Goal: Task Accomplishment & Management: Manage account settings

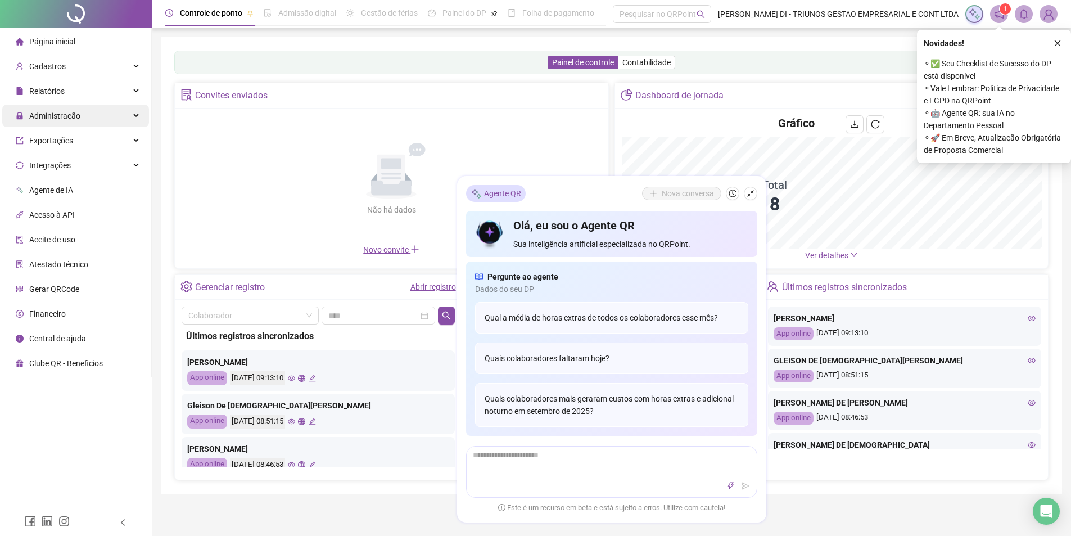
click at [61, 112] on span "Administração" at bounding box center [54, 115] width 51 height 9
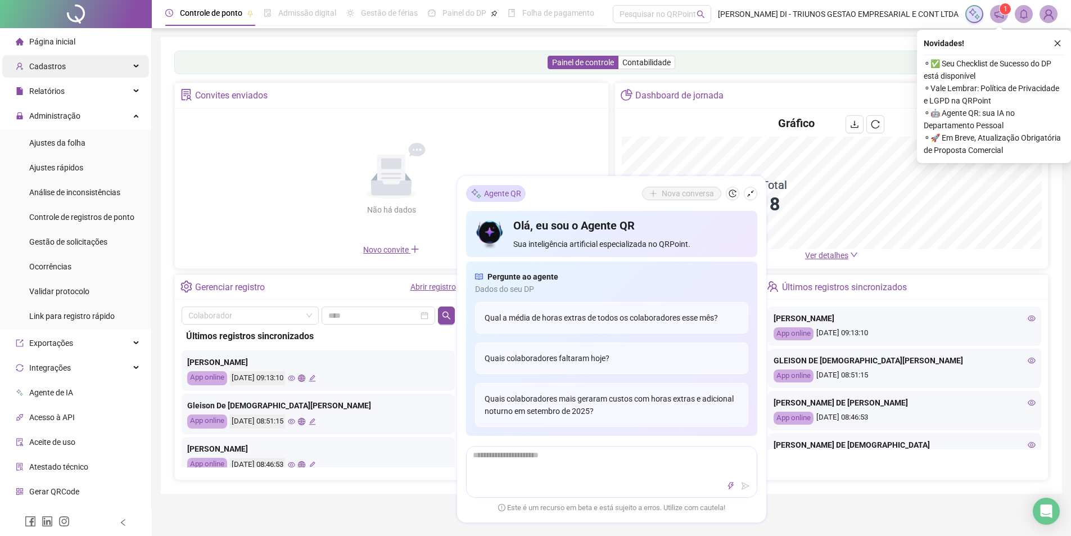
click at [51, 68] on span "Cadastros" at bounding box center [47, 66] width 37 height 9
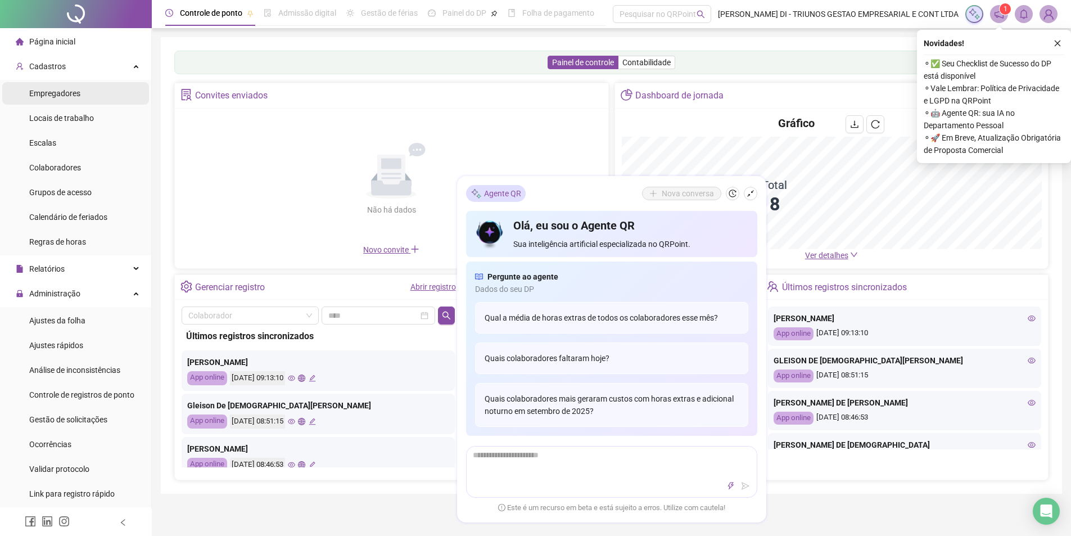
click at [55, 96] on span "Empregadores" at bounding box center [54, 93] width 51 height 9
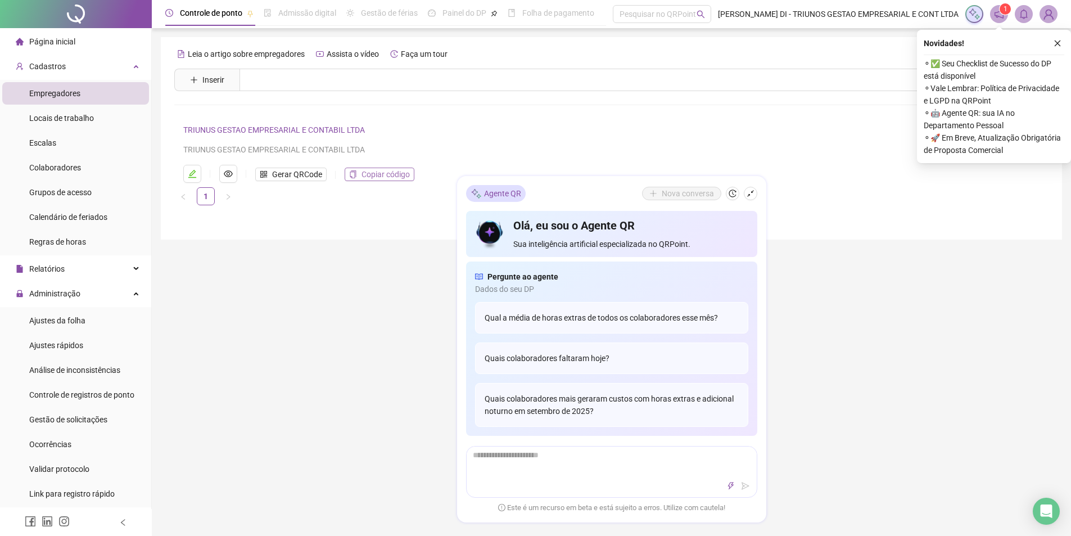
click at [382, 177] on span "Copiar código" at bounding box center [386, 174] width 48 height 12
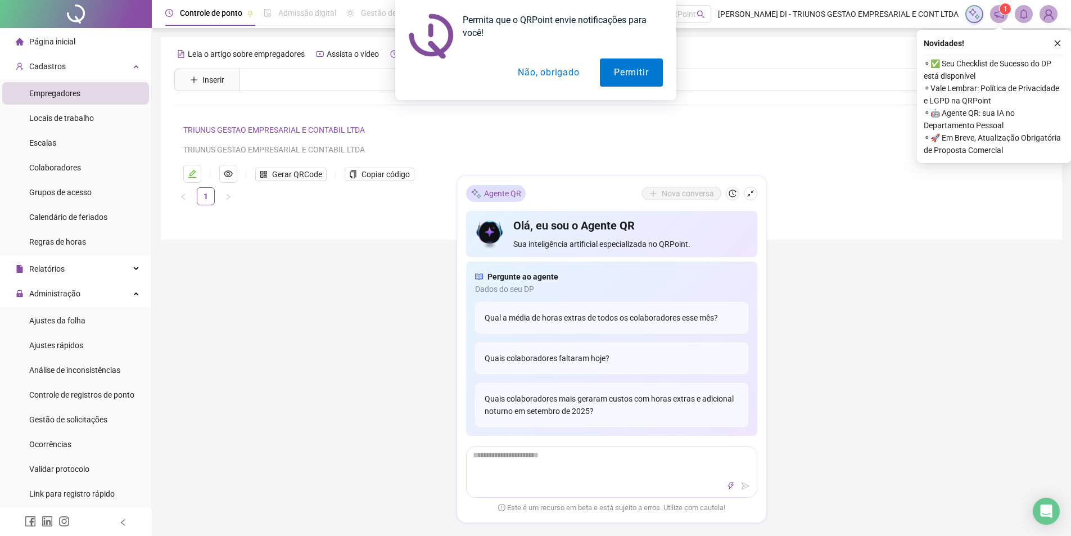
click at [545, 74] on button "Não, obrigado" at bounding box center [548, 72] width 89 height 28
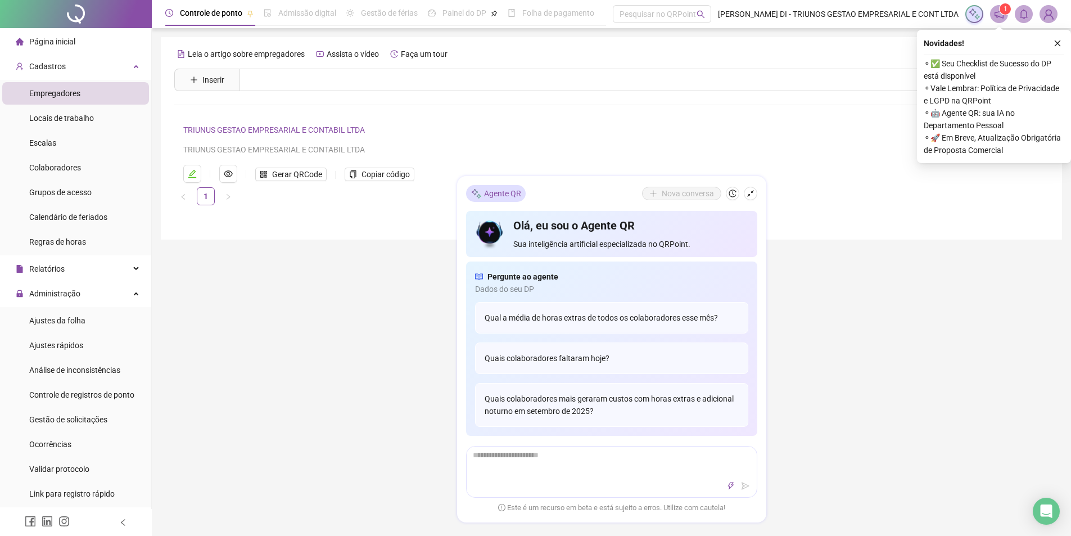
click at [799, 368] on div "Controle de ponto Admissão digital Gestão de férias Painel do DP Folha de pagam…" at bounding box center [611, 317] width 919 height 634
click at [1054, 42] on icon "close" at bounding box center [1058, 43] width 8 height 8
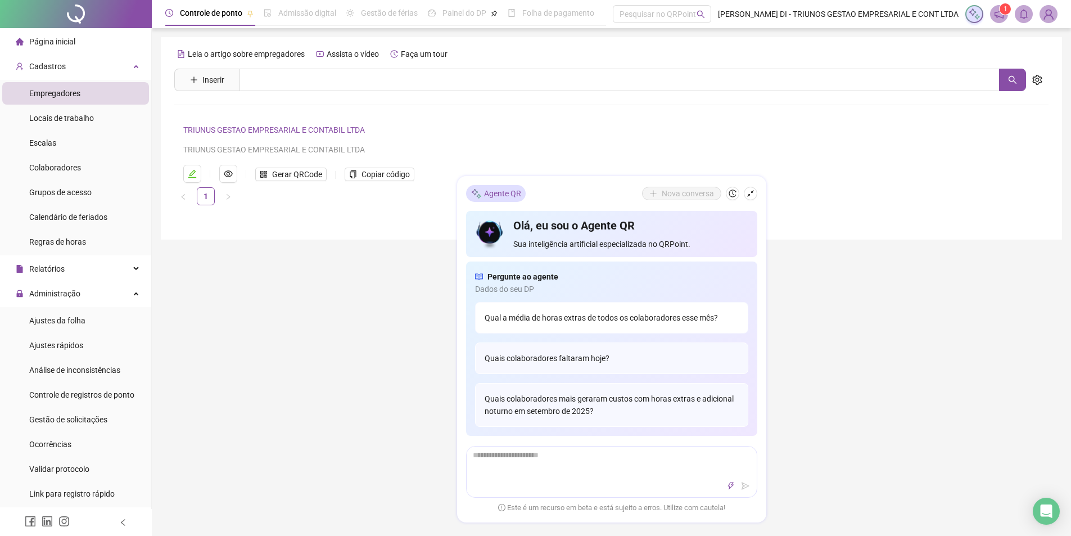
click at [607, 324] on div "Qual a média de horas extras de todos os colaboradores esse mês?" at bounding box center [611, 317] width 273 height 31
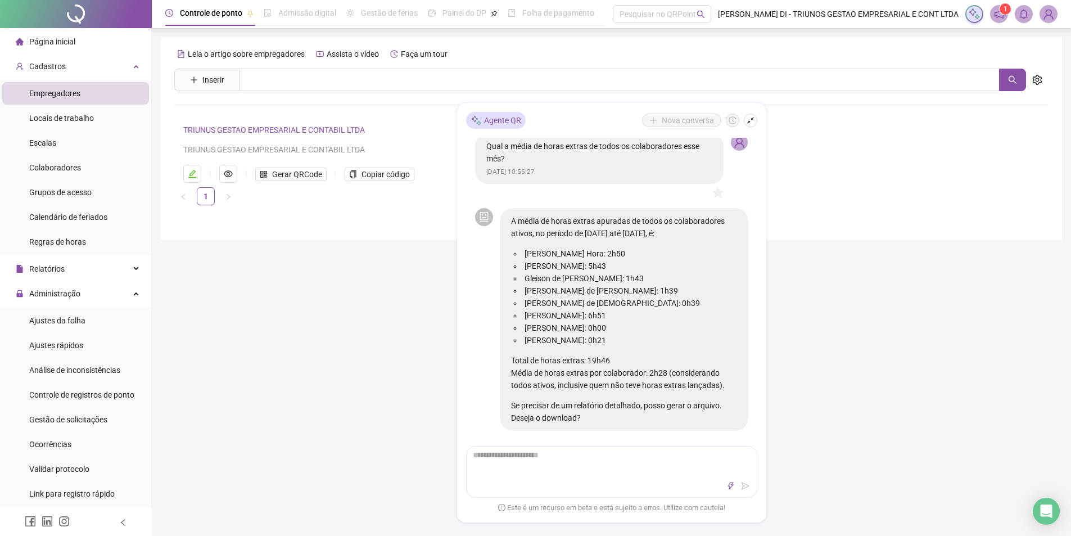
scroll to position [17, 0]
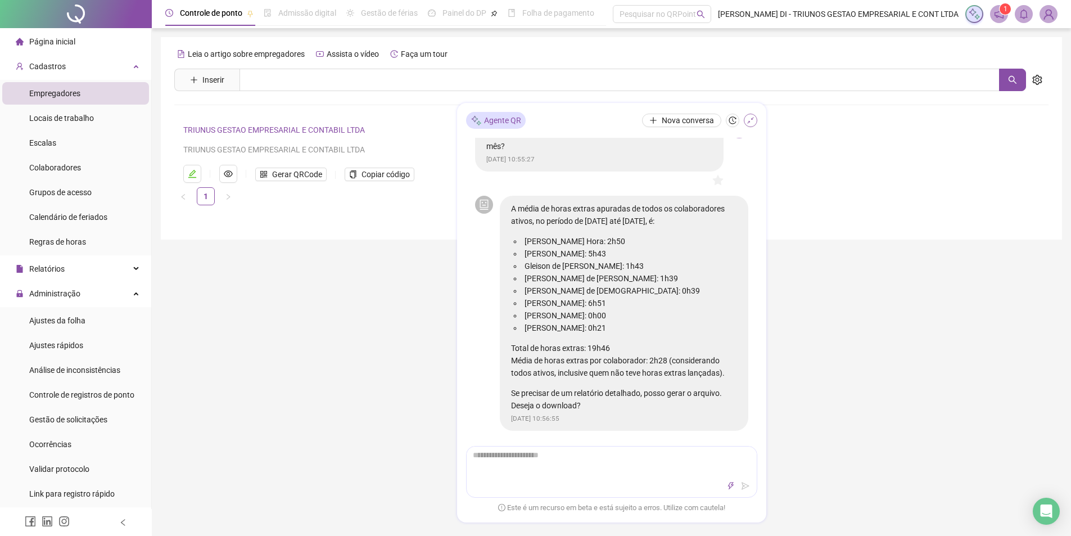
click at [745, 121] on button "button" at bounding box center [750, 120] width 13 height 13
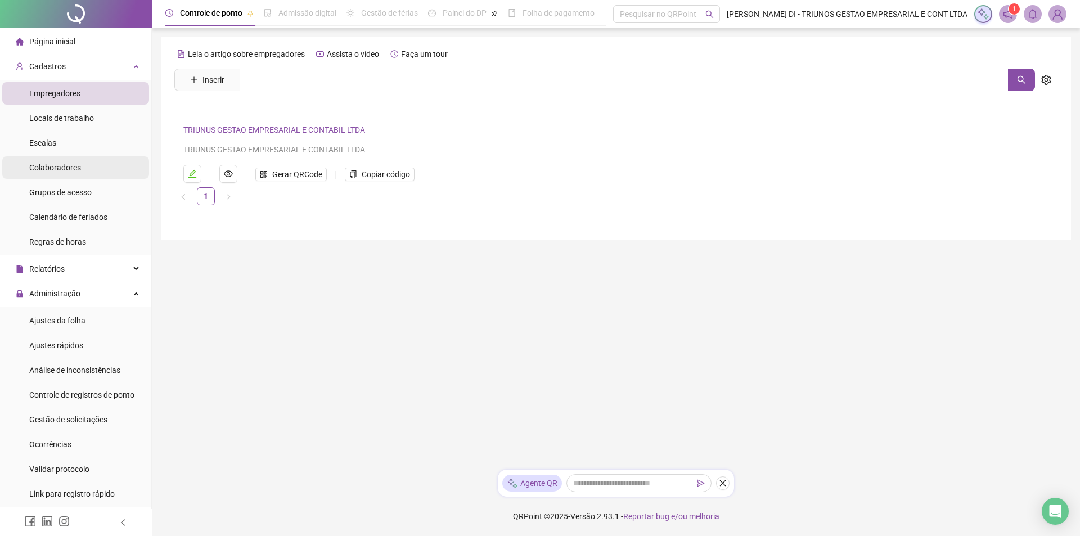
click at [68, 168] on span "Colaboradores" at bounding box center [55, 167] width 52 height 9
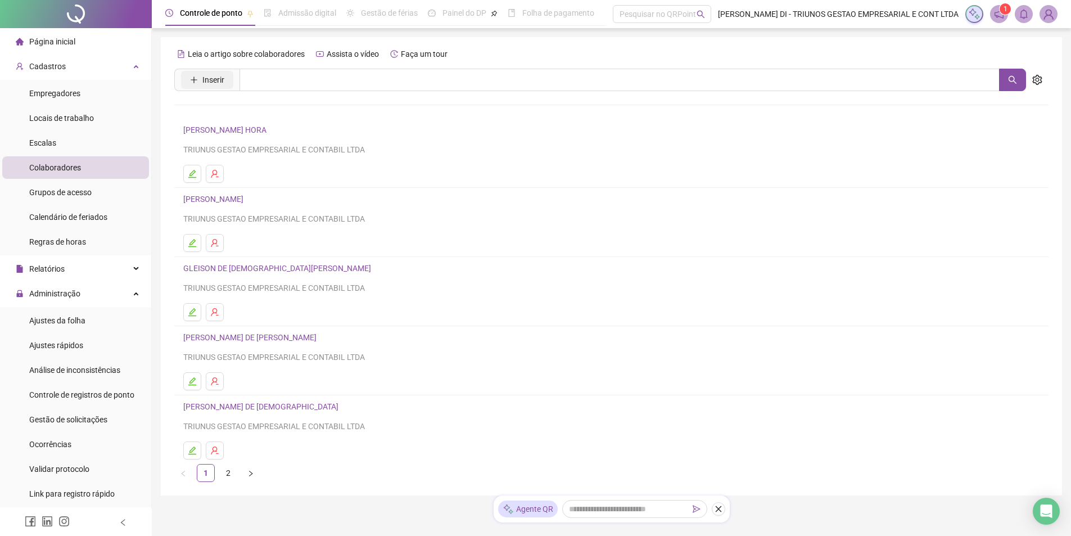
click at [223, 81] on span "Inserir" at bounding box center [213, 80] width 22 height 12
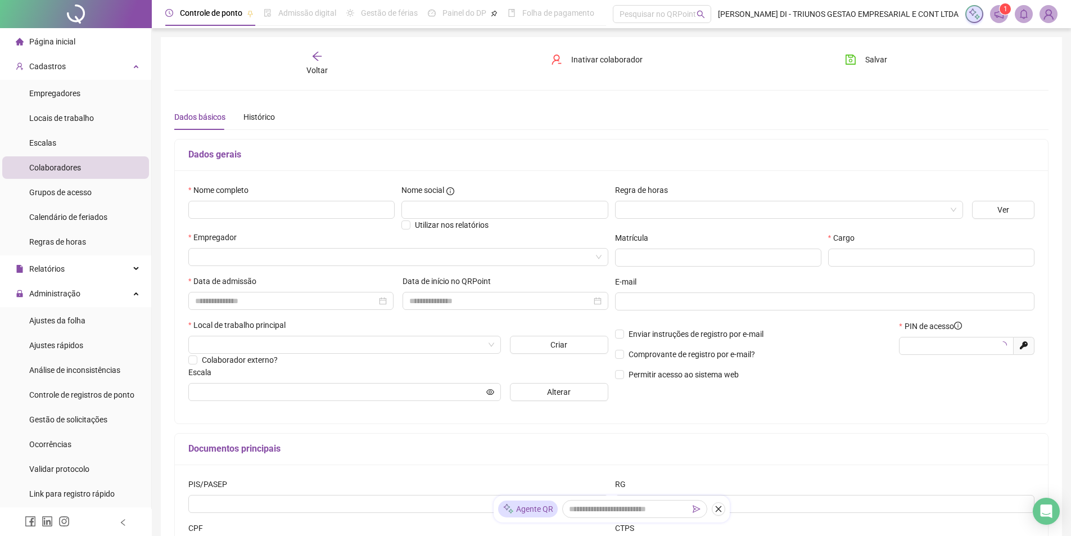
type input "*****"
click at [289, 210] on input "text" at bounding box center [291, 210] width 206 height 18
paste input "**********"
type input "**********"
click at [730, 215] on input "search" at bounding box center [784, 209] width 324 height 17
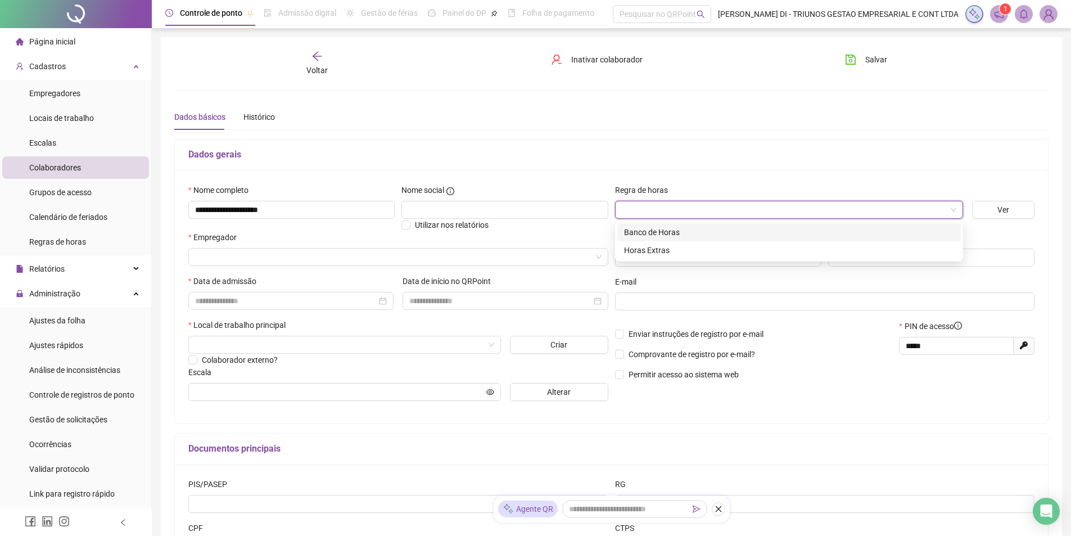
click at [656, 233] on div "Banco de Horas" at bounding box center [789, 232] width 330 height 12
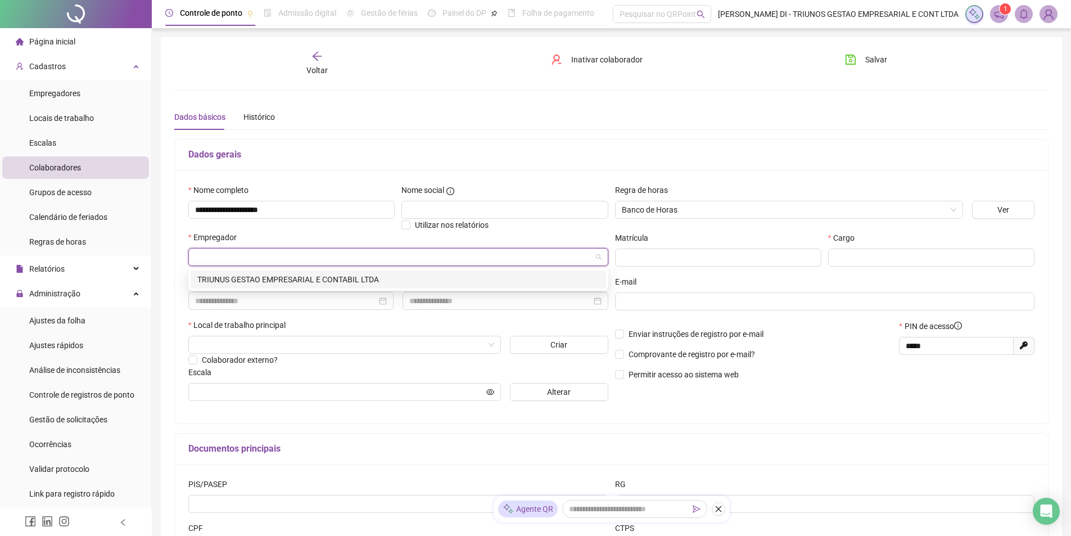
click at [268, 260] on input "search" at bounding box center [393, 257] width 396 height 17
click at [263, 281] on div "TRIUNUS GESTAO EMPRESARIAL E CONTABIL LTDA" at bounding box center [398, 279] width 402 height 12
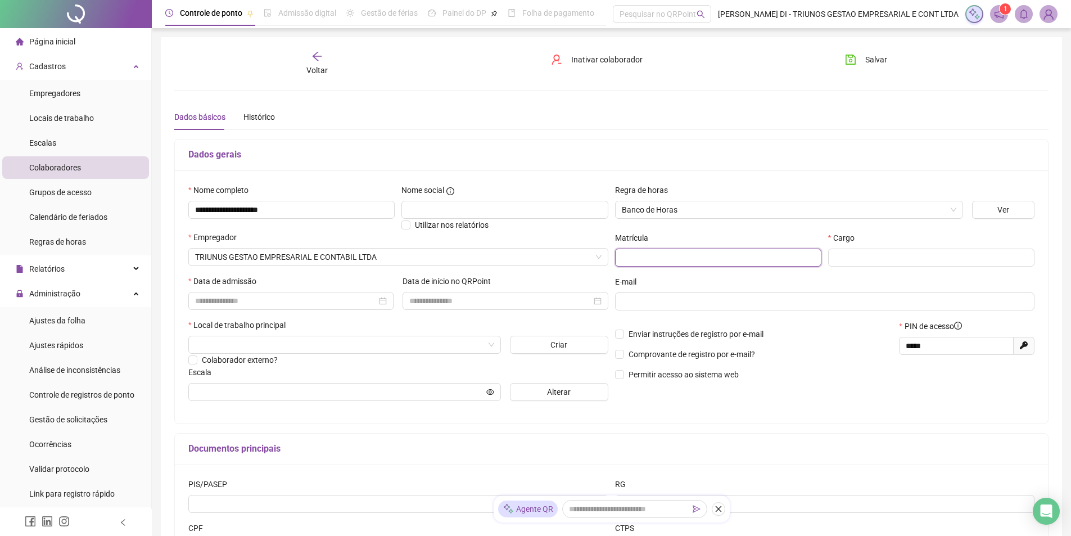
click at [632, 255] on input "text" at bounding box center [718, 258] width 206 height 18
type input "**"
click at [838, 262] on input "text" at bounding box center [931, 258] width 206 height 18
type input "**********"
click at [332, 305] on input at bounding box center [286, 301] width 182 height 12
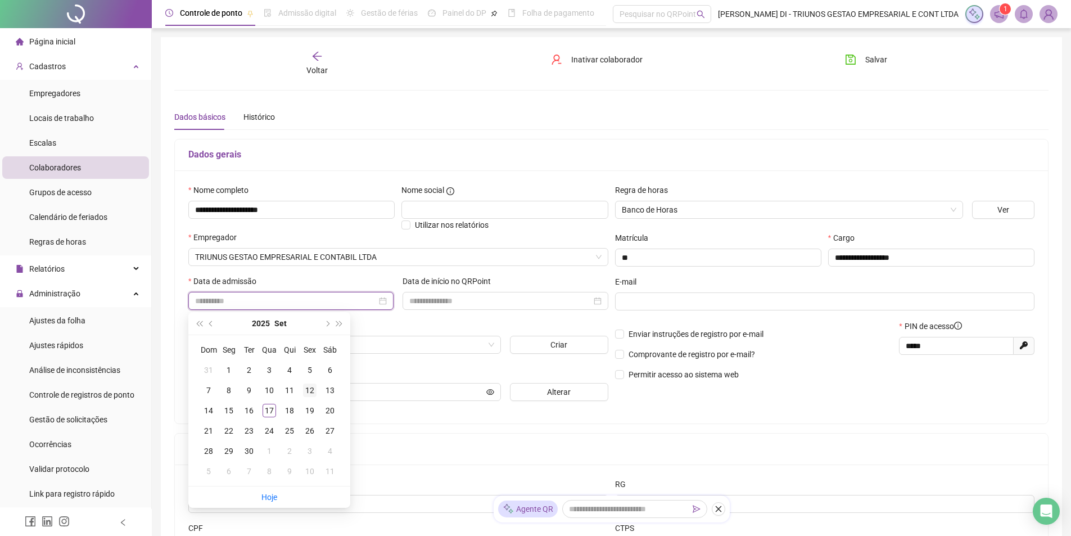
type input "**********"
click at [305, 390] on div "12" at bounding box center [309, 389] width 13 height 13
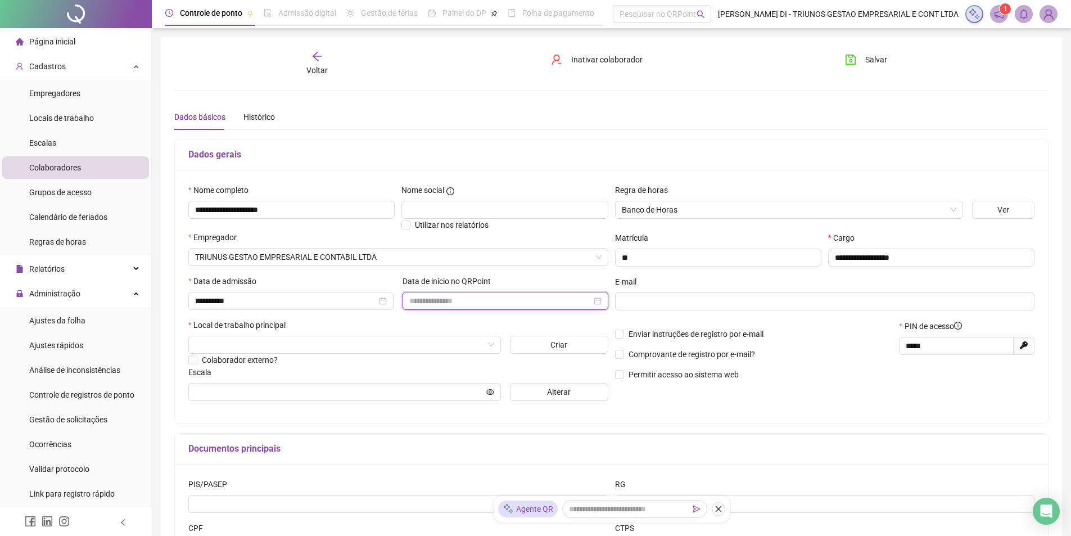
click at [436, 301] on input at bounding box center [500, 301] width 182 height 12
type input "**********"
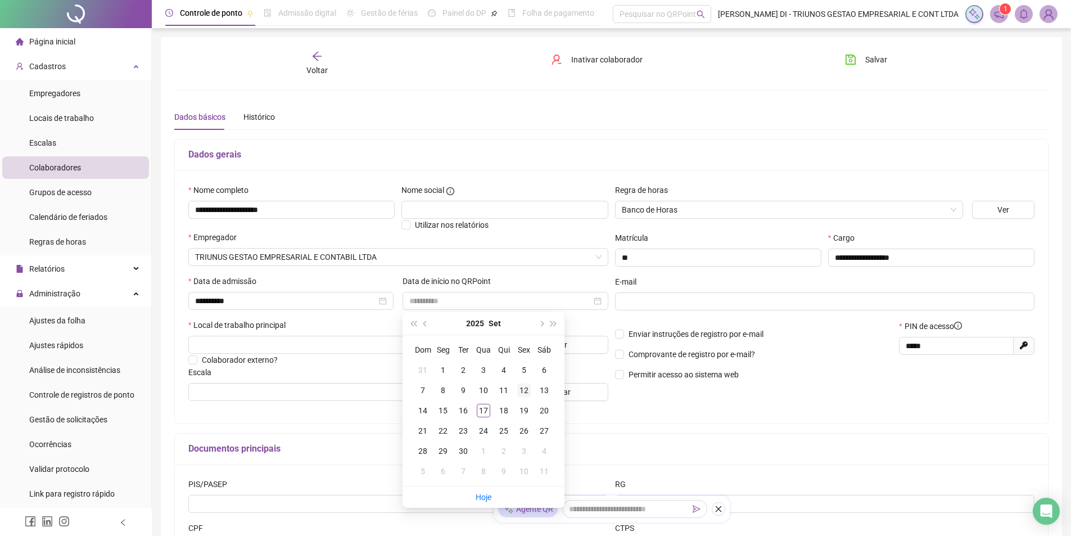
click at [521, 389] on div "12" at bounding box center [523, 389] width 13 height 13
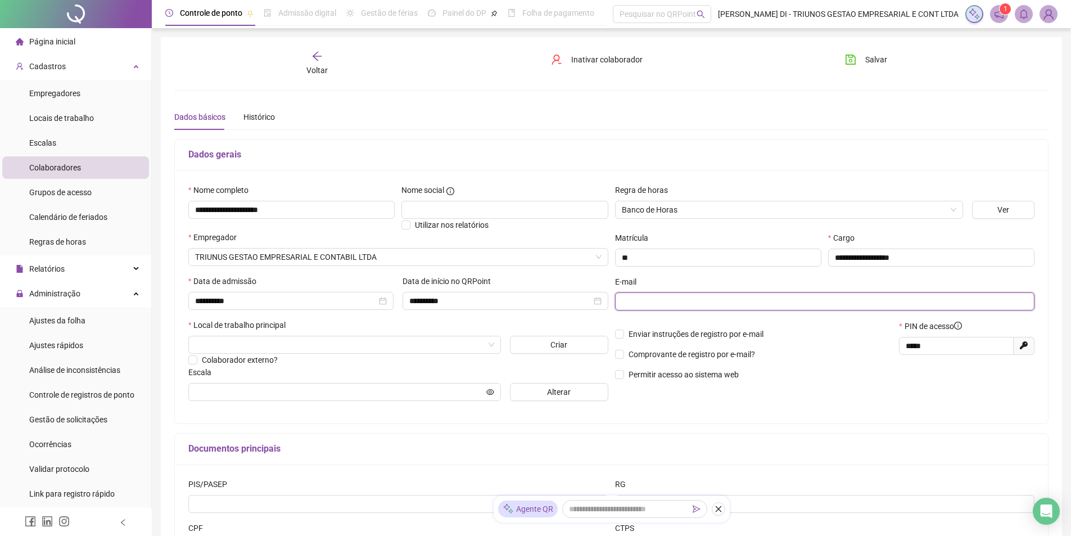
click at [636, 301] on input "text" at bounding box center [824, 301] width 404 height 12
click at [631, 309] on span at bounding box center [825, 301] width 420 height 18
type input "**********"
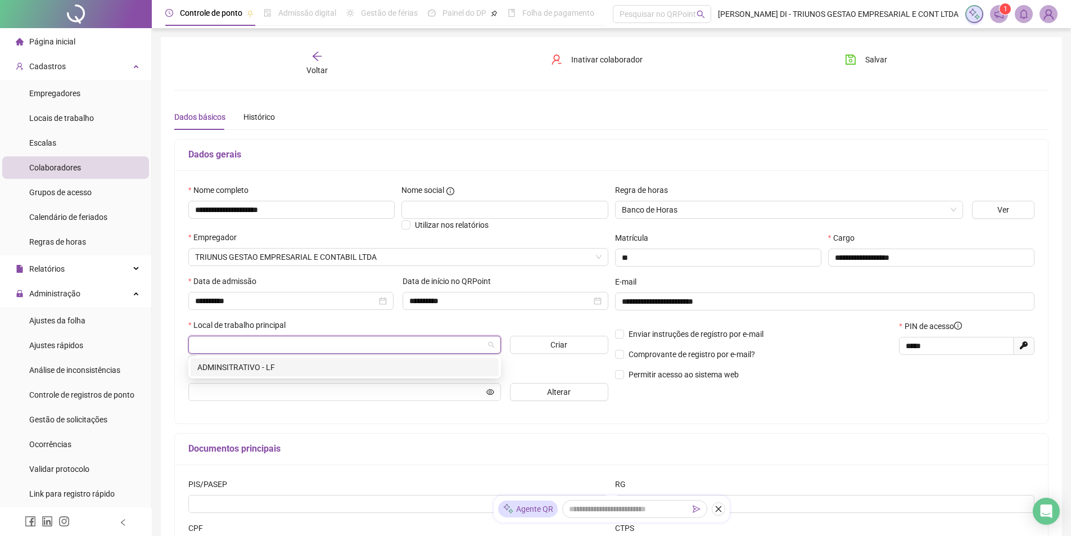
click at [419, 350] on input "search" at bounding box center [339, 344] width 289 height 17
click at [259, 371] on div "ADMINSITRATIVO - LF" at bounding box center [344, 367] width 295 height 12
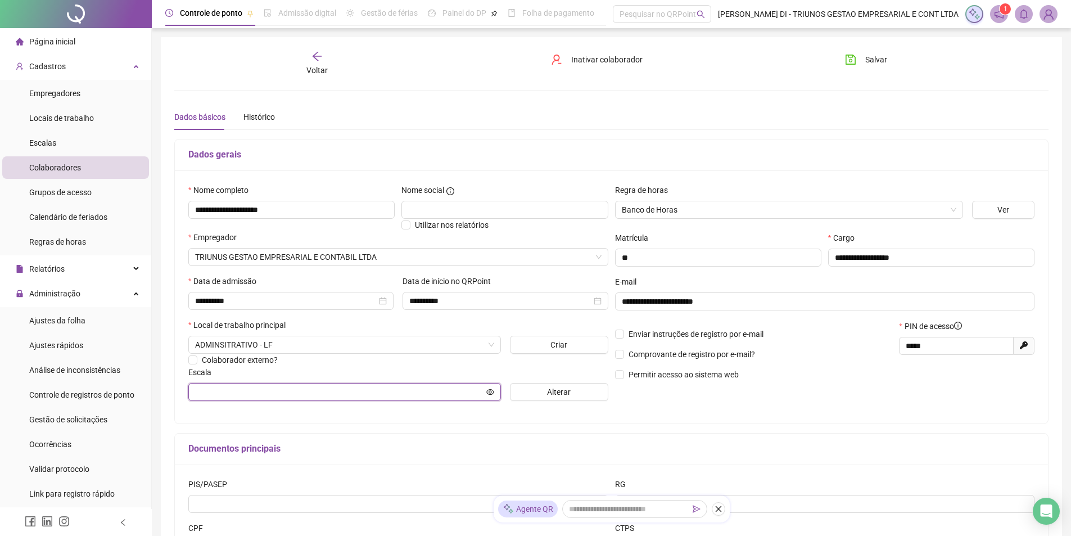
click at [369, 391] on input "text" at bounding box center [339, 392] width 289 height 12
click at [556, 393] on span "Alterar" at bounding box center [559, 392] width 24 height 12
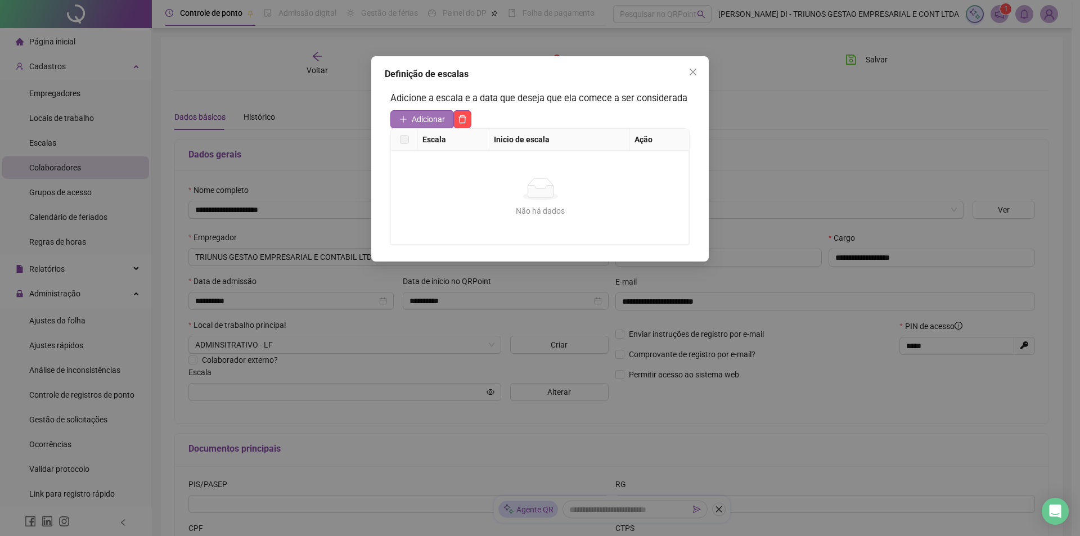
click at [428, 122] on span "Adicionar" at bounding box center [428, 119] width 33 height 12
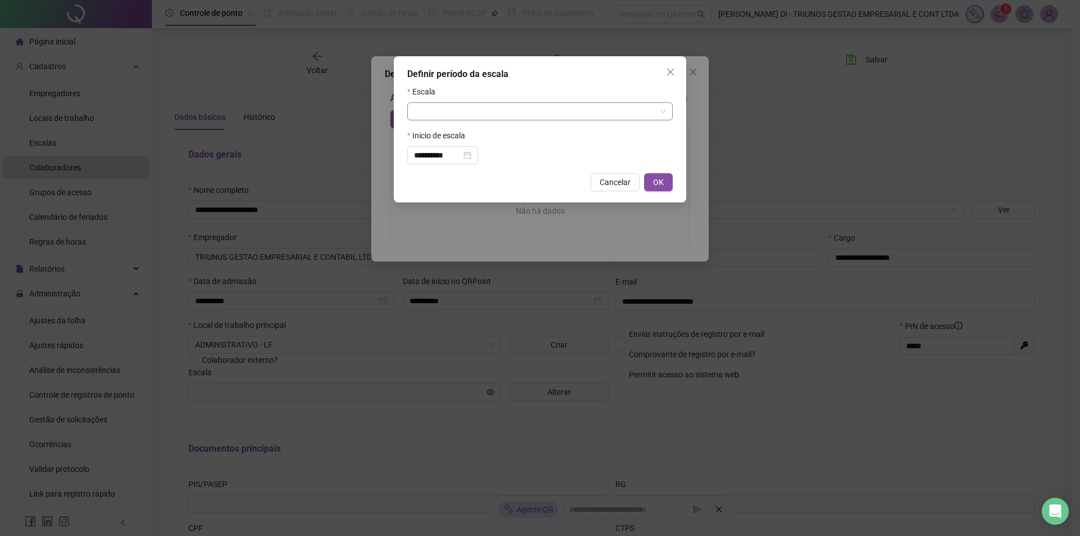
click at [635, 105] on input "search" at bounding box center [535, 111] width 242 height 17
click at [465, 151] on div "ADMINISTRATIVO LF" at bounding box center [539, 152] width 247 height 12
click at [660, 180] on span "OK" at bounding box center [658, 182] width 11 height 12
type input "**********"
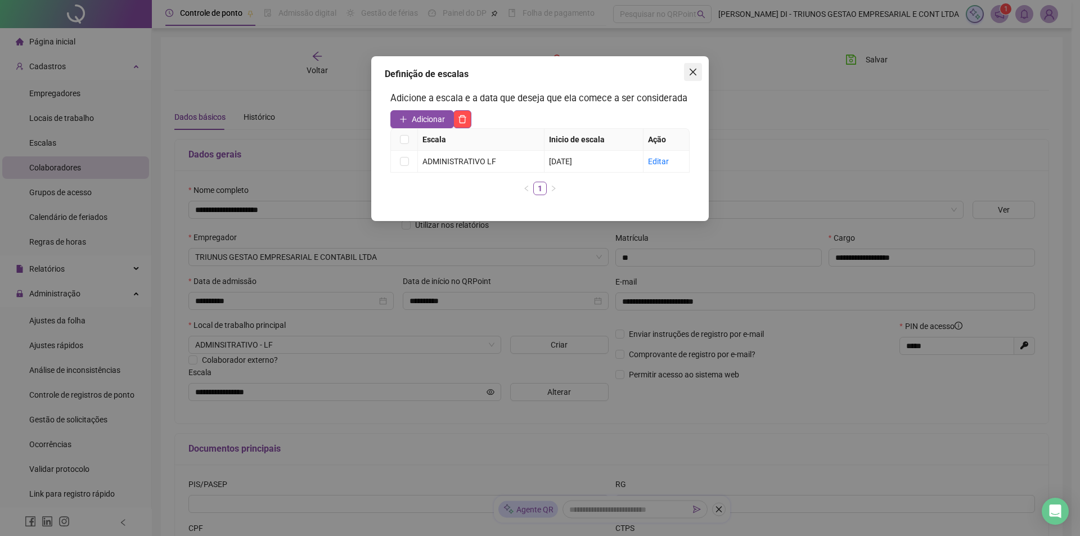
click at [697, 70] on span "Close" at bounding box center [693, 71] width 18 height 9
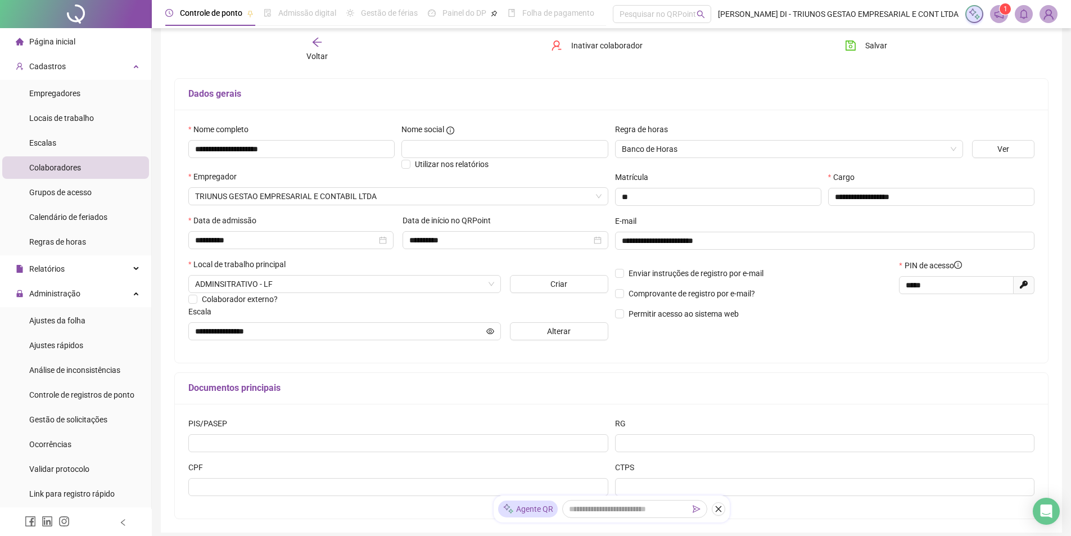
scroll to position [106, 0]
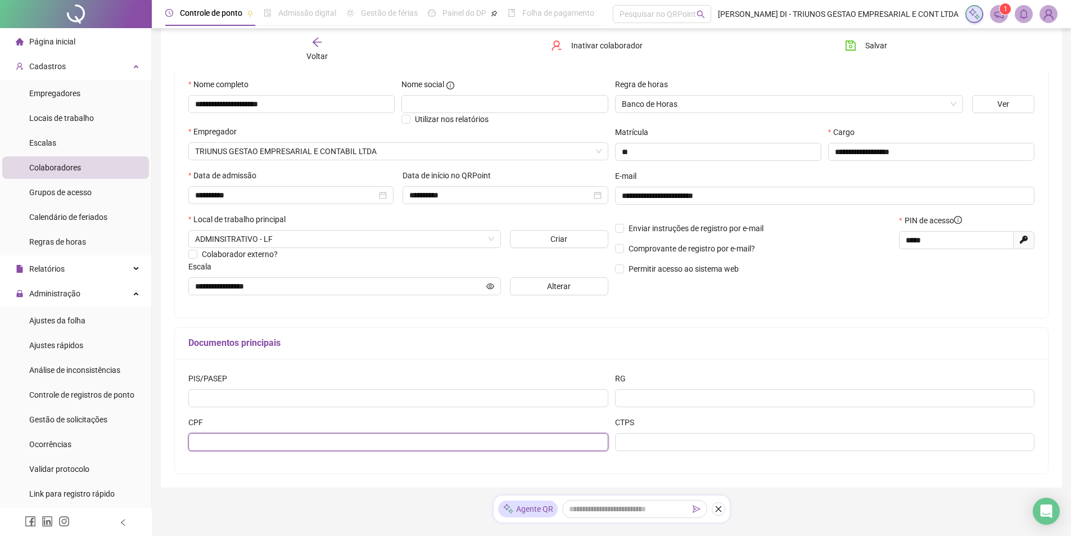
click at [401, 445] on input "text" at bounding box center [398, 442] width 420 height 18
type input "**********"
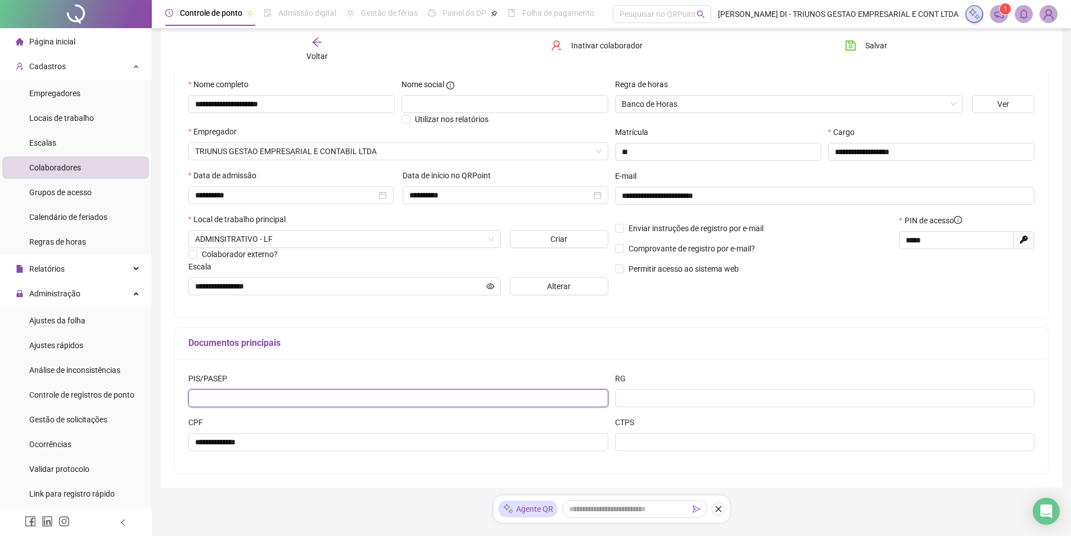
click at [549, 398] on input "text" at bounding box center [398, 398] width 420 height 18
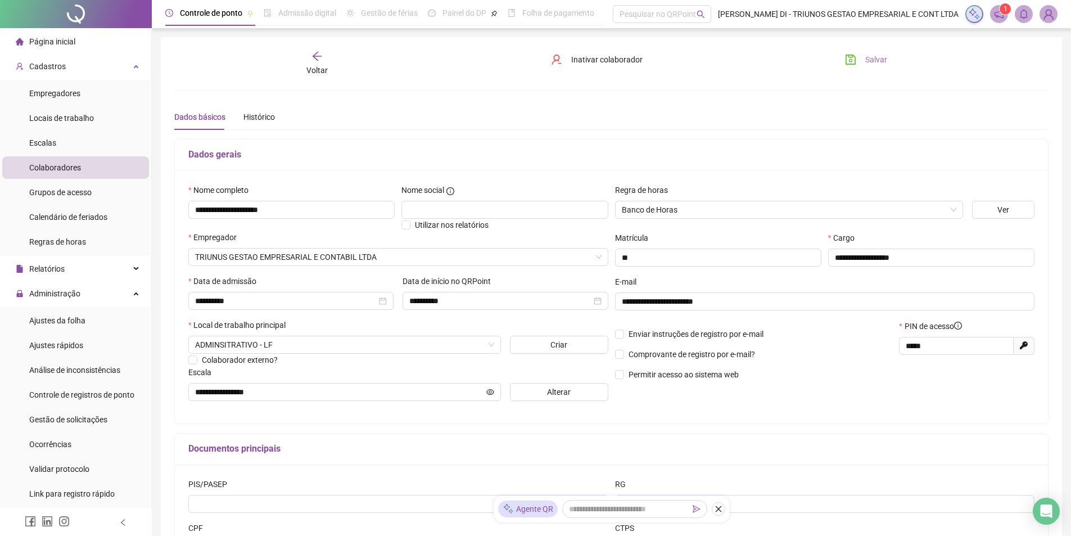
click at [871, 57] on span "Salvar" at bounding box center [876, 59] width 22 height 12
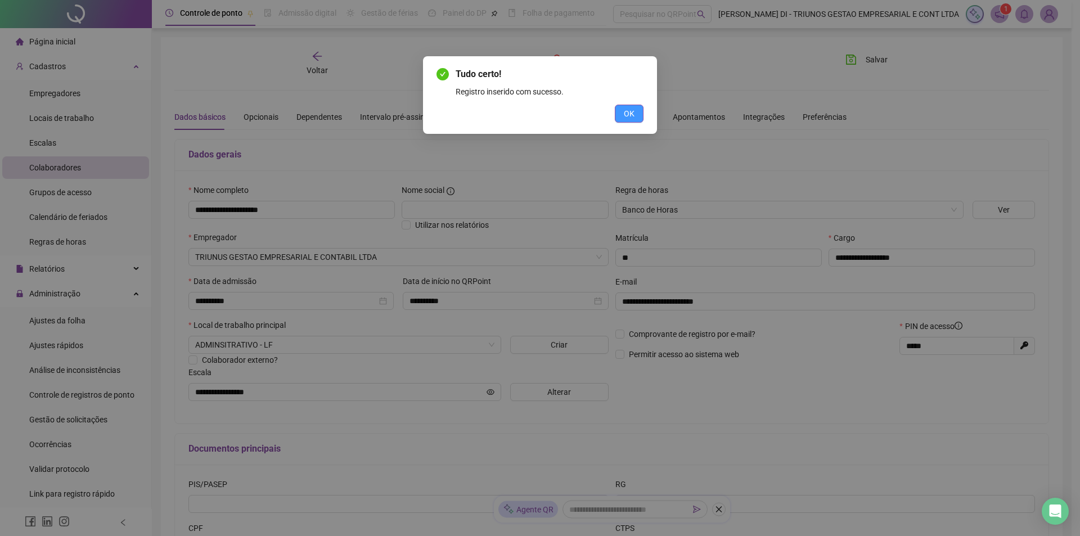
click at [637, 111] on button "OK" at bounding box center [629, 114] width 29 height 18
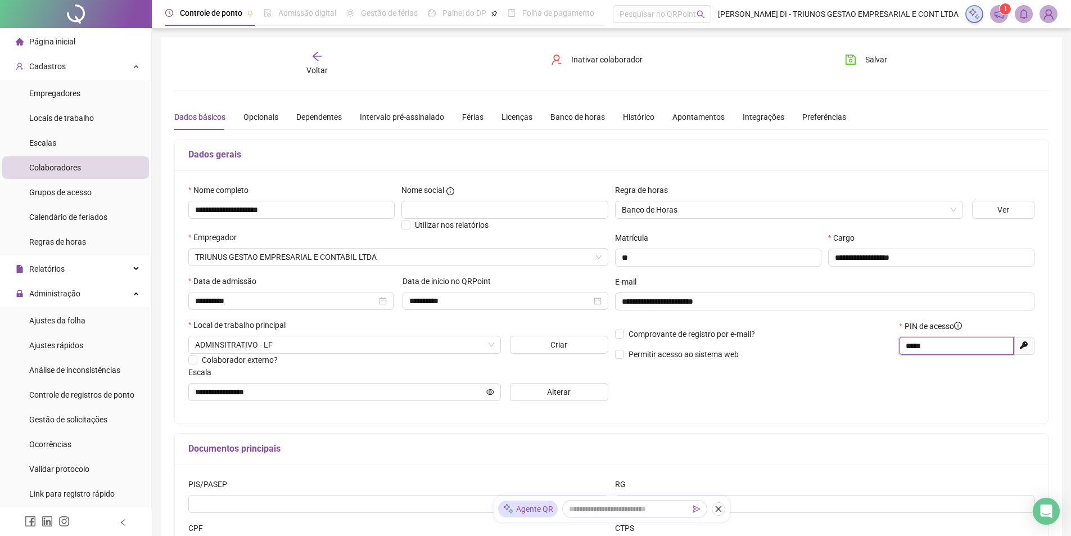
drag, startPoint x: 927, startPoint y: 347, endPoint x: 892, endPoint y: 345, distance: 35.5
click at [892, 345] on div "Comprovante de registro por e-mail? Permitir acesso ao sistema web PIN de acess…" at bounding box center [825, 344] width 427 height 48
type input "****"
click at [266, 120] on div "Opcionais" at bounding box center [260, 117] width 35 height 12
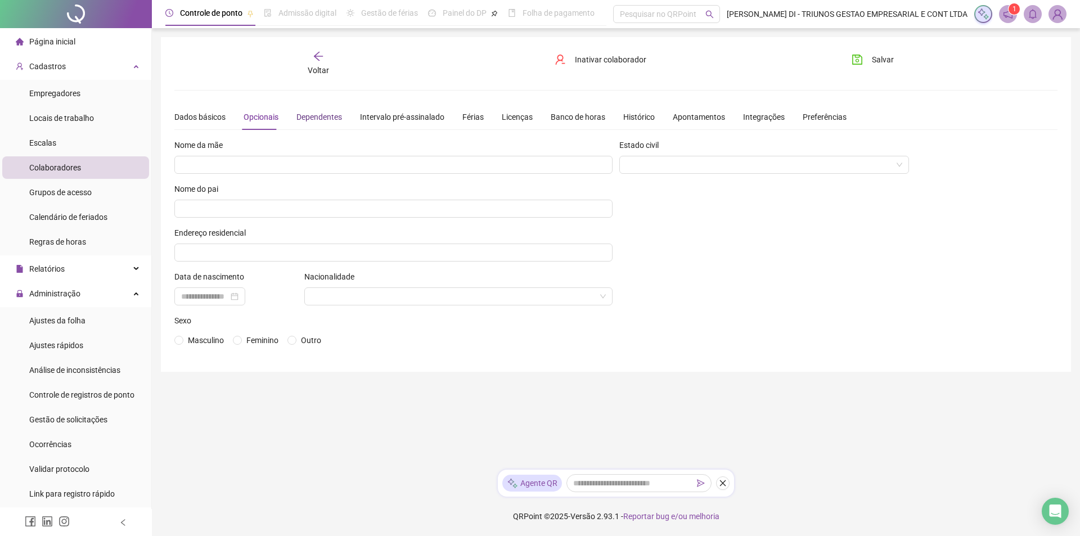
click at [304, 117] on div "Dependentes" at bounding box center [319, 117] width 46 height 12
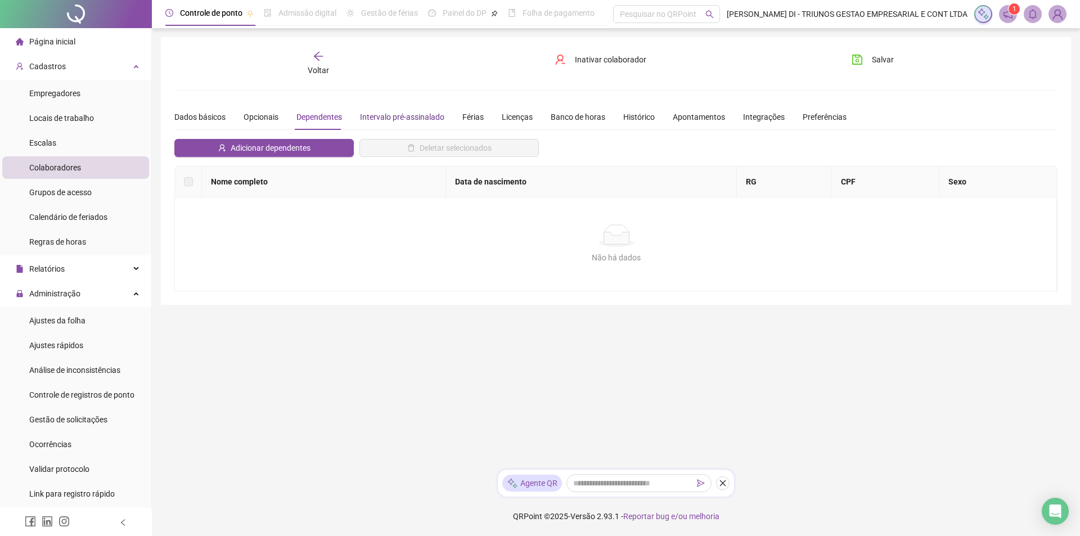
click at [373, 114] on div "Intervalo pré-assinalado" at bounding box center [402, 117] width 84 height 12
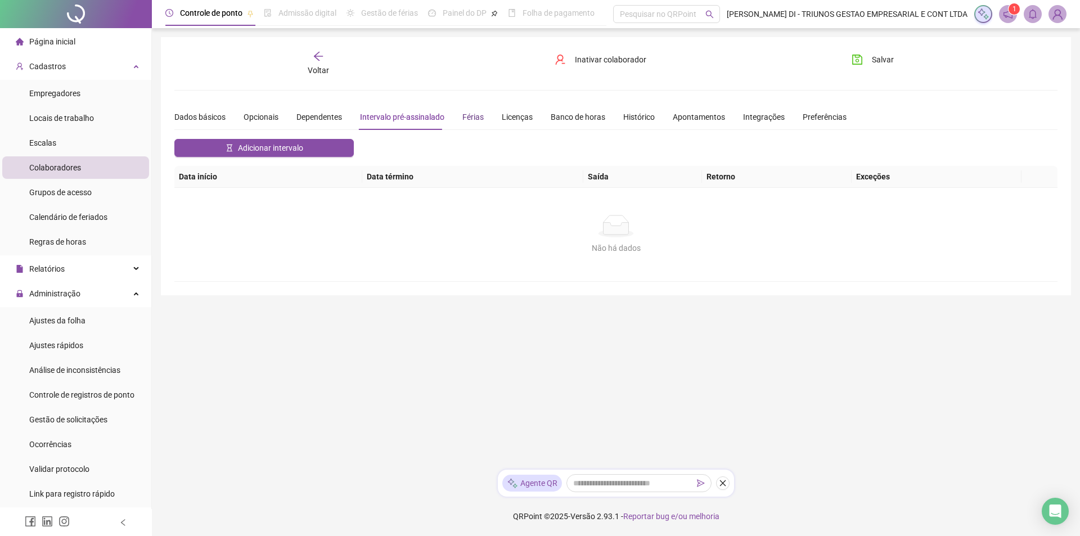
click at [477, 111] on div "Férias" at bounding box center [472, 117] width 21 height 12
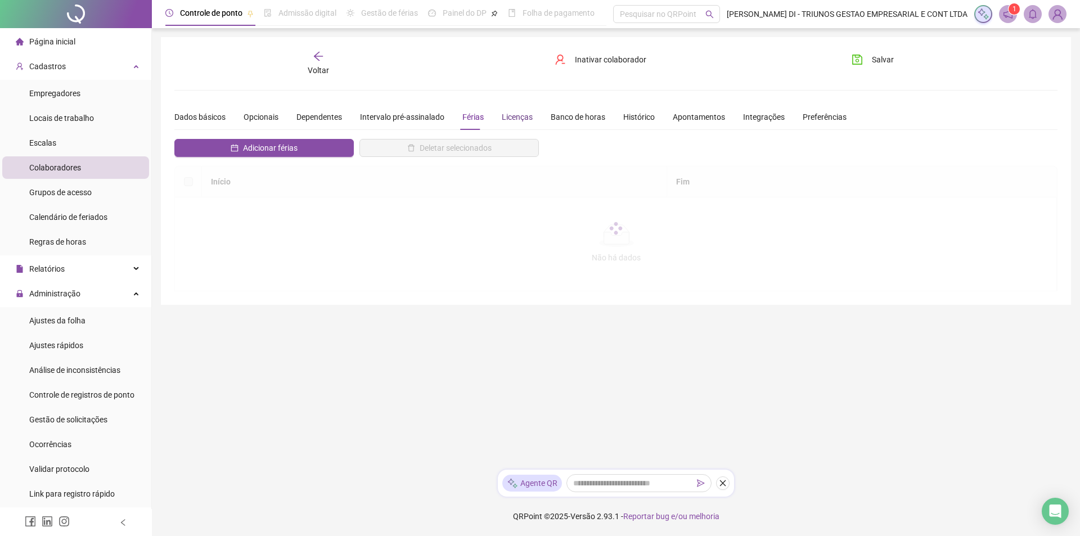
drag, startPoint x: 509, startPoint y: 115, endPoint x: 565, endPoint y: 115, distance: 55.7
click at [509, 115] on div "Licenças" at bounding box center [517, 117] width 31 height 12
click at [575, 112] on div "Banco de horas" at bounding box center [577, 117] width 55 height 12
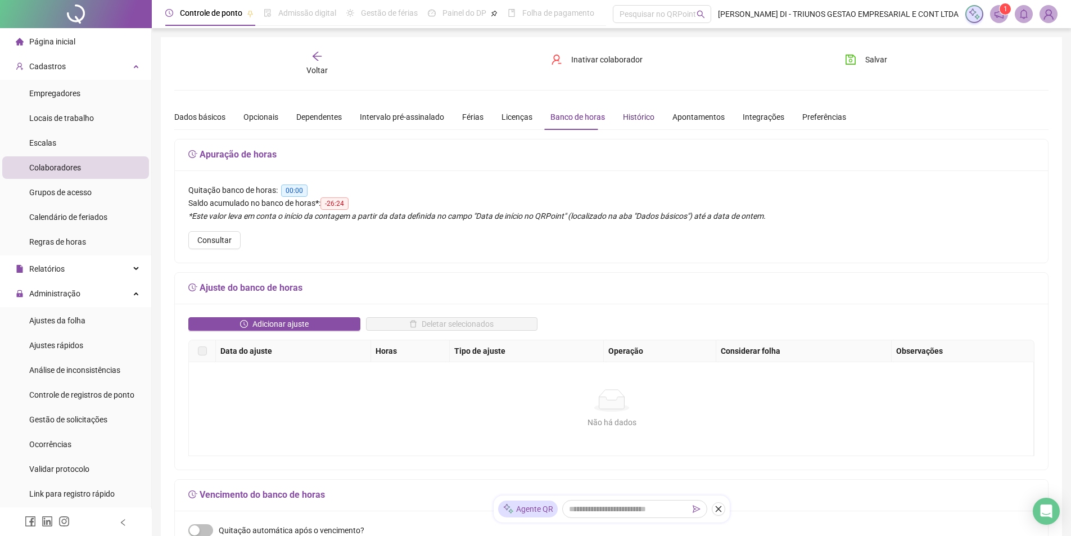
click at [633, 116] on div "Histórico" at bounding box center [638, 117] width 31 height 12
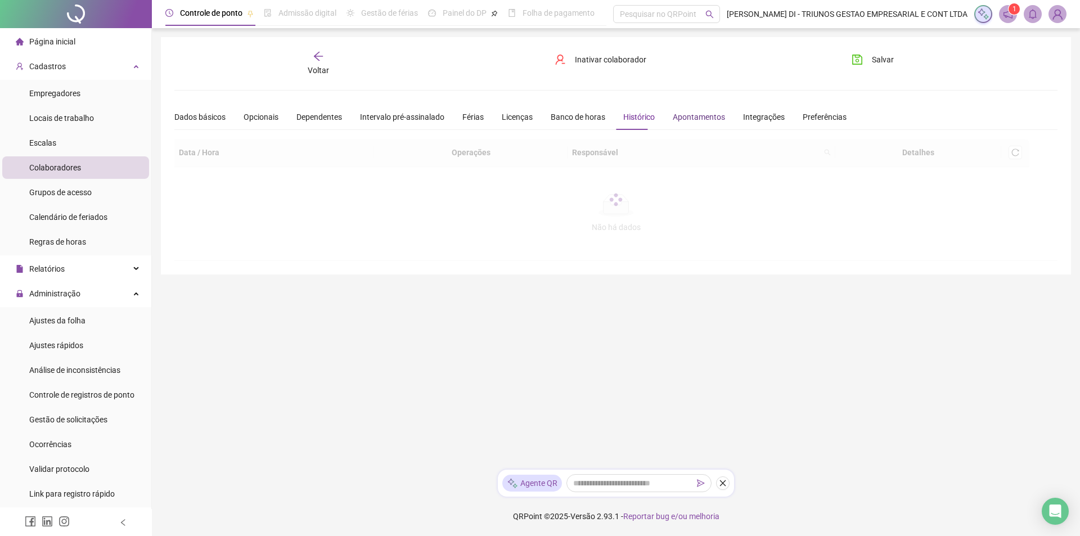
click at [681, 111] on div "Apontamentos" at bounding box center [698, 117] width 52 height 12
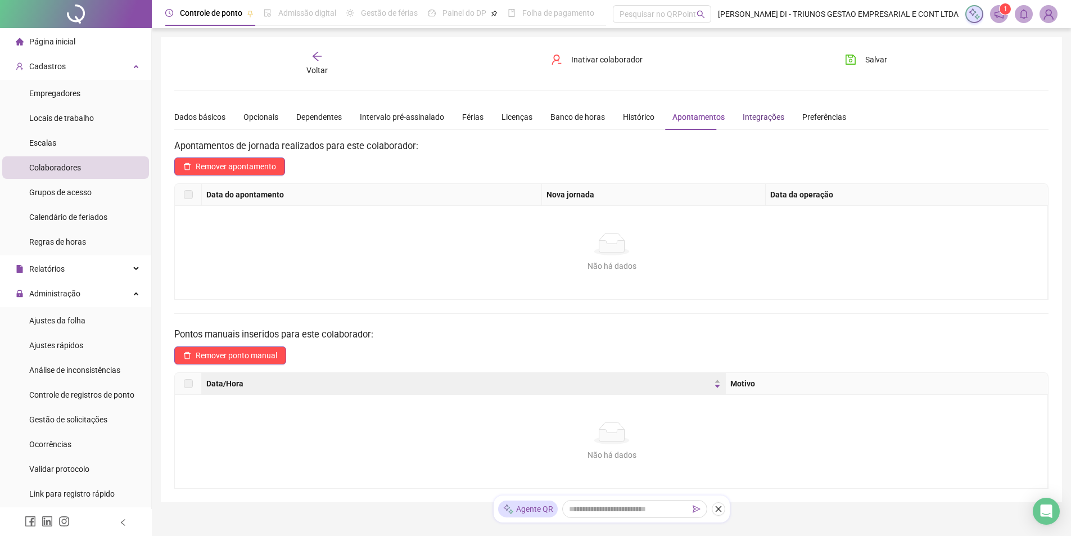
click at [758, 121] on div "Integrações" at bounding box center [764, 117] width 42 height 12
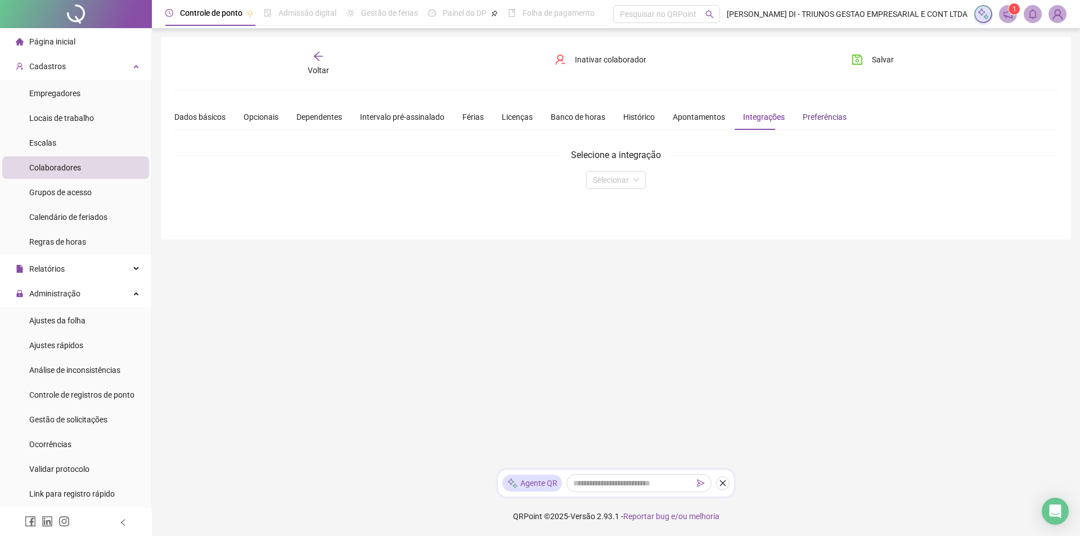
click at [808, 120] on div "Preferências" at bounding box center [824, 117] width 44 height 12
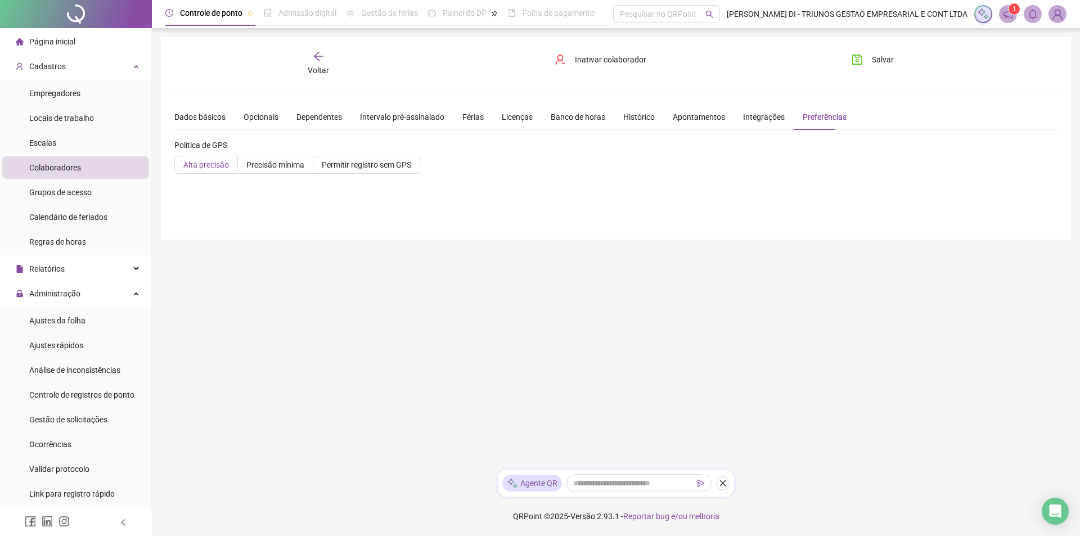
click at [206, 168] on span "Alta precisão" at bounding box center [206, 164] width 46 height 9
click at [751, 118] on div "Integrações" at bounding box center [764, 117] width 42 height 12
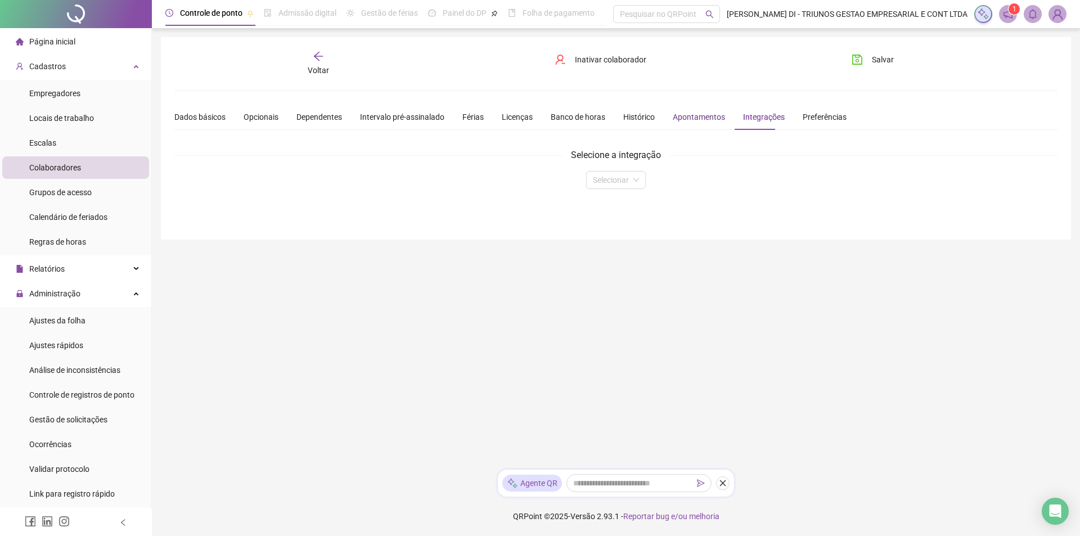
click at [689, 115] on div "Apontamentos" at bounding box center [698, 117] width 52 height 12
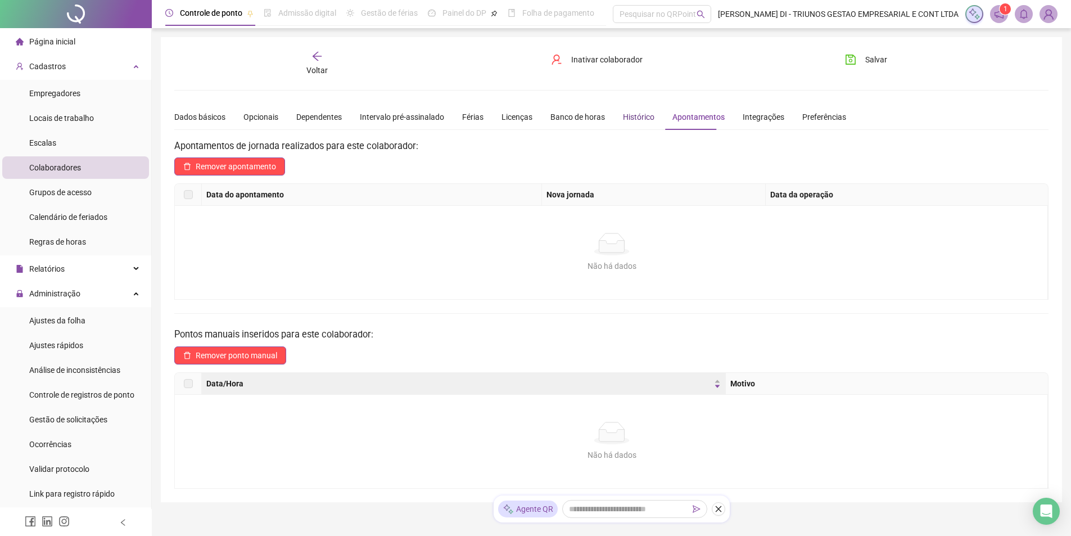
click at [642, 111] on div "Histórico" at bounding box center [638, 117] width 31 height 12
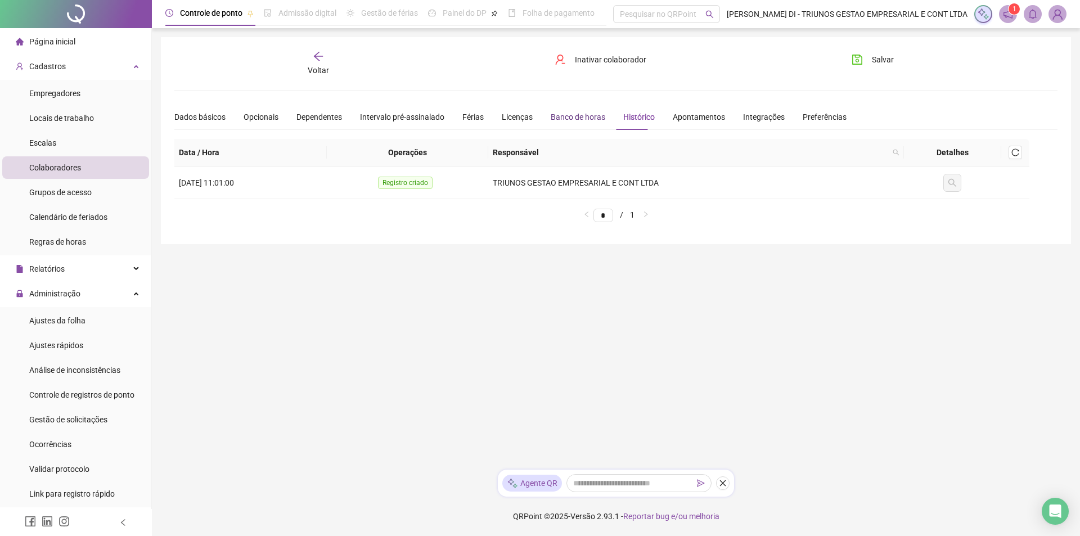
click at [580, 118] on div "Banco de horas" at bounding box center [577, 117] width 55 height 12
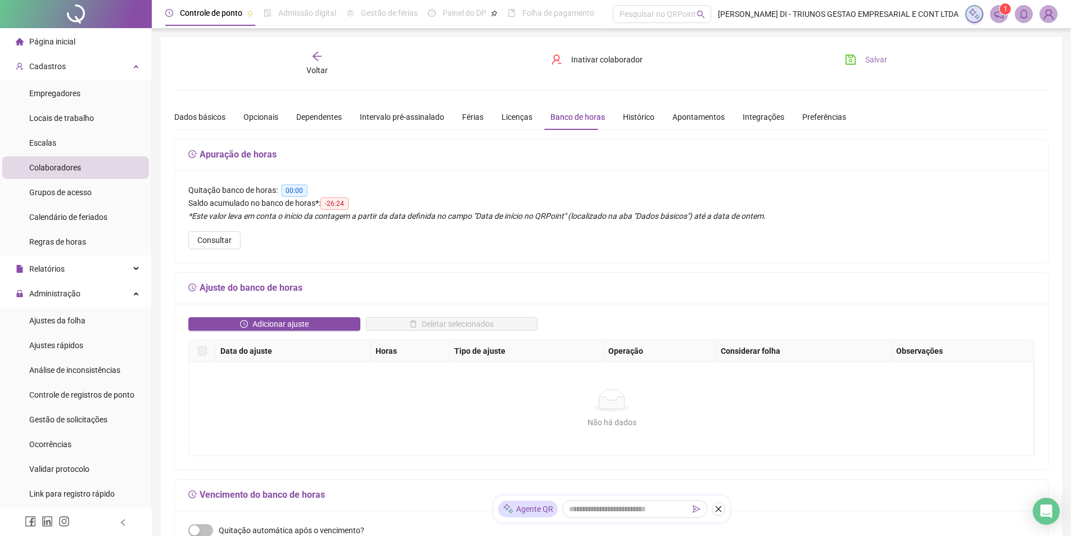
click at [873, 57] on span "Salvar" at bounding box center [876, 59] width 22 height 12
click at [69, 317] on span "Ajustes da folha" at bounding box center [57, 320] width 56 height 9
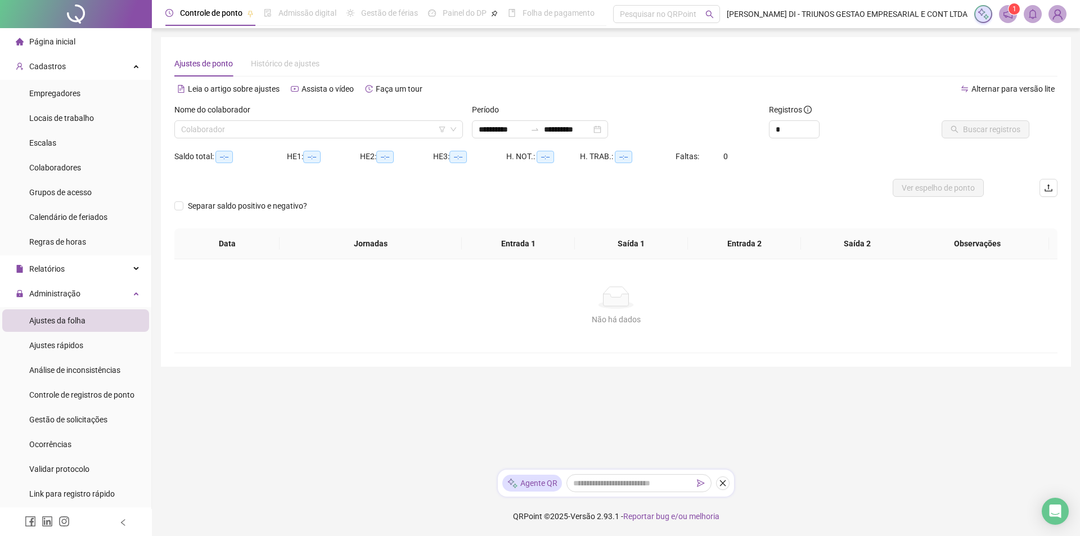
type input "**********"
click at [378, 129] on input "search" at bounding box center [313, 129] width 265 height 17
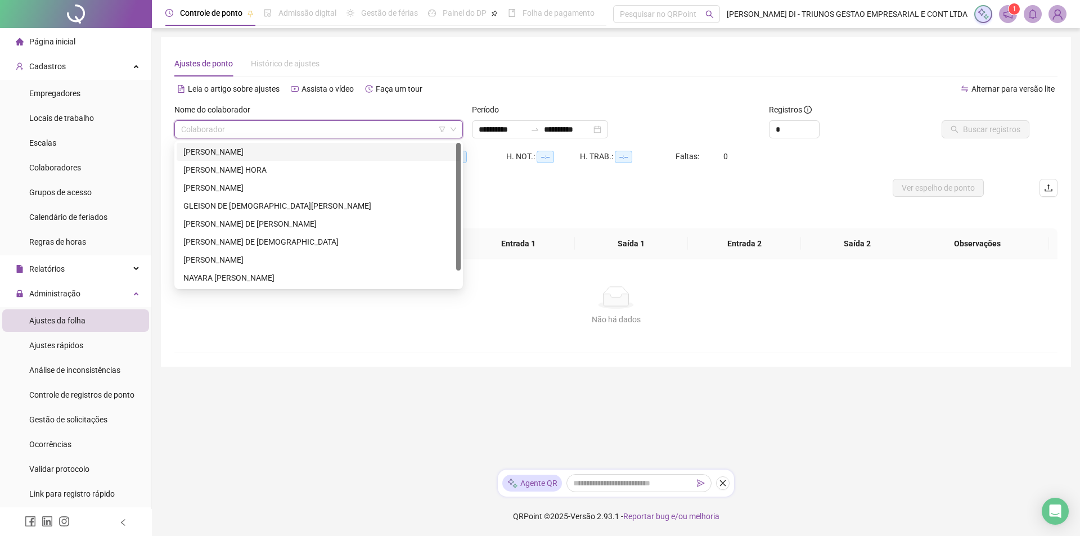
click at [258, 152] on div "[PERSON_NAME]" at bounding box center [318, 152] width 270 height 12
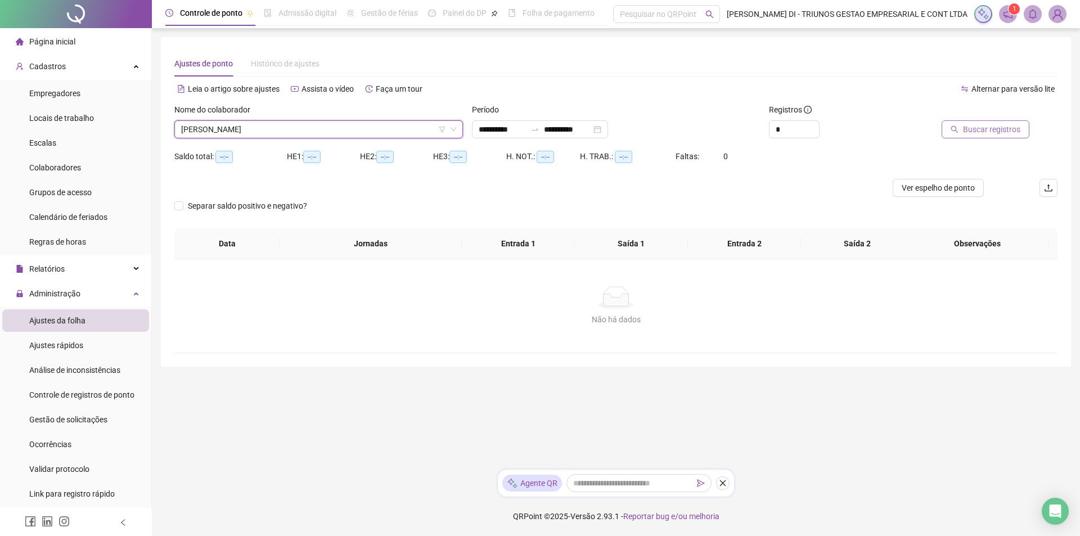
click at [998, 138] on button "Buscar registros" at bounding box center [985, 129] width 88 height 18
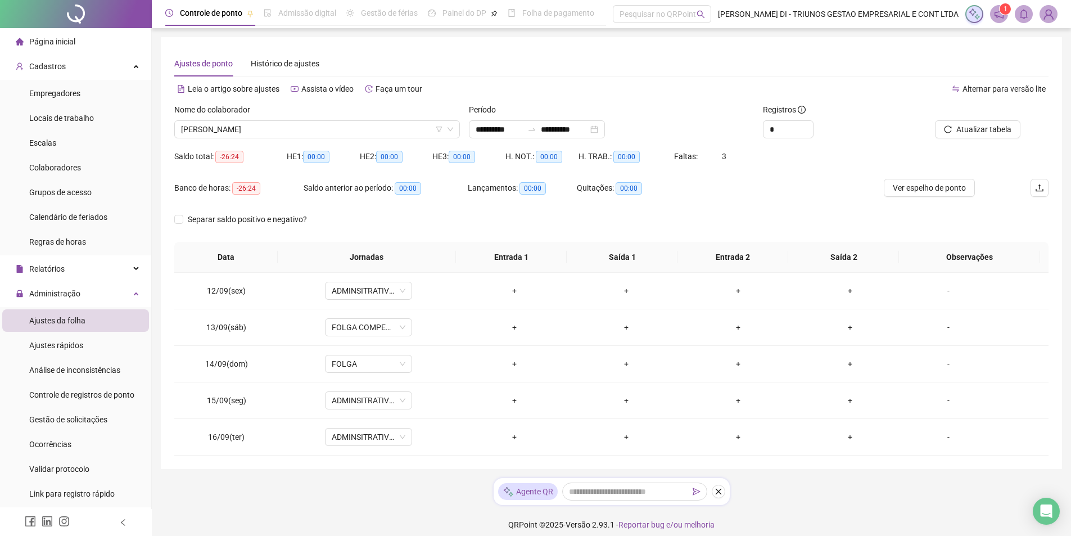
scroll to position [8, 0]
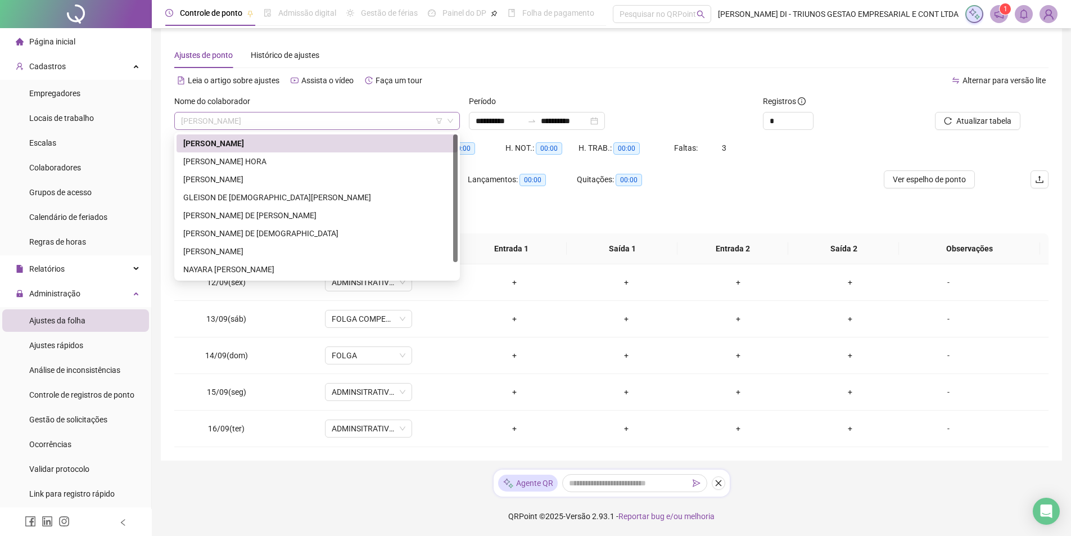
click at [392, 120] on span "[PERSON_NAME]" at bounding box center [317, 120] width 272 height 17
click at [219, 160] on div "[PERSON_NAME] HORA" at bounding box center [317, 161] width 268 height 12
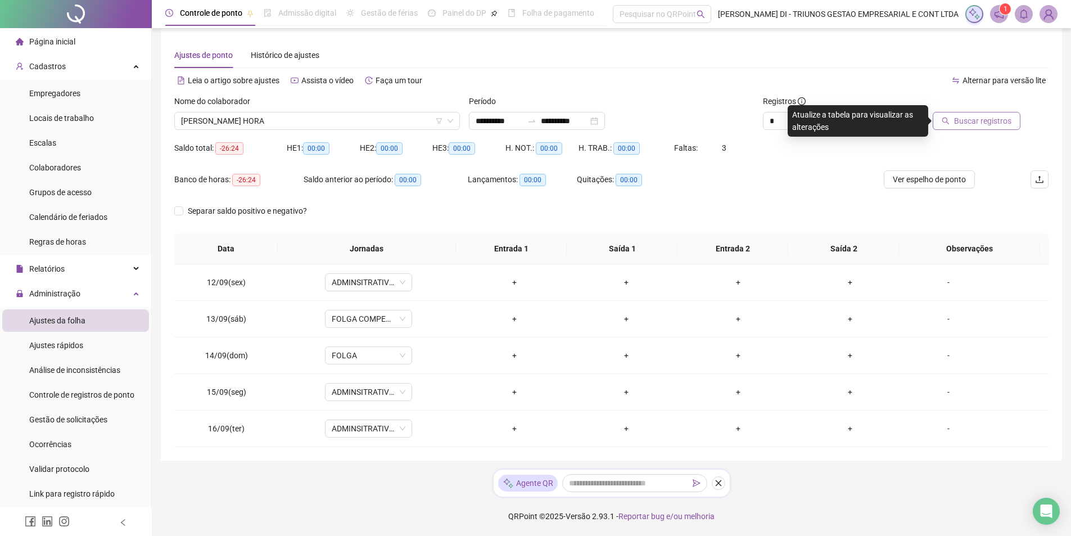
click at [993, 112] on button "Buscar registros" at bounding box center [977, 121] width 88 height 18
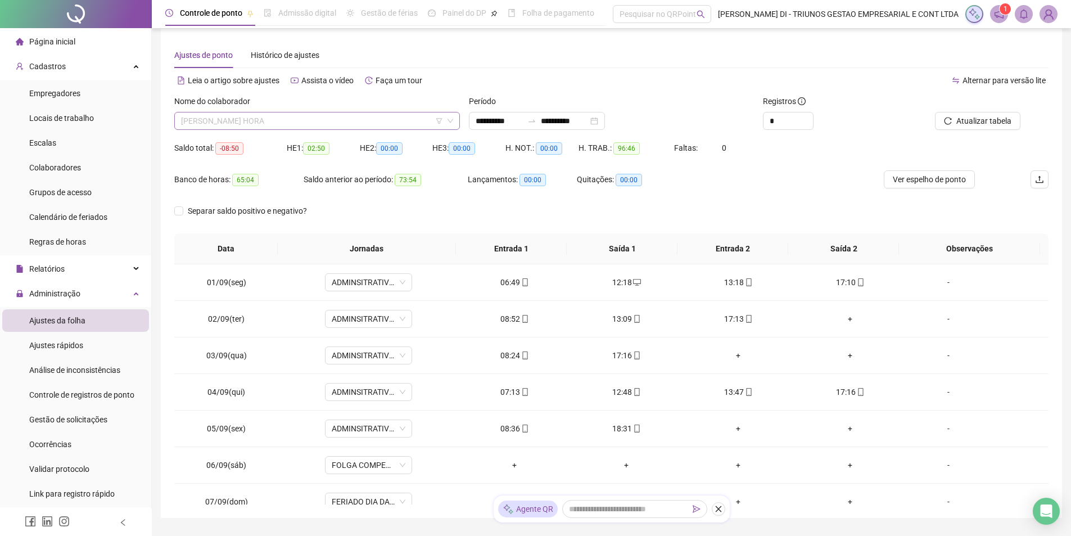
click at [265, 124] on span "[PERSON_NAME] HORA" at bounding box center [317, 120] width 272 height 17
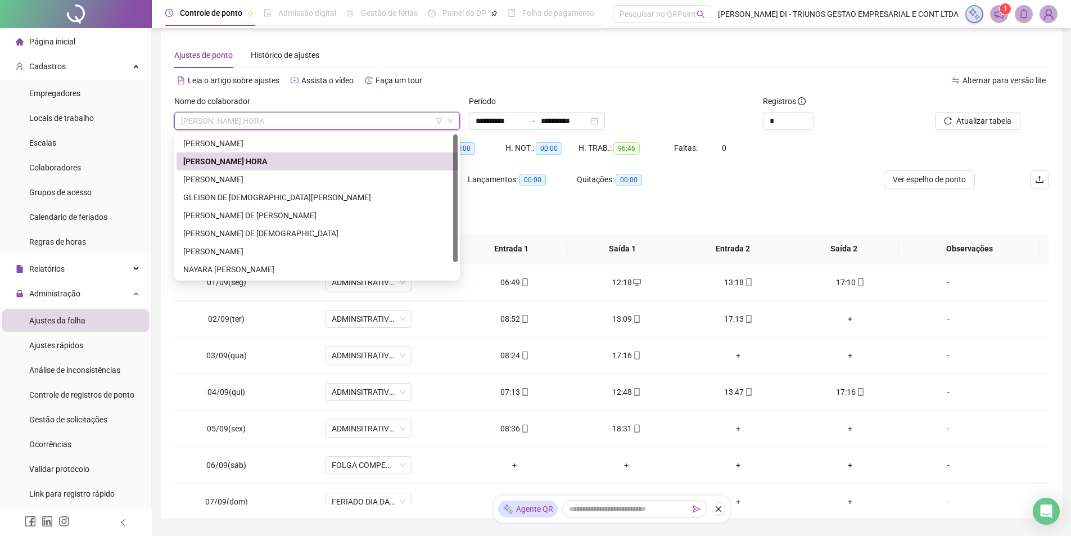
click at [225, 146] on div "[PERSON_NAME]" at bounding box center [317, 143] width 268 height 12
click at [226, 143] on span "-08:50" at bounding box center [229, 148] width 28 height 12
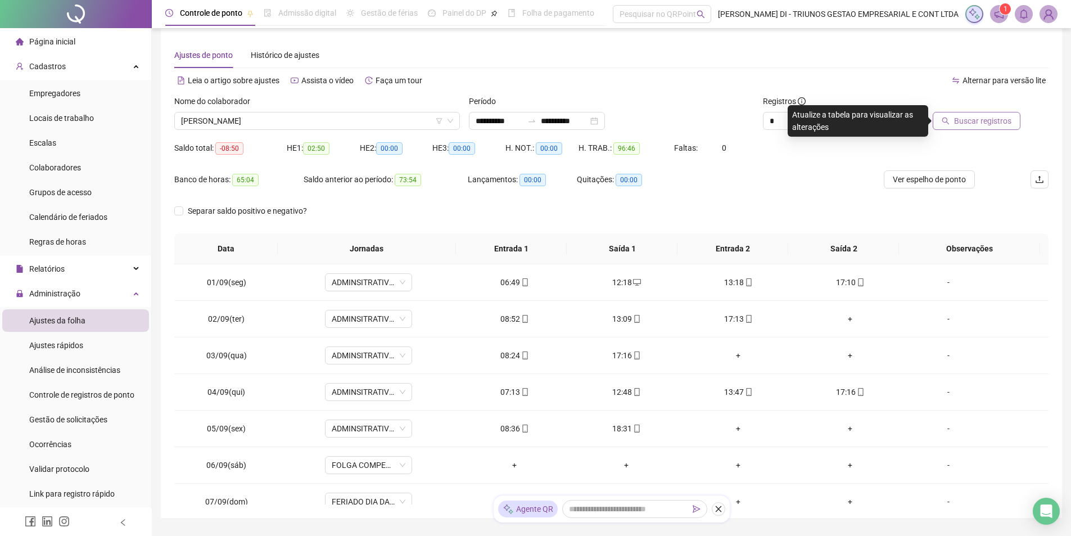
click at [1003, 125] on span "Buscar registros" at bounding box center [982, 121] width 57 height 12
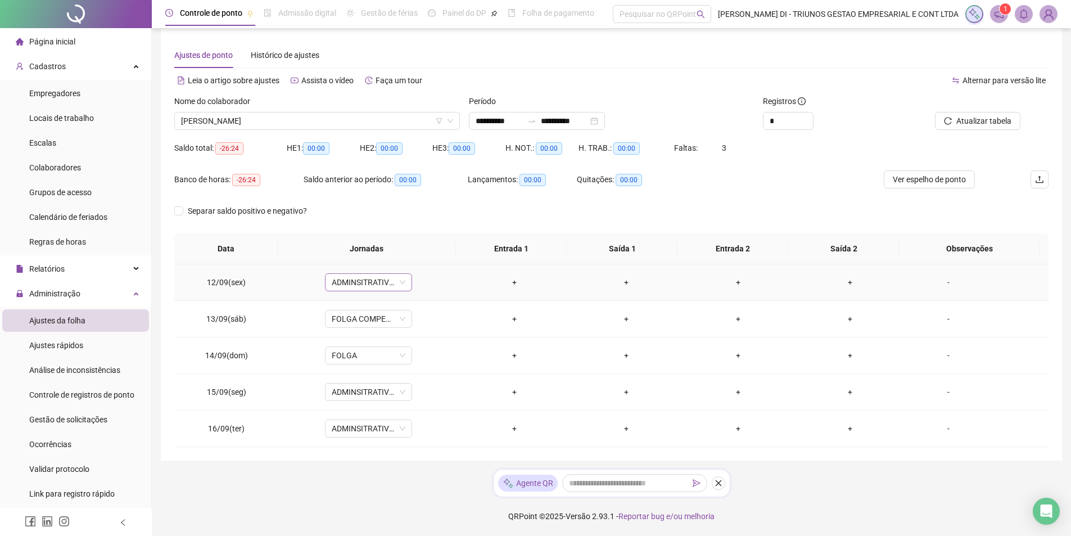
click at [400, 285] on span "ADMINSITRATIVO LF 7:12-17:00 -SEG-SEX" at bounding box center [369, 282] width 74 height 17
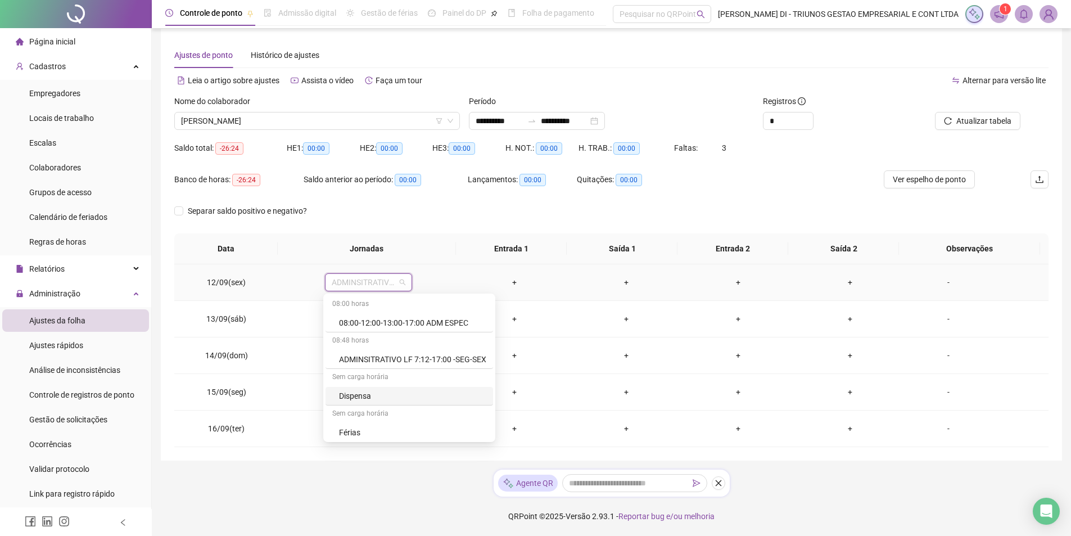
click at [363, 395] on div "Dispensa" at bounding box center [412, 396] width 147 height 12
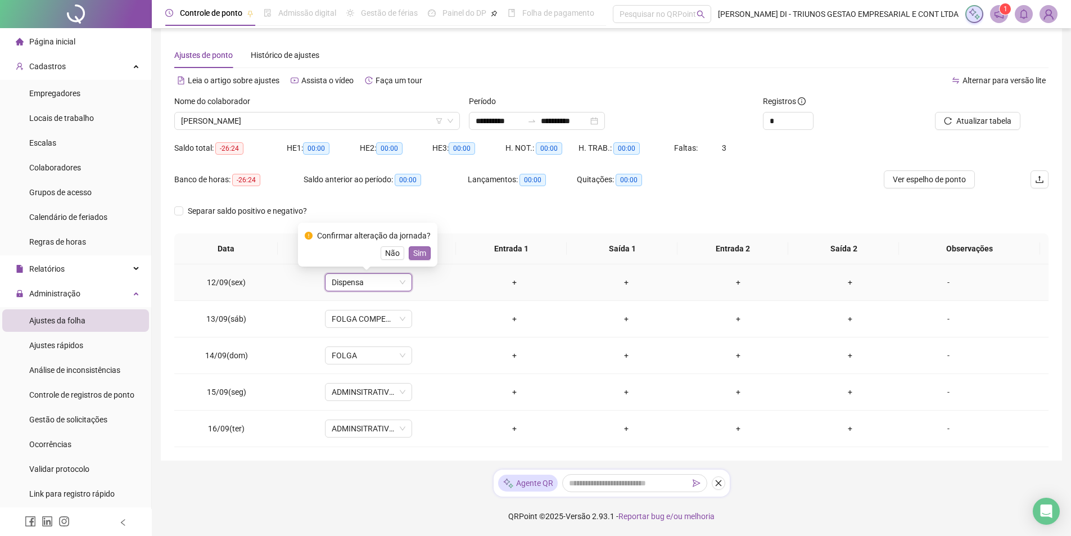
click at [418, 255] on span "Sim" at bounding box center [419, 253] width 13 height 12
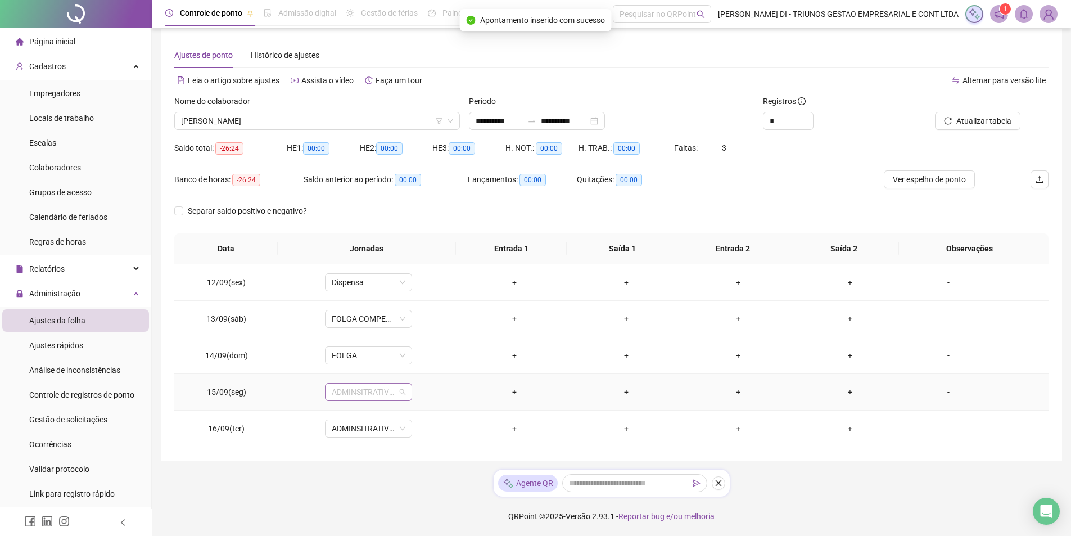
click at [399, 395] on span "ADMINSITRATIVO LF 7:12-17:00 -SEG-SEX" at bounding box center [369, 391] width 74 height 17
click at [372, 332] on div "Dispensa" at bounding box center [412, 334] width 147 height 12
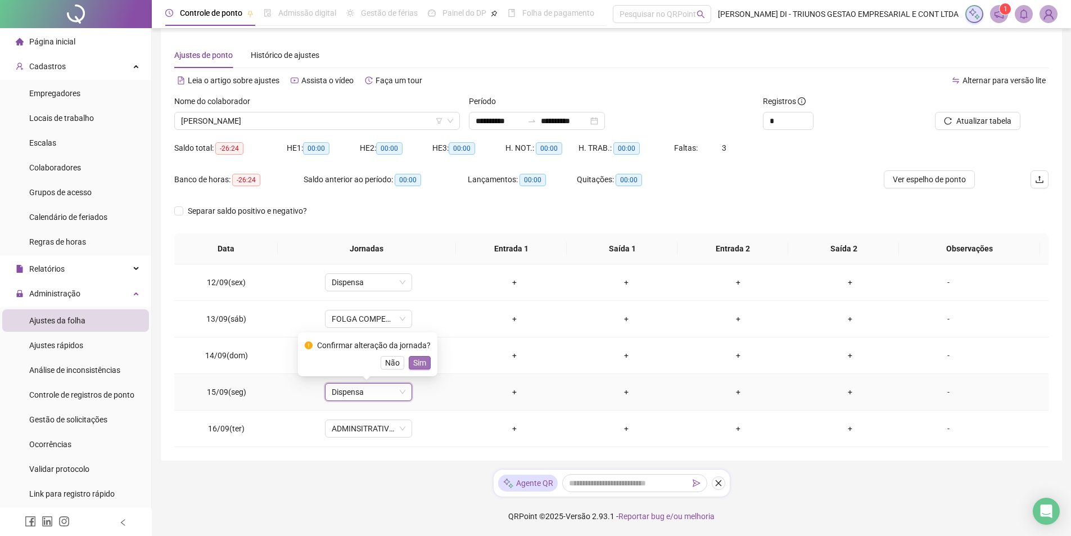
click at [416, 363] on span "Sim" at bounding box center [419, 362] width 13 height 12
click at [392, 322] on span "FOLGA COMPENSATÓRIA" at bounding box center [369, 318] width 74 height 17
click at [458, 227] on div "Separar saldo positivo e negativo?" at bounding box center [611, 217] width 874 height 31
click at [263, 111] on div "Nome do colaborador" at bounding box center [317, 103] width 286 height 17
click at [264, 120] on span "[PERSON_NAME]" at bounding box center [317, 120] width 272 height 17
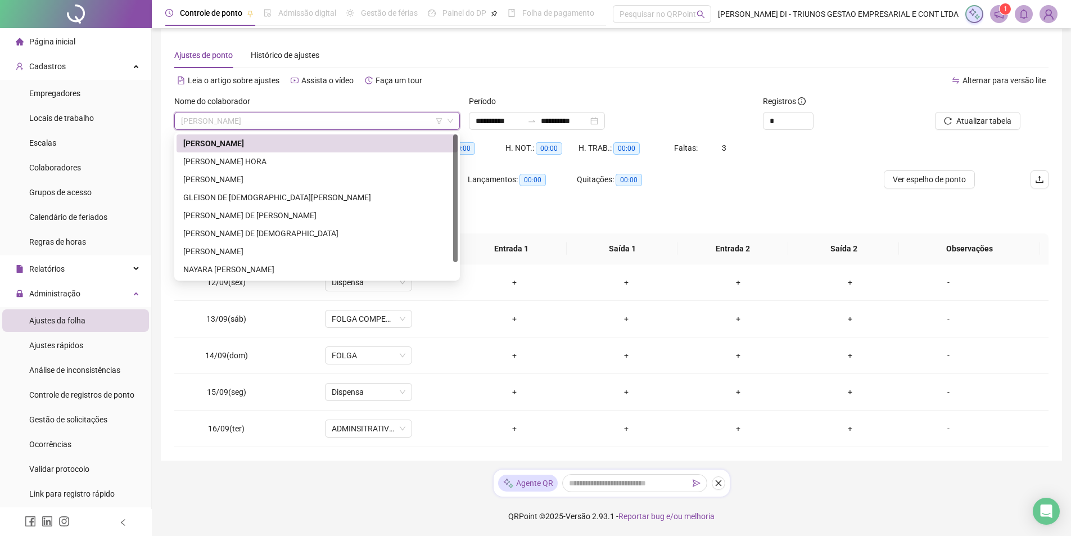
drag, startPoint x: 622, startPoint y: 64, endPoint x: 640, endPoint y: 73, distance: 20.1
click at [633, 71] on div "**********" at bounding box center [611, 244] width 874 height 405
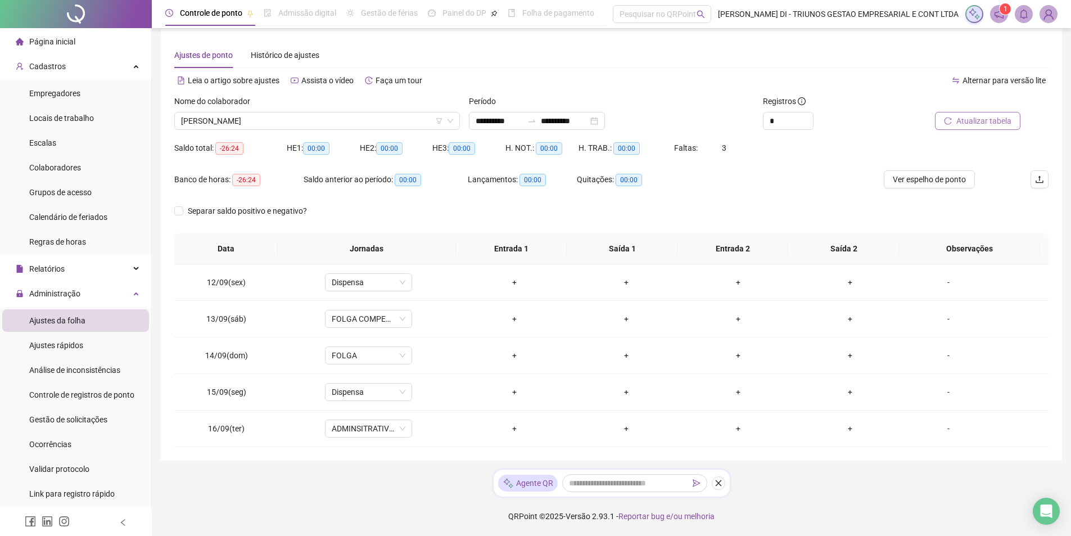
click at [952, 122] on icon "reload" at bounding box center [948, 121] width 8 height 8
click at [284, 120] on span "[PERSON_NAME]" at bounding box center [317, 120] width 272 height 17
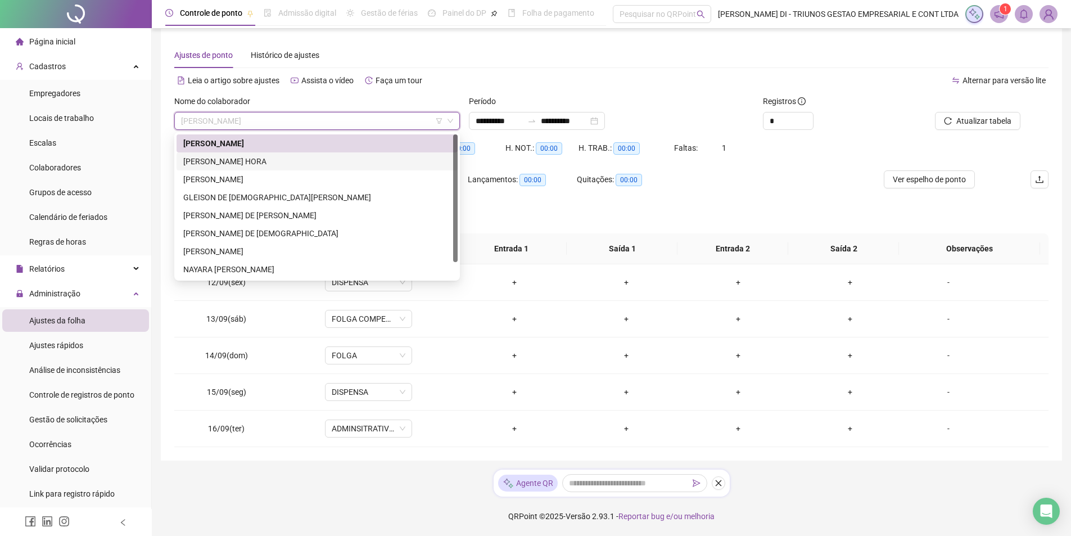
click at [230, 155] on div "[PERSON_NAME] HORA" at bounding box center [317, 161] width 281 height 18
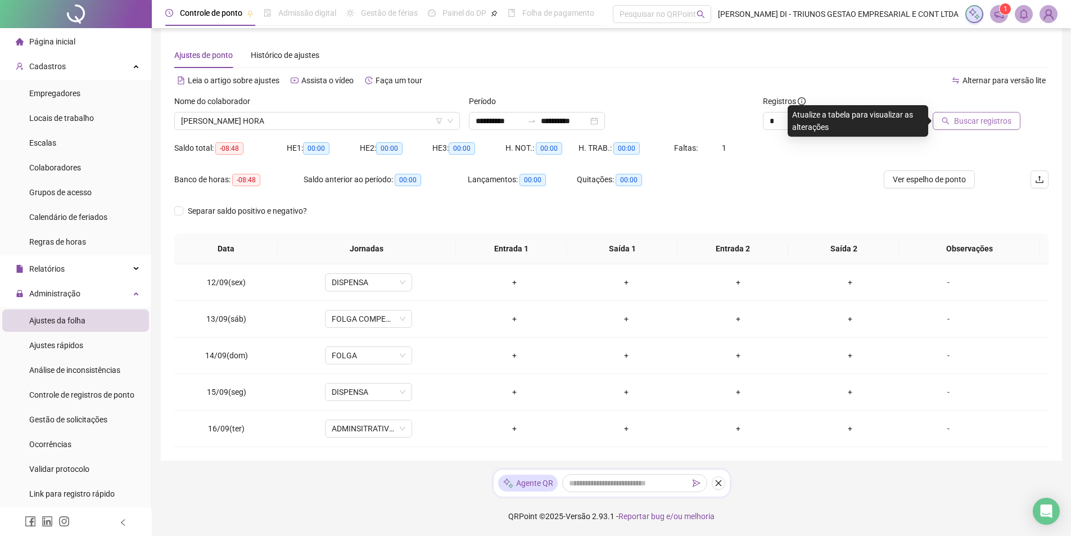
click at [988, 127] on span "Buscar registros" at bounding box center [982, 121] width 57 height 12
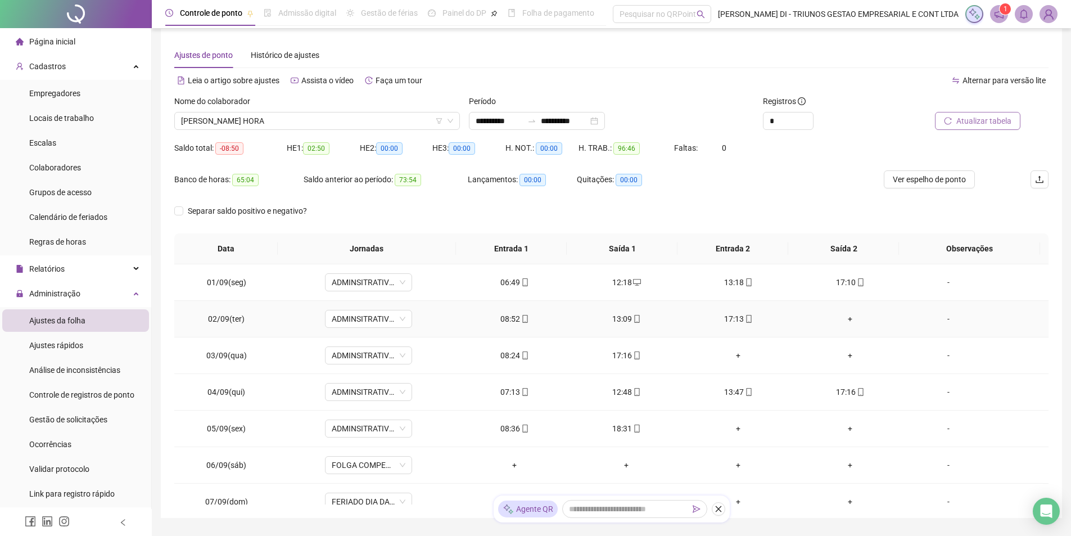
click at [839, 319] on div "+" at bounding box center [851, 319] width 94 height 12
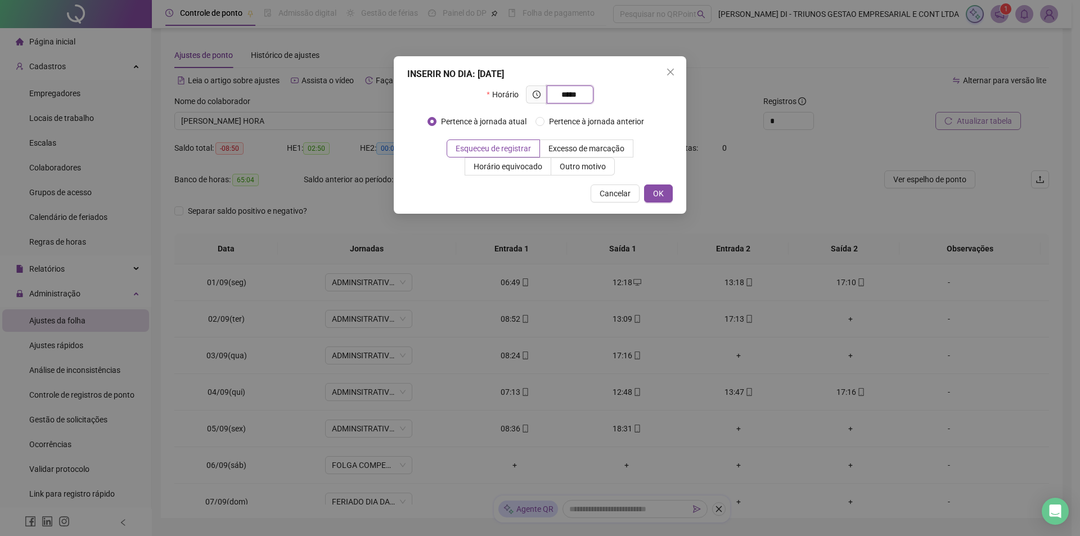
type input "*****"
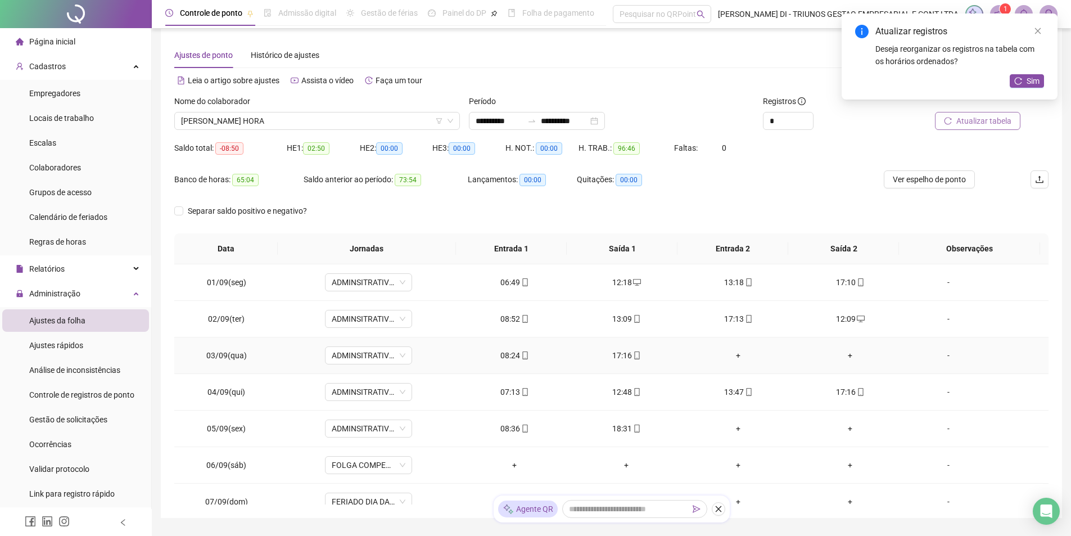
click at [731, 354] on div "+" at bounding box center [739, 355] width 94 height 12
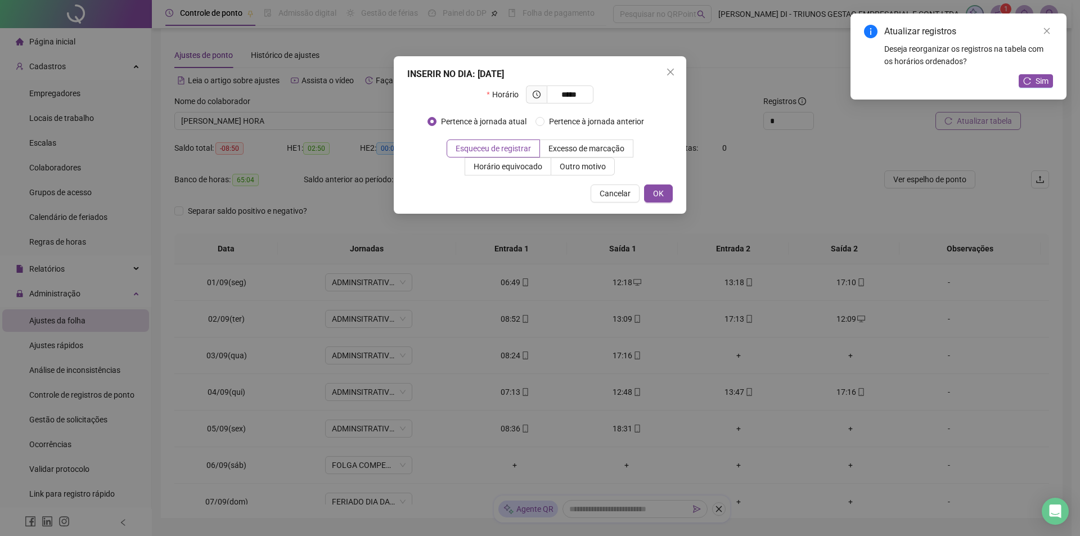
type input "*****"
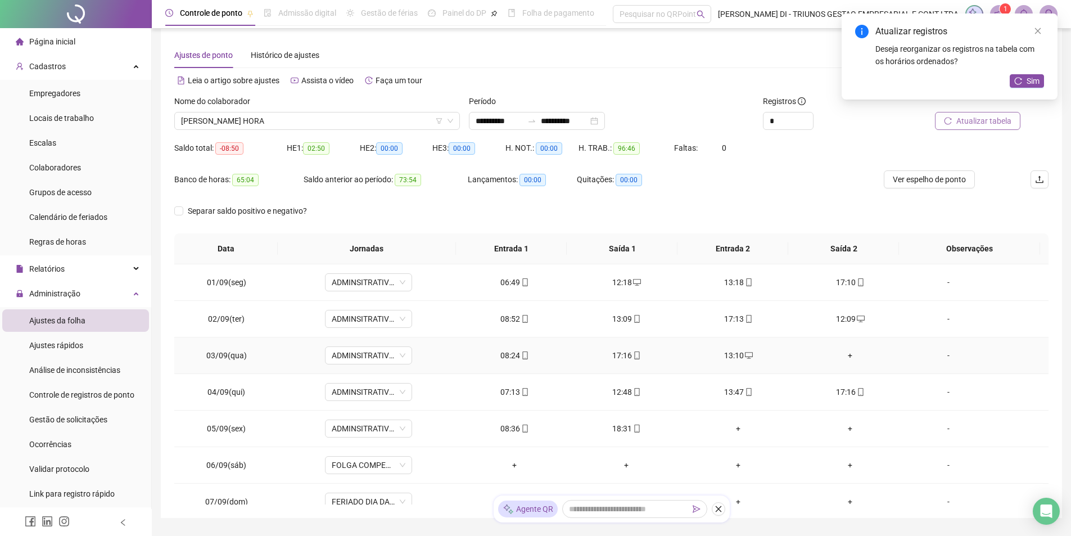
click at [842, 351] on div "+" at bounding box center [851, 355] width 94 height 12
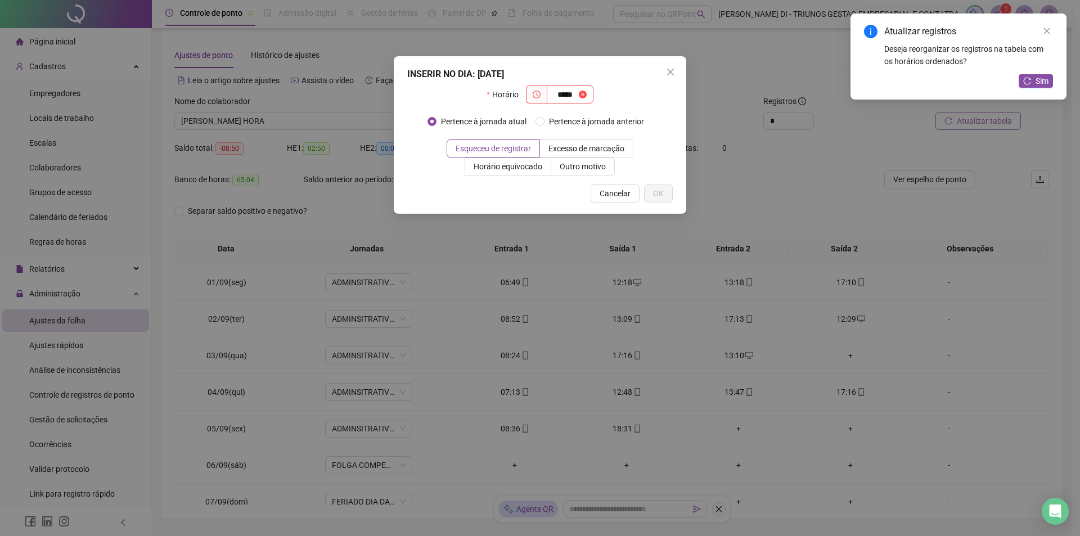
type input "*****"
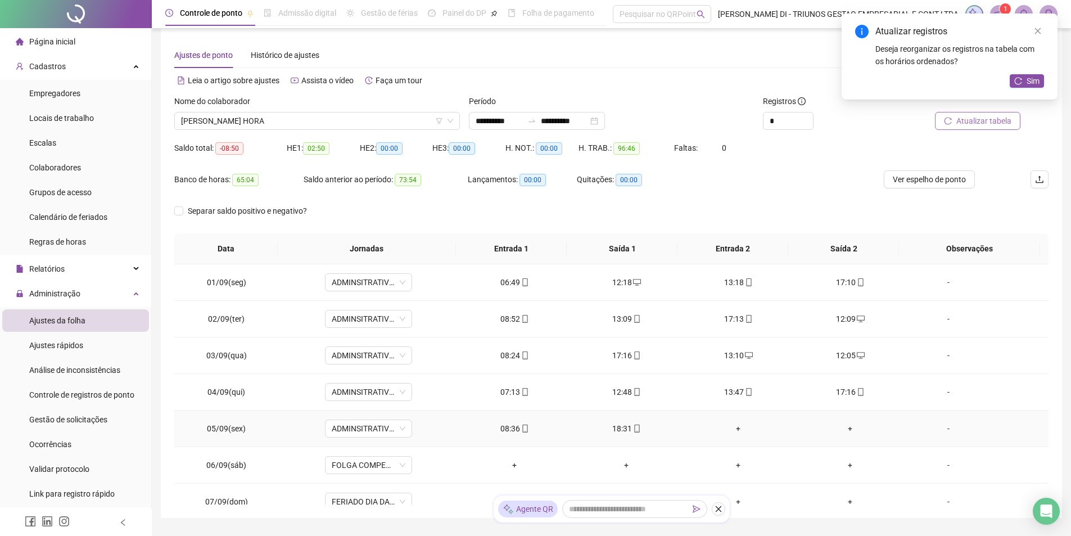
click at [733, 428] on div "+" at bounding box center [739, 428] width 94 height 12
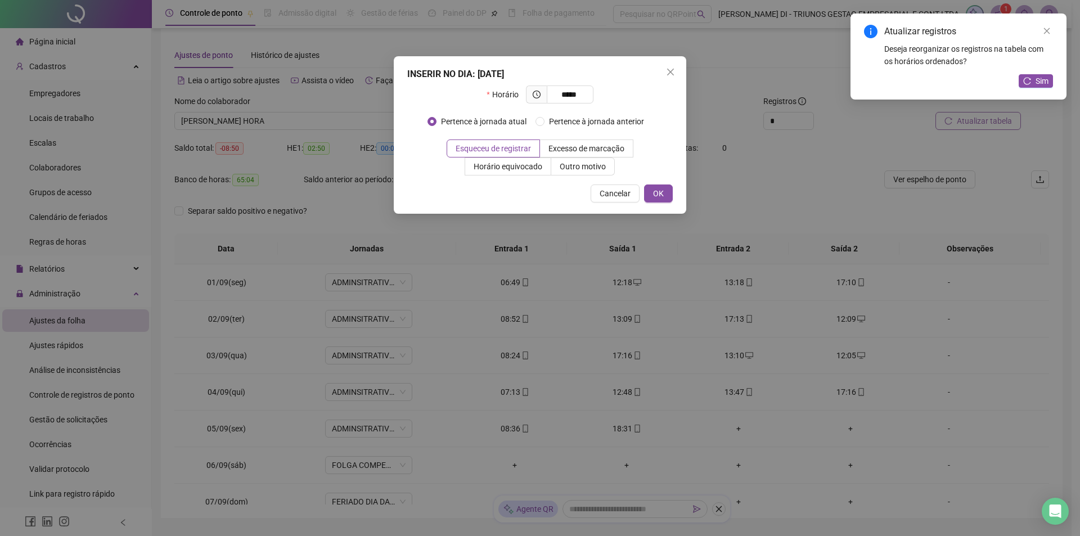
type input "*****"
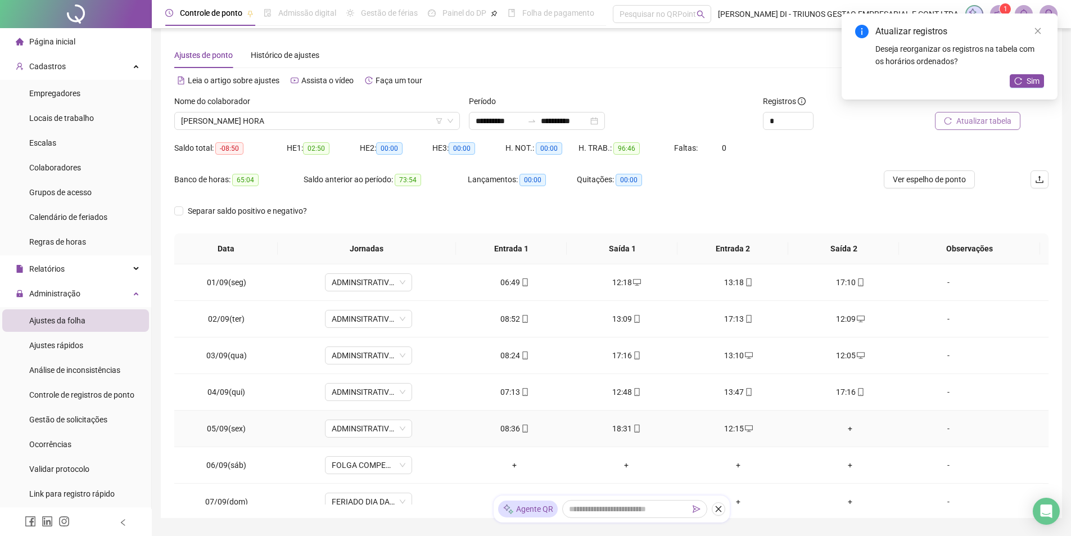
click at [845, 428] on div "+" at bounding box center [851, 428] width 94 height 12
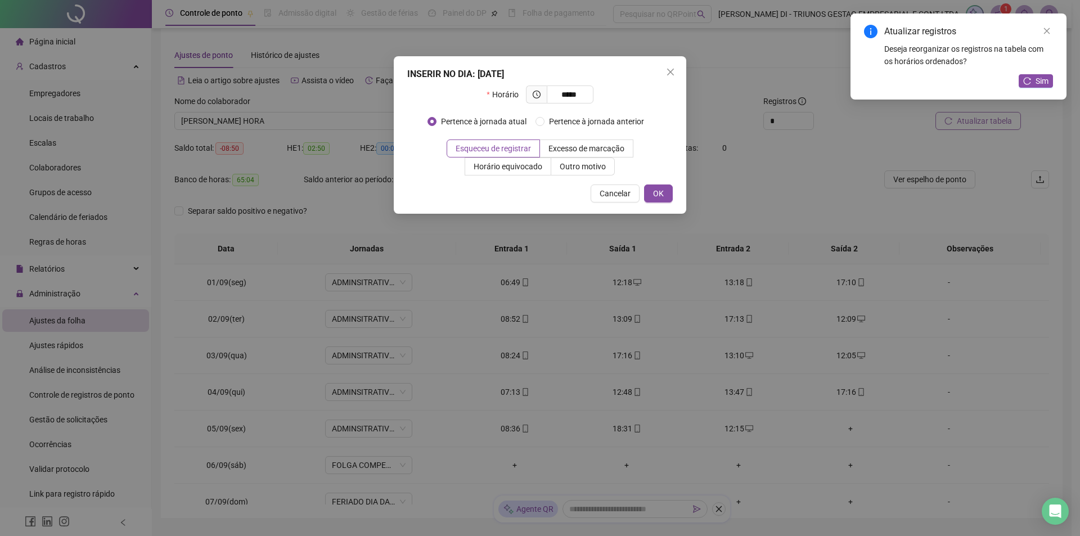
type input "*****"
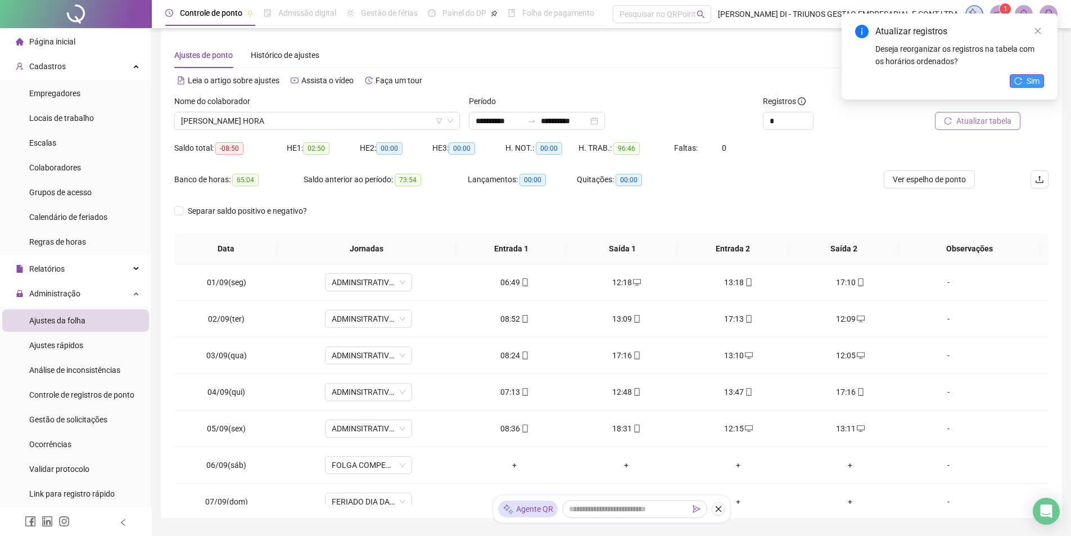
click at [1027, 79] on span "Sim" at bounding box center [1033, 81] width 13 height 12
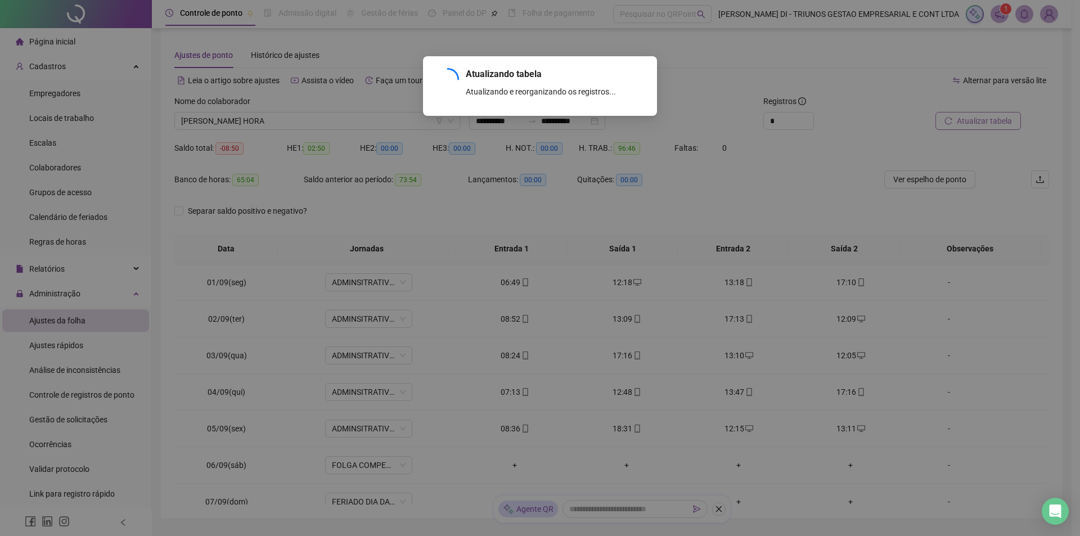
click at [993, 116] on div "Atualizando tabela Atualizando e reorganizando os registros... OK" at bounding box center [540, 268] width 1080 height 536
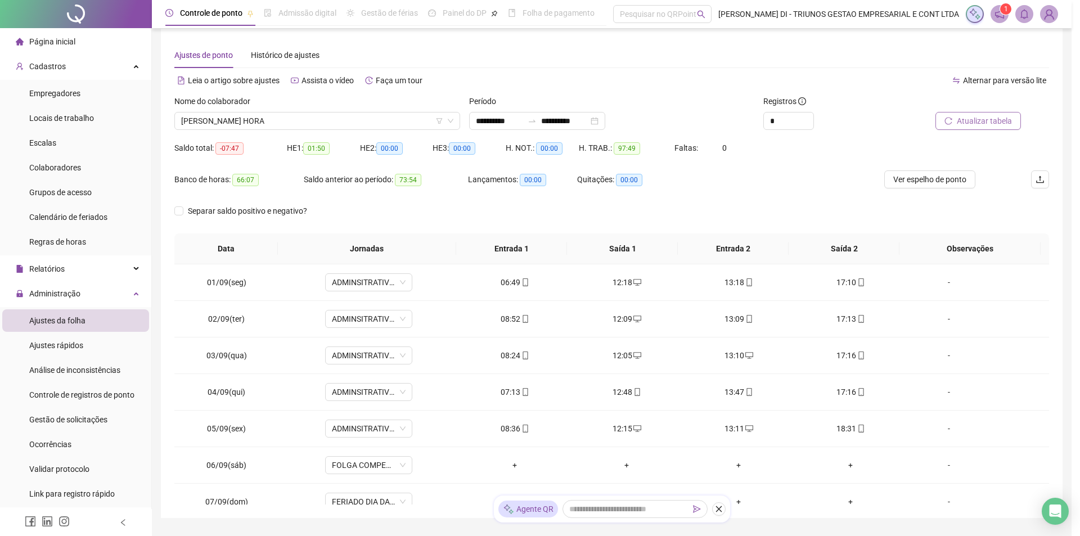
click at [983, 128] on div "Atualizando tabela Atualizando e reorganizando os registros... OK" at bounding box center [540, 268] width 1080 height 536
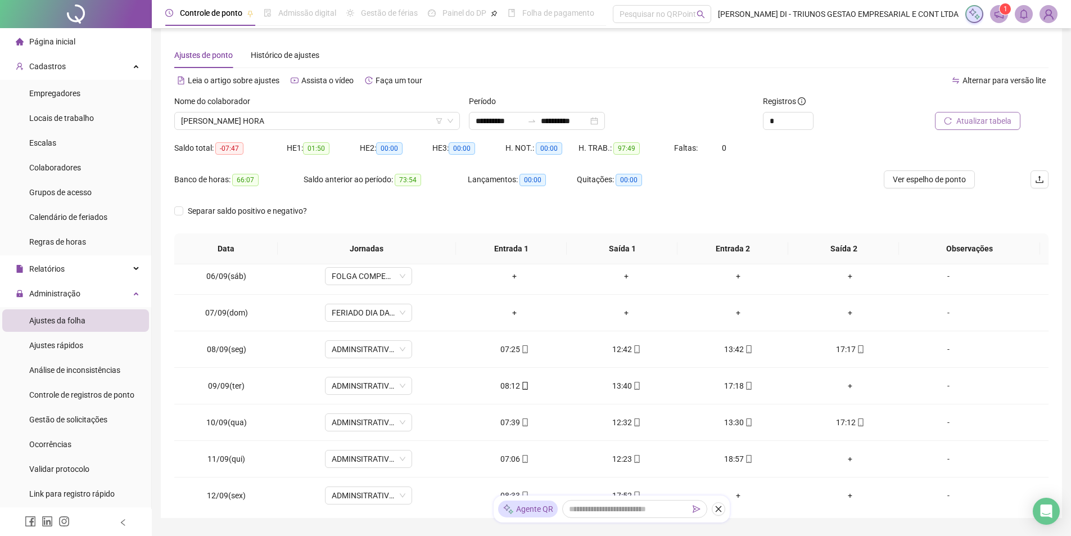
scroll to position [190, 0]
click at [842, 383] on div "+" at bounding box center [851, 384] width 94 height 12
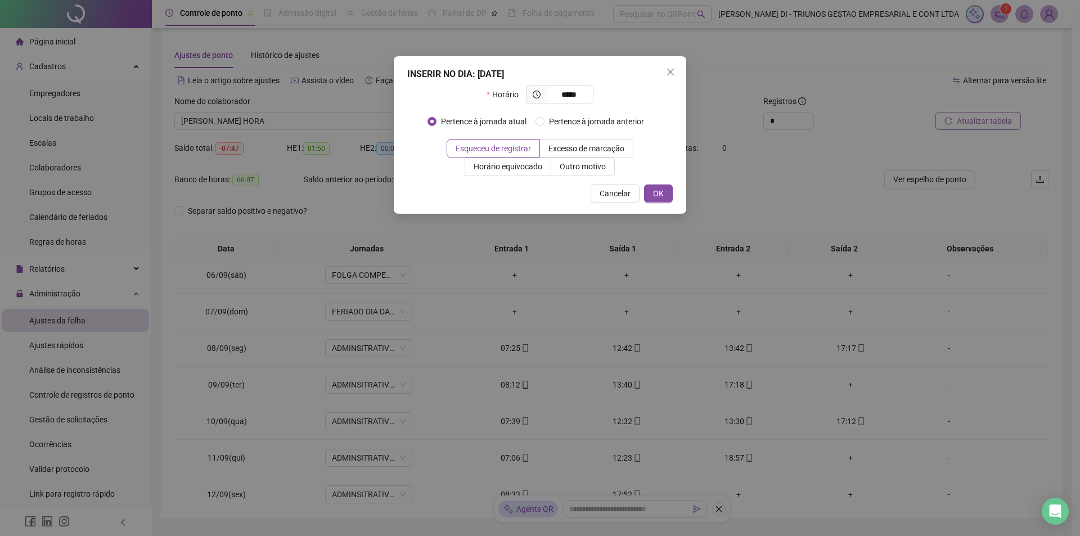
type input "*****"
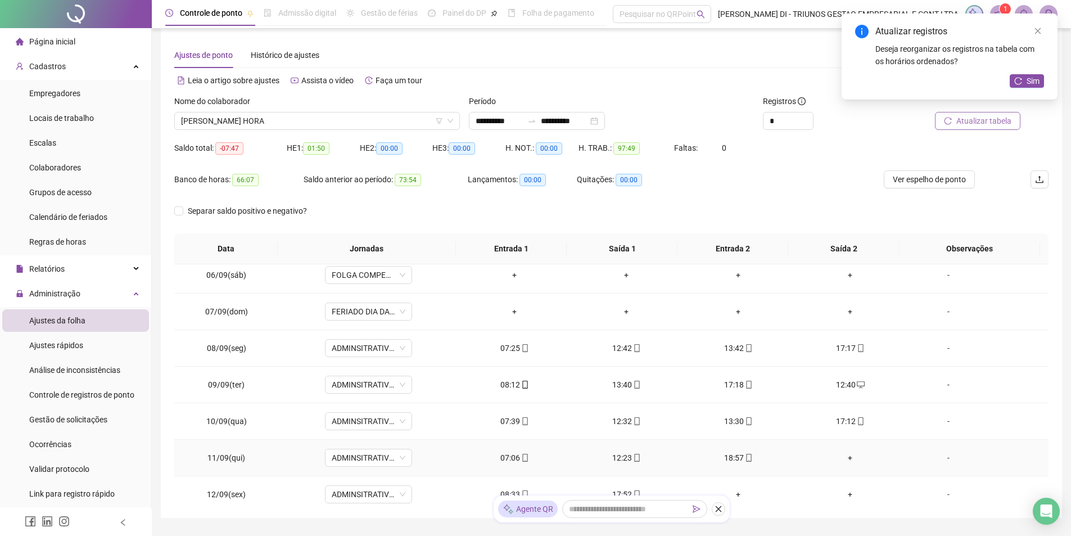
click at [844, 454] on div "+" at bounding box center [851, 458] width 94 height 12
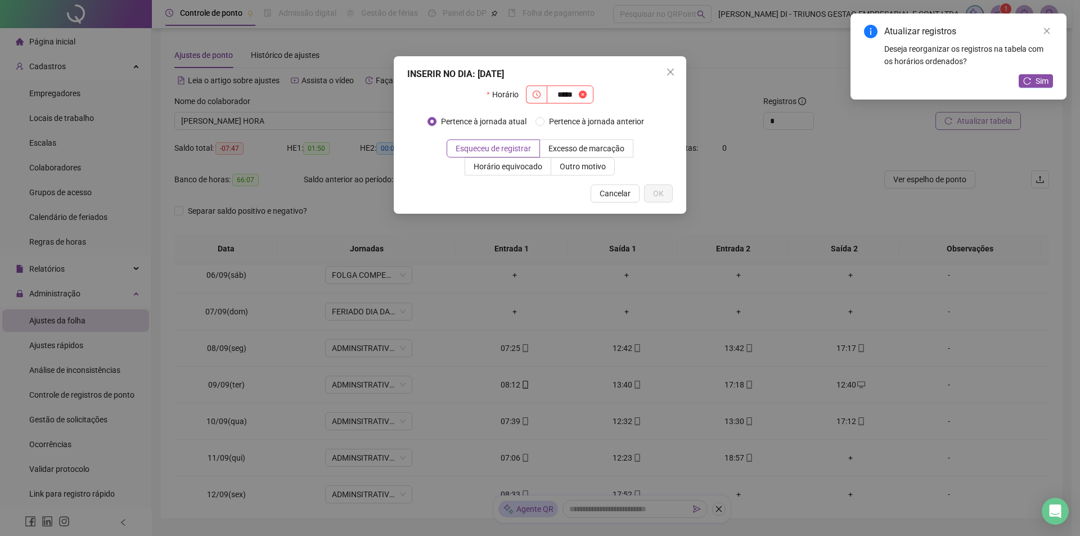
type input "*****"
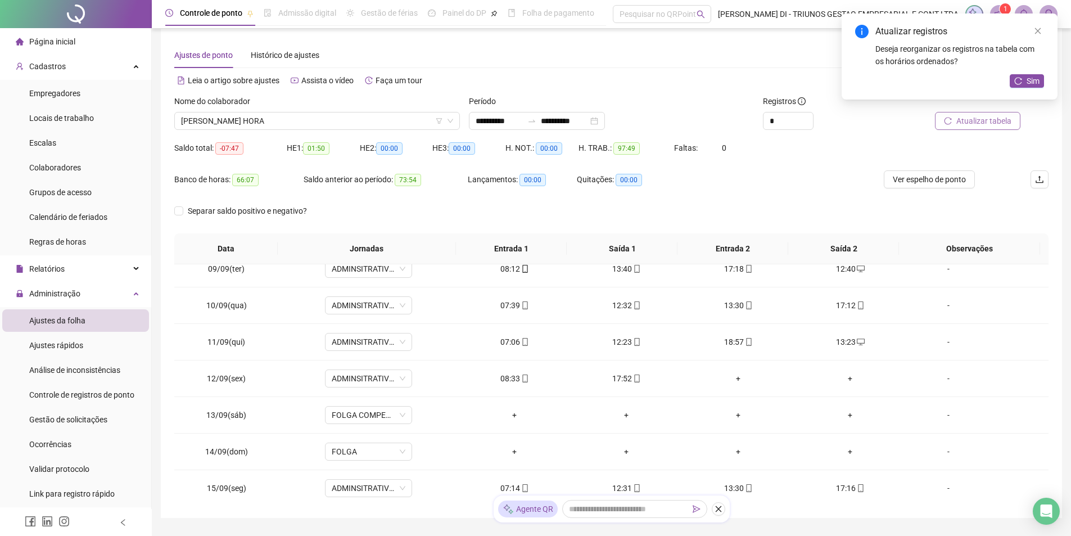
scroll to position [330, 0]
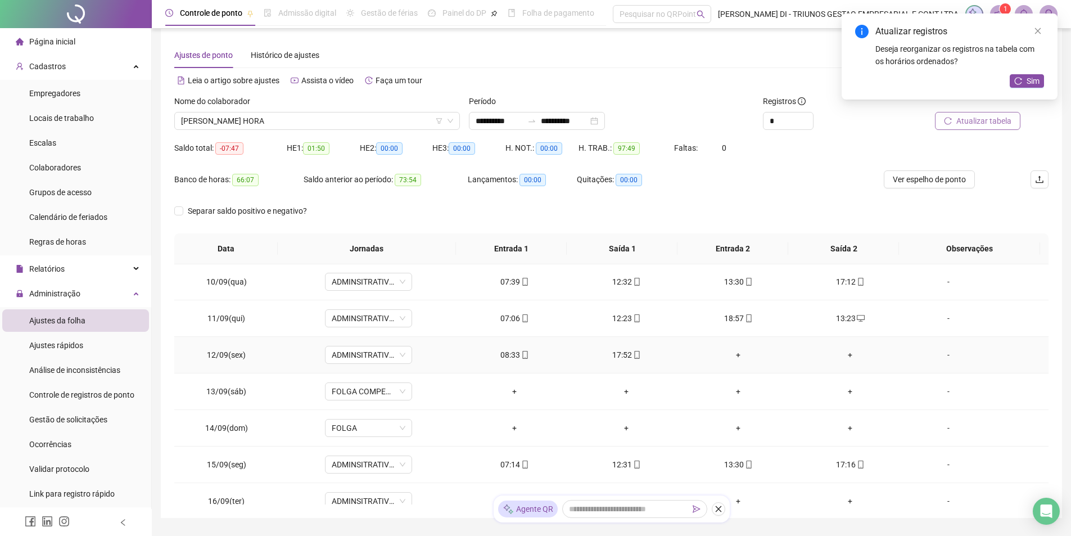
click at [727, 355] on div "+" at bounding box center [739, 355] width 94 height 12
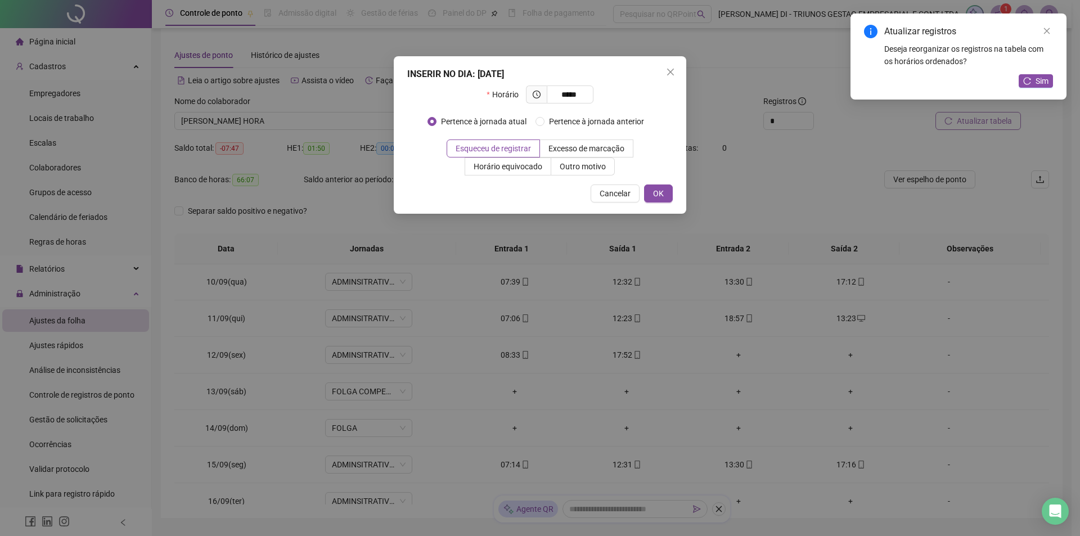
type input "*****"
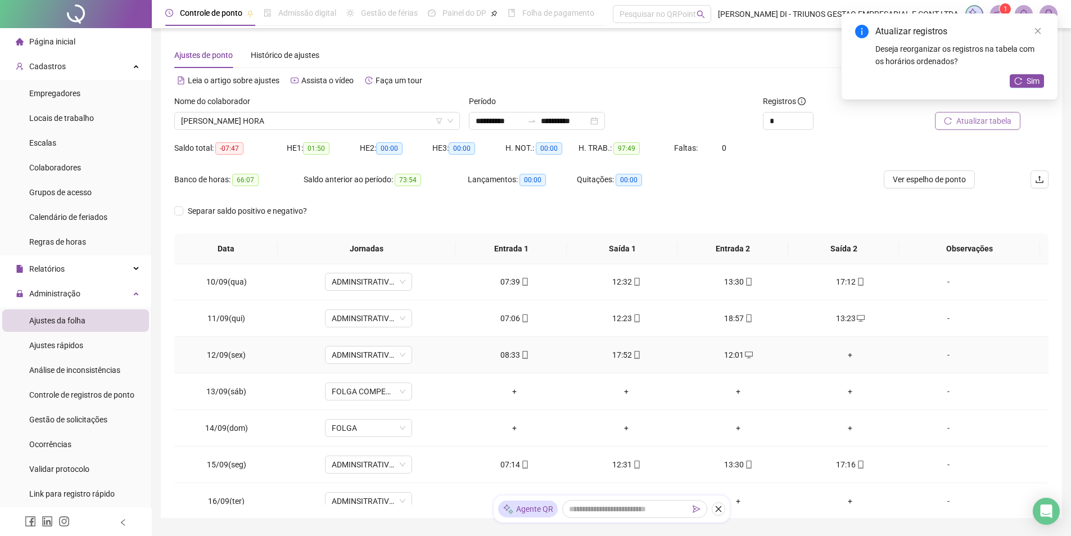
click at [837, 356] on div "+" at bounding box center [851, 355] width 94 height 12
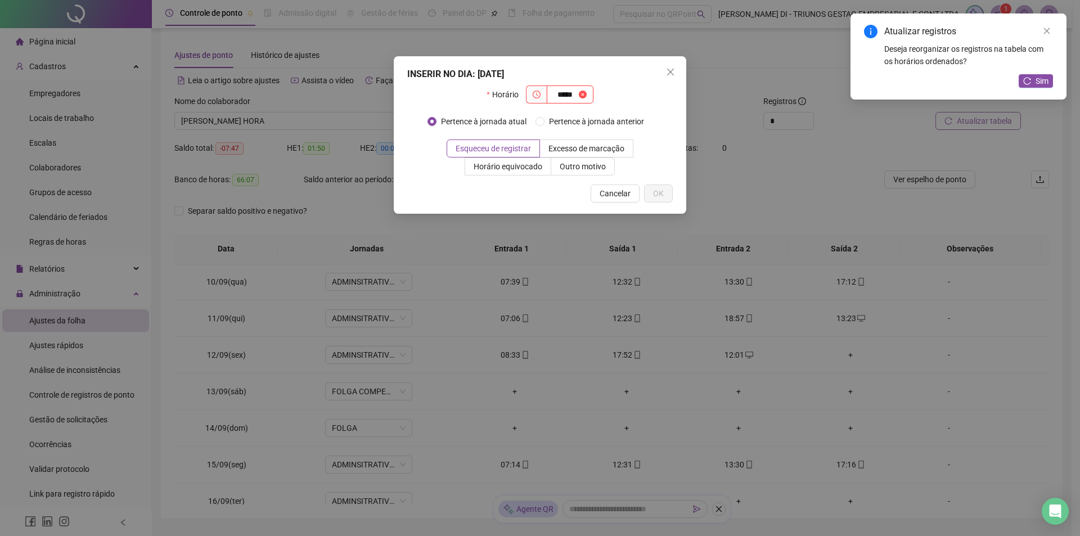
type input "*****"
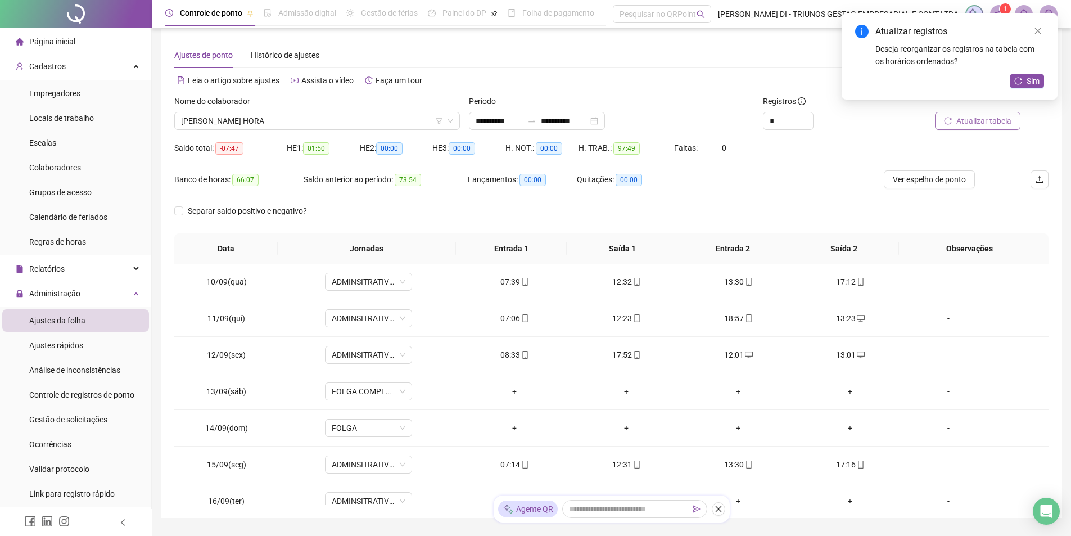
scroll to position [345, 0]
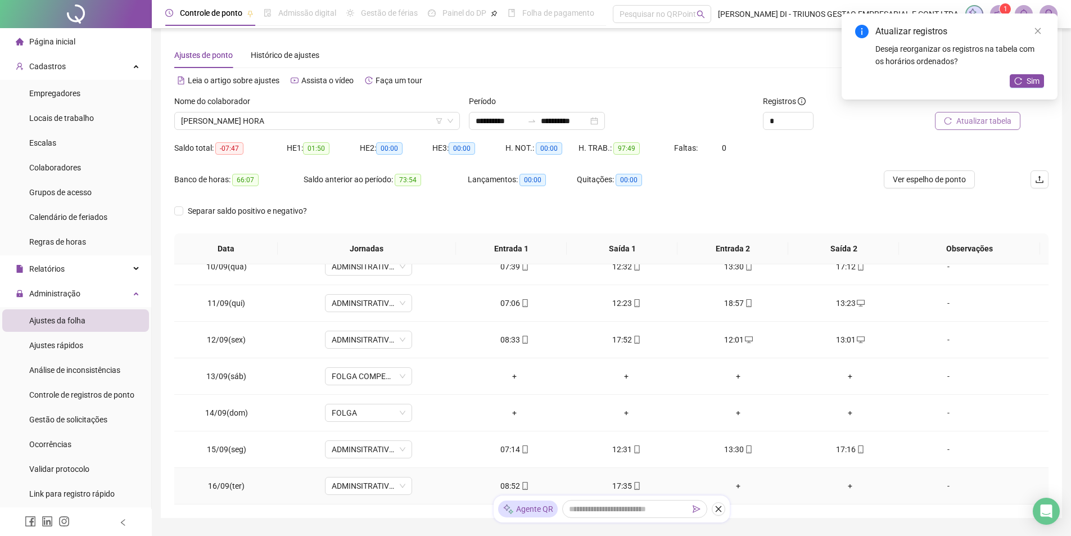
click at [733, 486] on div "+" at bounding box center [739, 486] width 94 height 12
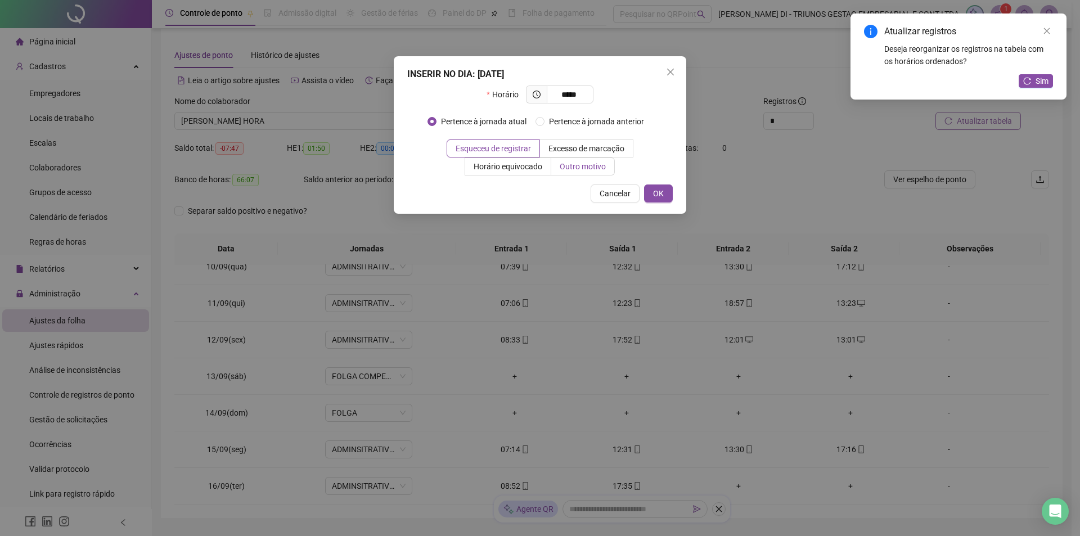
type input "*****"
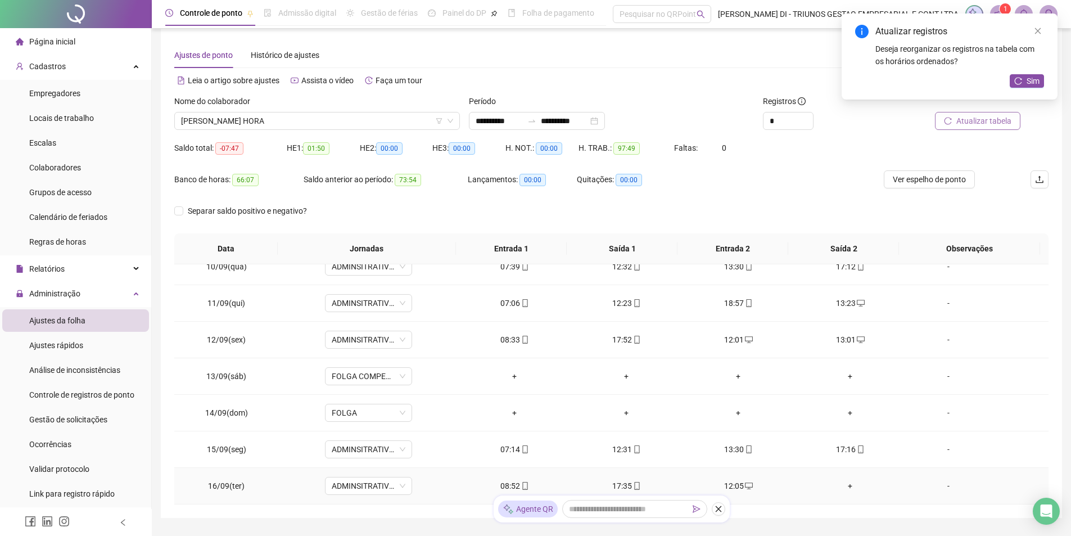
drag, startPoint x: 845, startPoint y: 485, endPoint x: 825, endPoint y: 461, distance: 30.4
click at [845, 484] on div "+" at bounding box center [851, 486] width 94 height 12
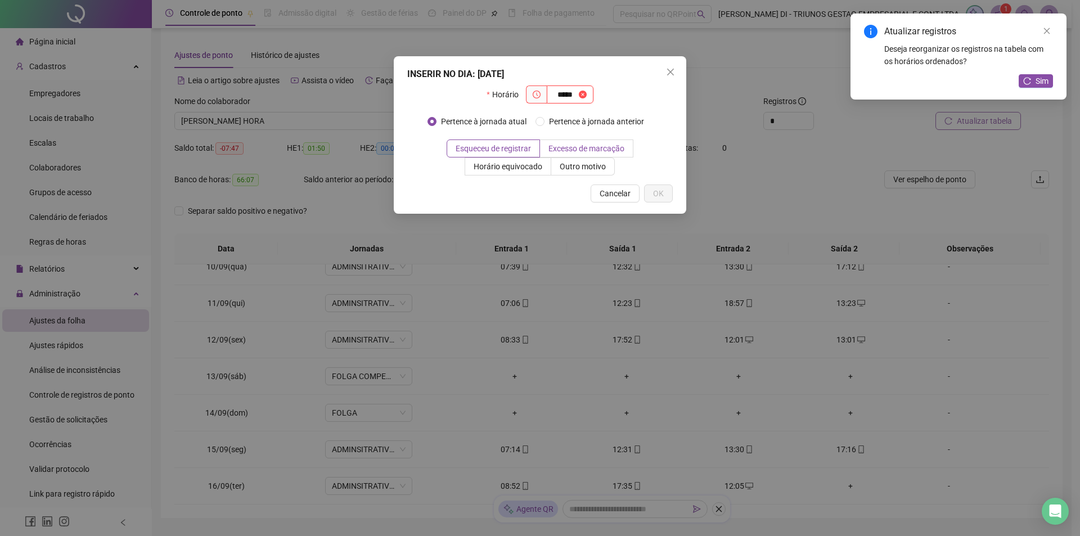
type input "*****"
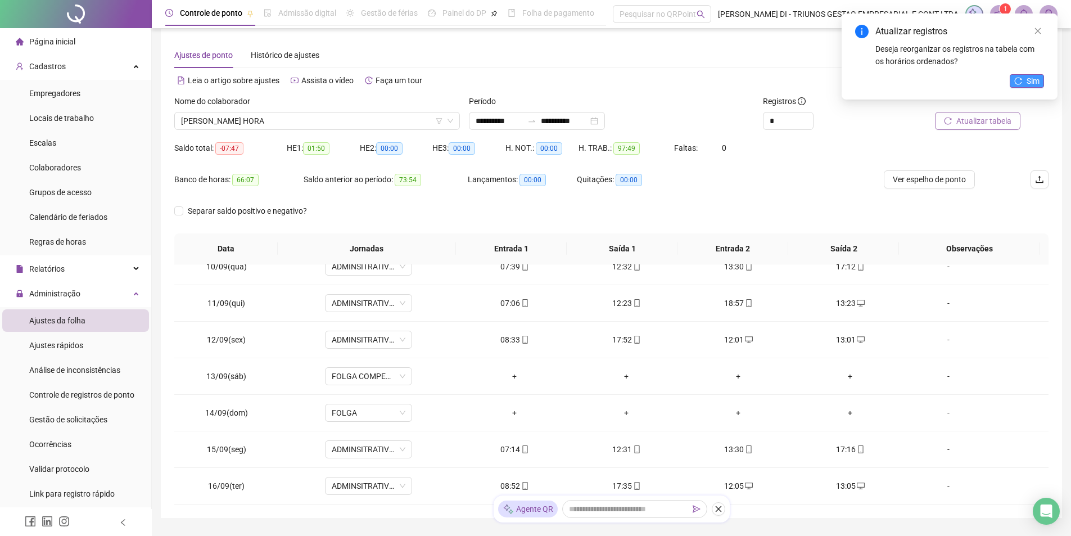
click at [1030, 77] on span "Sim" at bounding box center [1033, 81] width 13 height 12
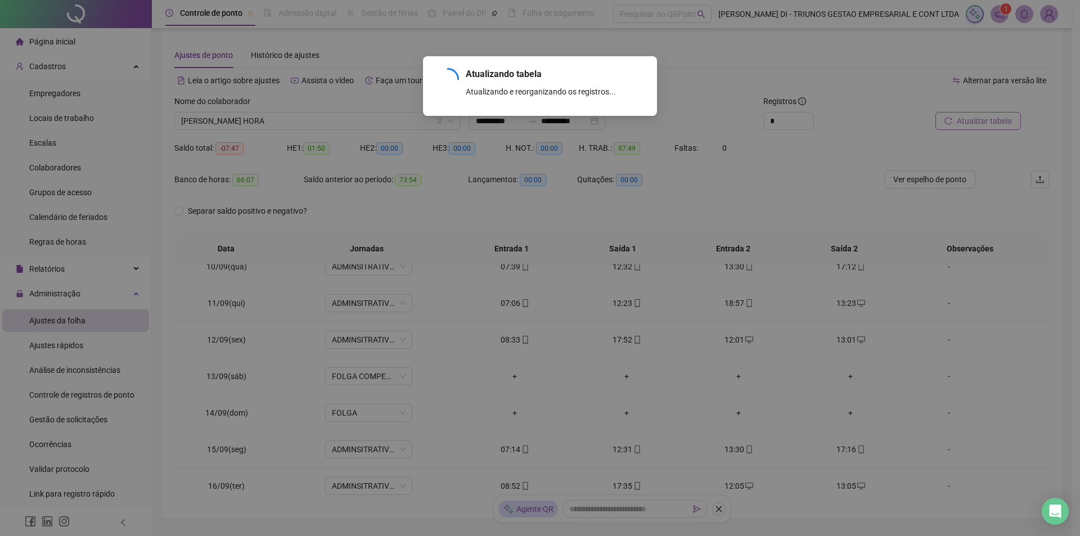
drag, startPoint x: 979, startPoint y: 110, endPoint x: 975, endPoint y: 115, distance: 6.9
click at [976, 113] on div "Atualizando tabela Atualizando e reorganizando os registros... OK" at bounding box center [540, 268] width 1080 height 536
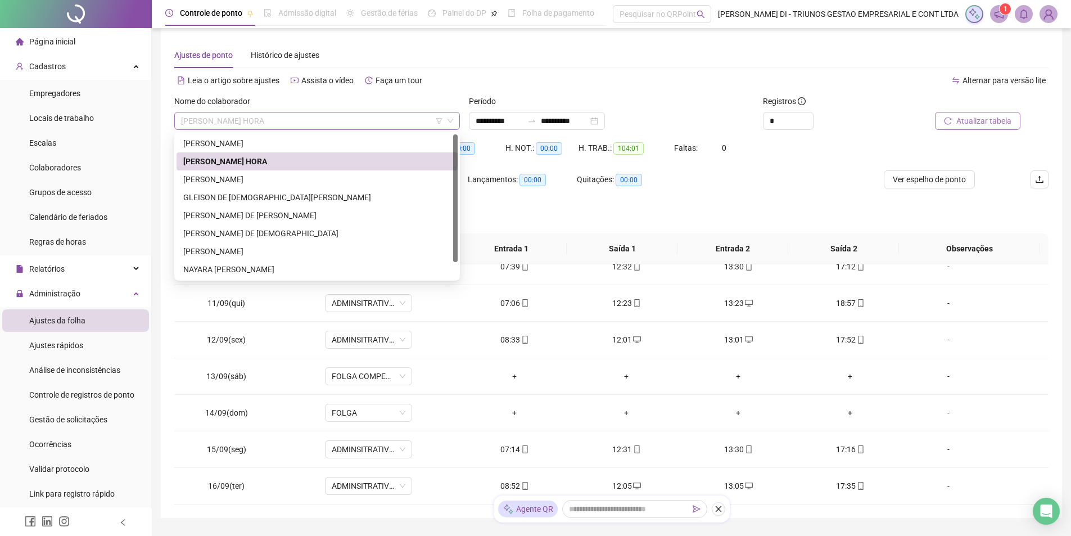
click at [332, 112] on div "[PERSON_NAME] HORA" at bounding box center [317, 121] width 286 height 18
click at [244, 174] on div "[PERSON_NAME]" at bounding box center [317, 179] width 268 height 12
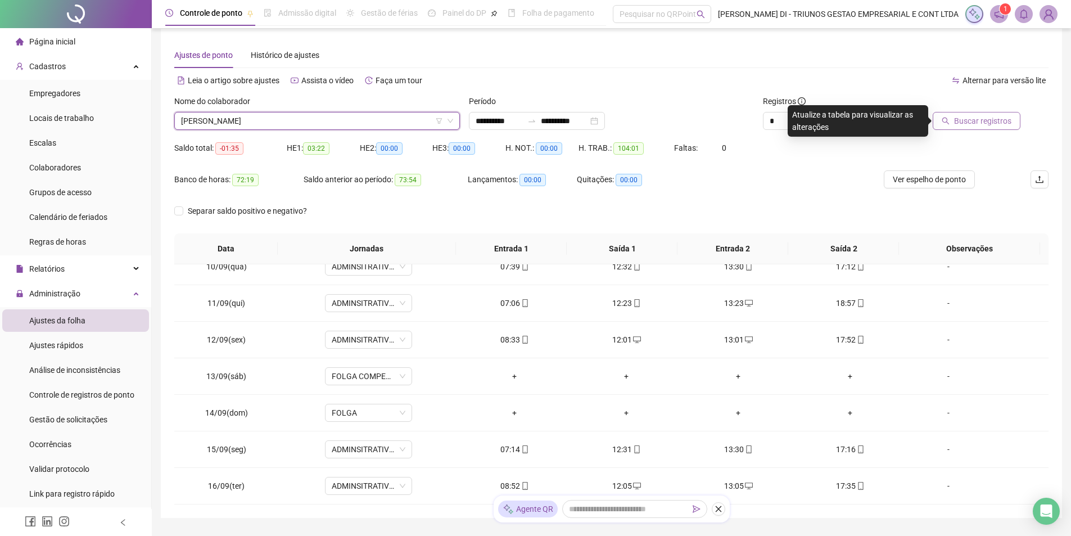
click at [974, 124] on span "Buscar registros" at bounding box center [982, 121] width 57 height 12
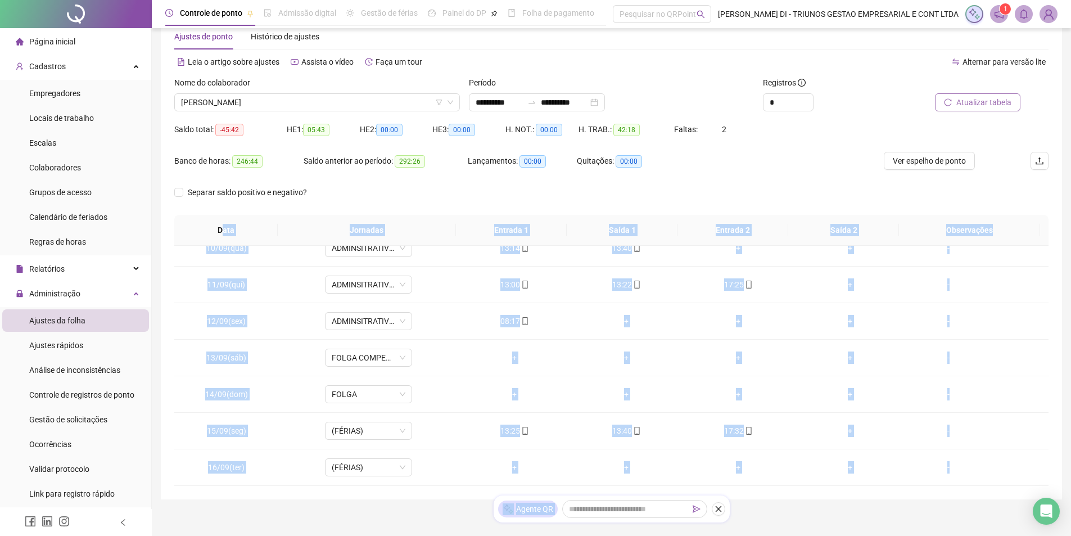
scroll to position [66, 0]
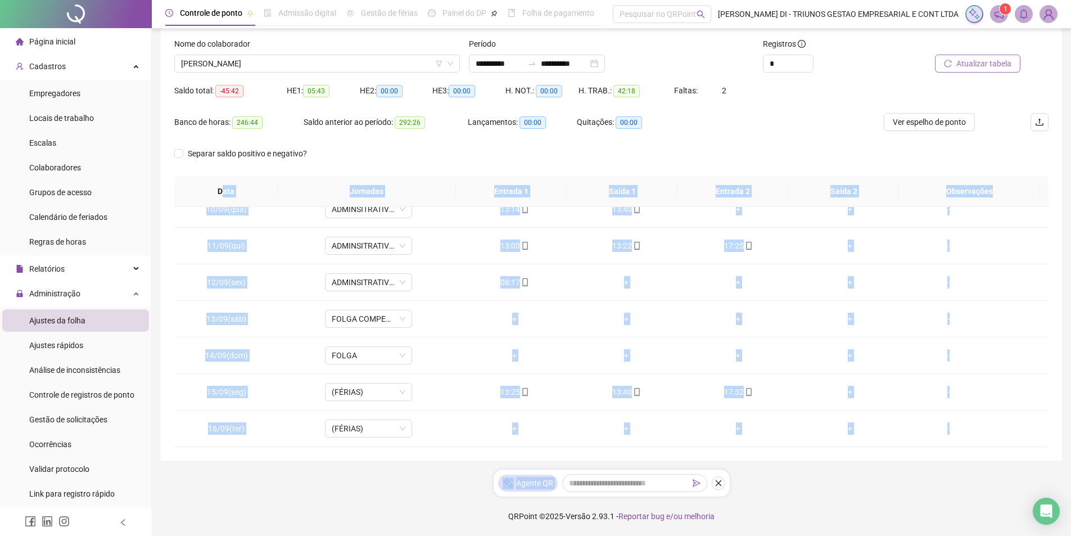
drag, startPoint x: 221, startPoint y: 249, endPoint x: 977, endPoint y: 481, distance: 791.0
click at [977, 481] on div "**********" at bounding box center [611, 235] width 919 height 602
click at [717, 484] on icon "close" at bounding box center [718, 483] width 6 height 6
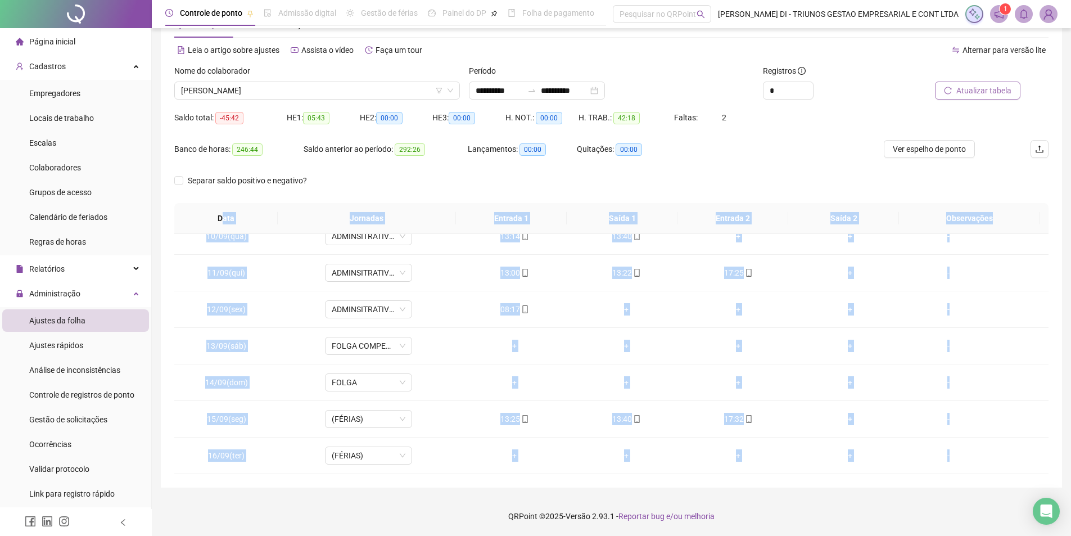
scroll to position [39, 0]
copy div "lor Ipsumdol Sitamet 1 Conse 6 Adipisc 9 Elits 3 Doeiusmodte 54/41(inc) UTLABOR…"
click at [355, 96] on span "[PERSON_NAME]" at bounding box center [317, 90] width 272 height 17
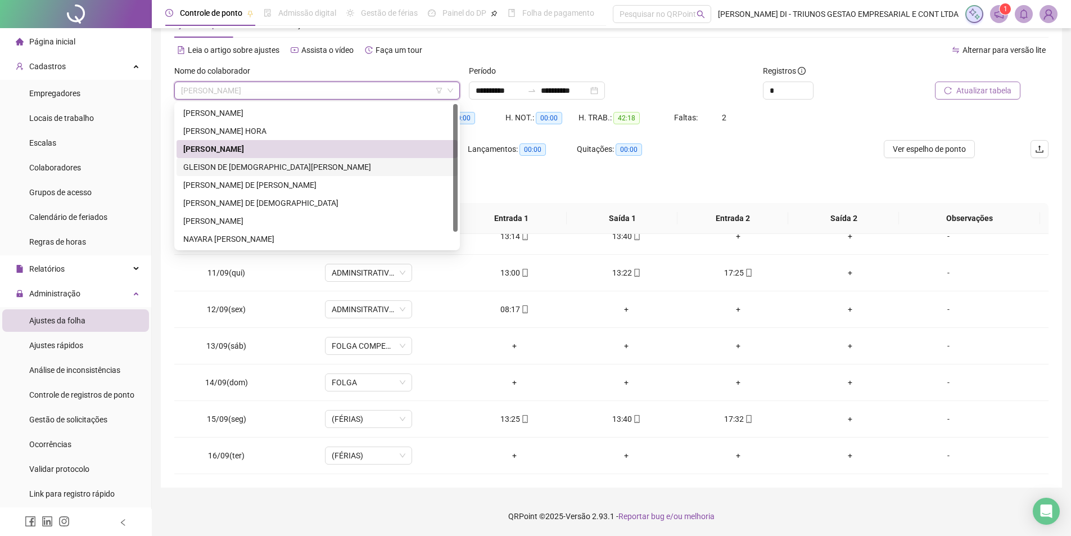
click at [249, 166] on div "GLEISON DE [DEMOGRAPHIC_DATA][PERSON_NAME]" at bounding box center [317, 167] width 268 height 12
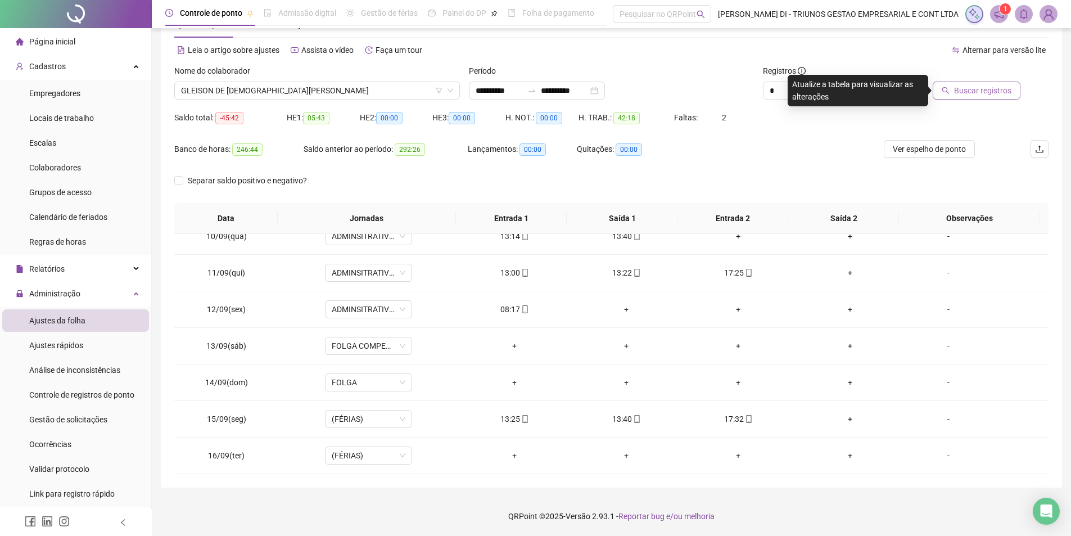
click at [971, 93] on span "Buscar registros" at bounding box center [982, 90] width 57 height 12
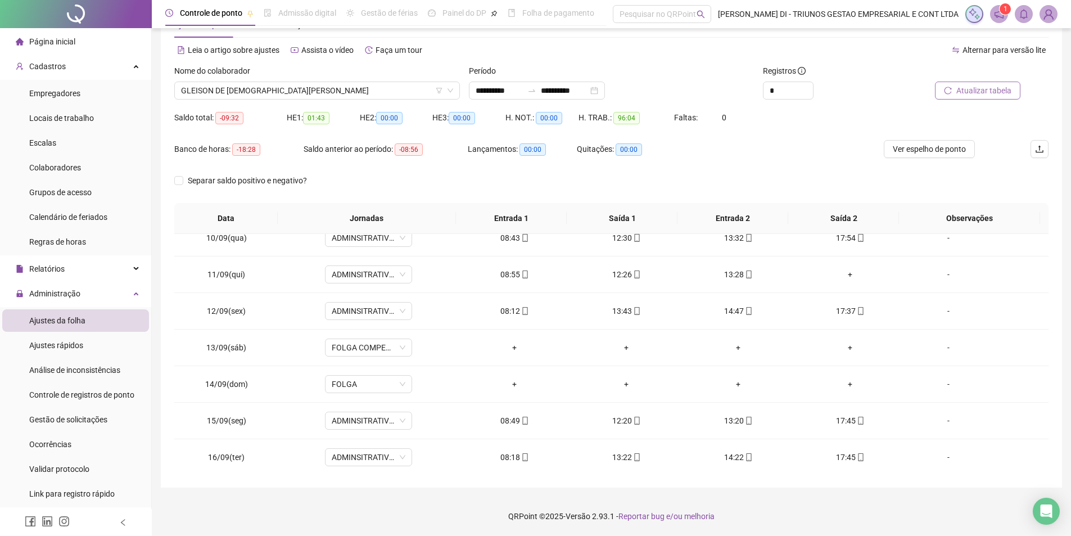
scroll to position [345, 0]
drag, startPoint x: 200, startPoint y: 273, endPoint x: 890, endPoint y: 273, distance: 689.9
click at [890, 273] on tr "11/09(qui) ADMINSITRATIVO LF 7:12-17:00 -SEG-SEX 08:55 12:26 13:28 + -" at bounding box center [611, 273] width 874 height 37
copy tr "11/09(qui) ADMINSITRATIVO LF 7:12-17:00 -SEG-SEX 08:55 12:26 13:28 +"
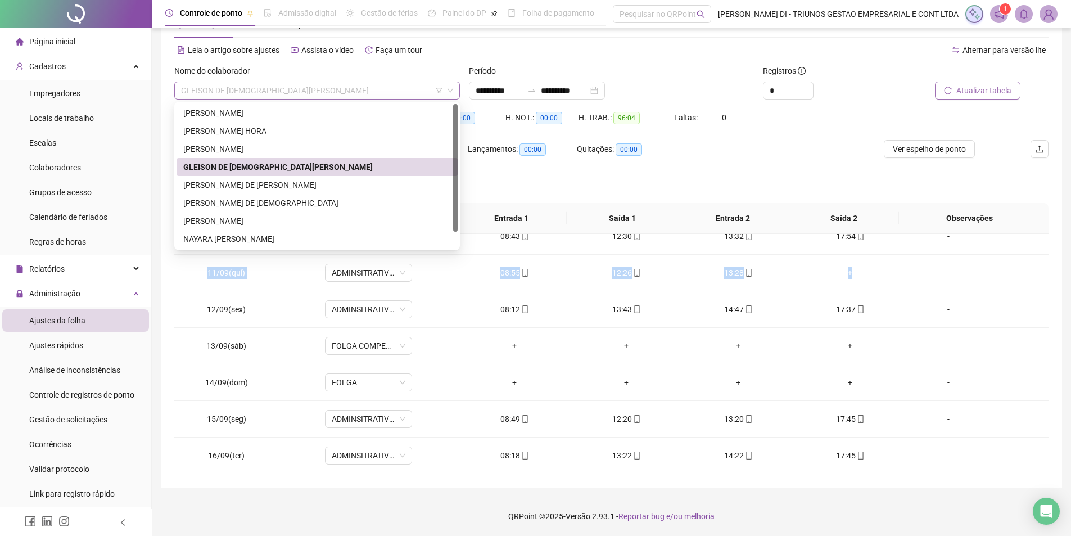
click at [382, 93] on span "GLEISON DE [DEMOGRAPHIC_DATA][PERSON_NAME]" at bounding box center [317, 90] width 272 height 17
click at [259, 186] on div "[PERSON_NAME] DE [PERSON_NAME]" at bounding box center [317, 185] width 268 height 12
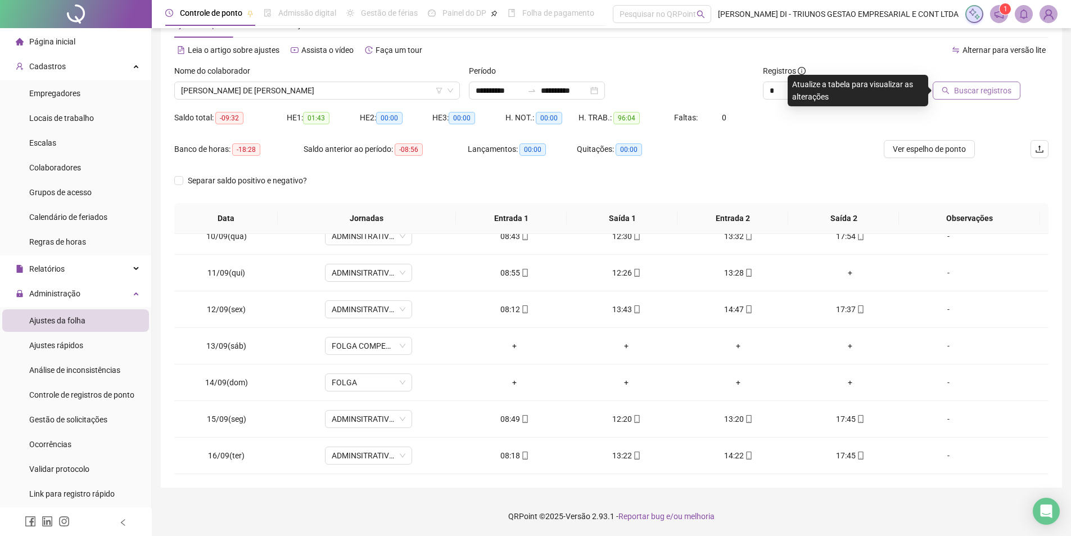
click at [972, 83] on button "Buscar registros" at bounding box center [977, 91] width 88 height 18
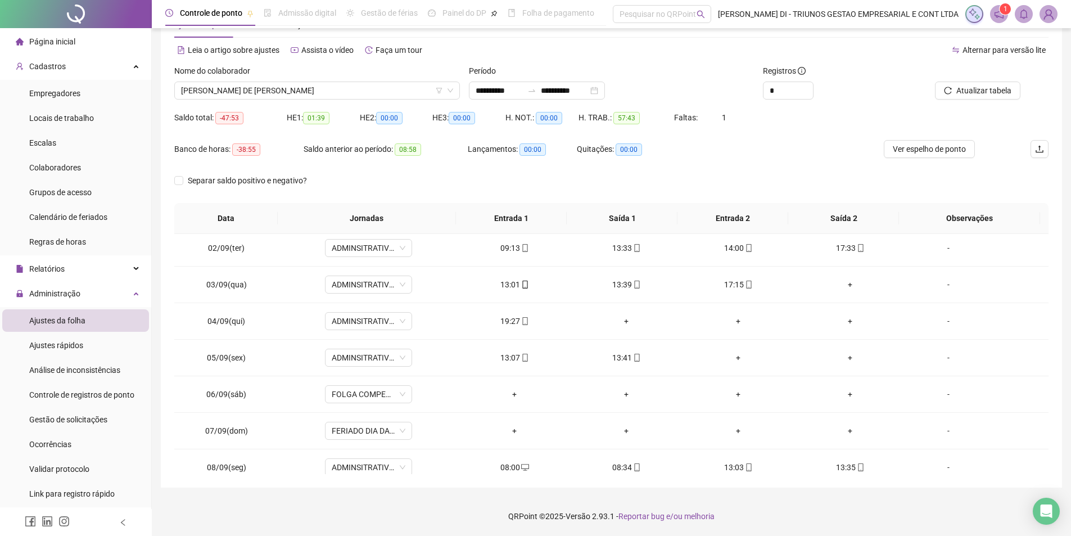
scroll to position [0, 0]
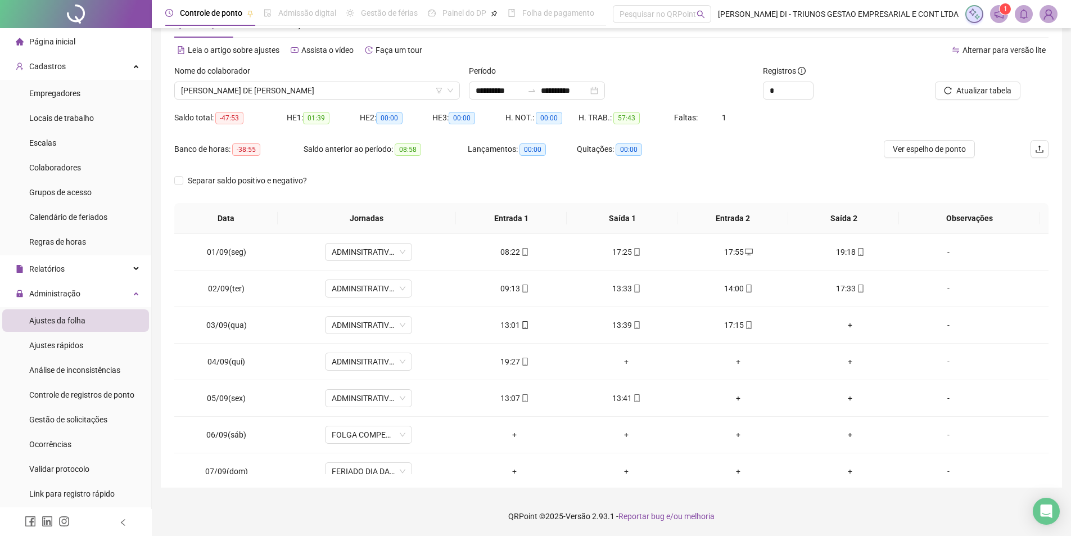
drag, startPoint x: 214, startPoint y: 218, endPoint x: 222, endPoint y: 222, distance: 9.1
click at [215, 219] on th "Data" at bounding box center [225, 218] width 103 height 31
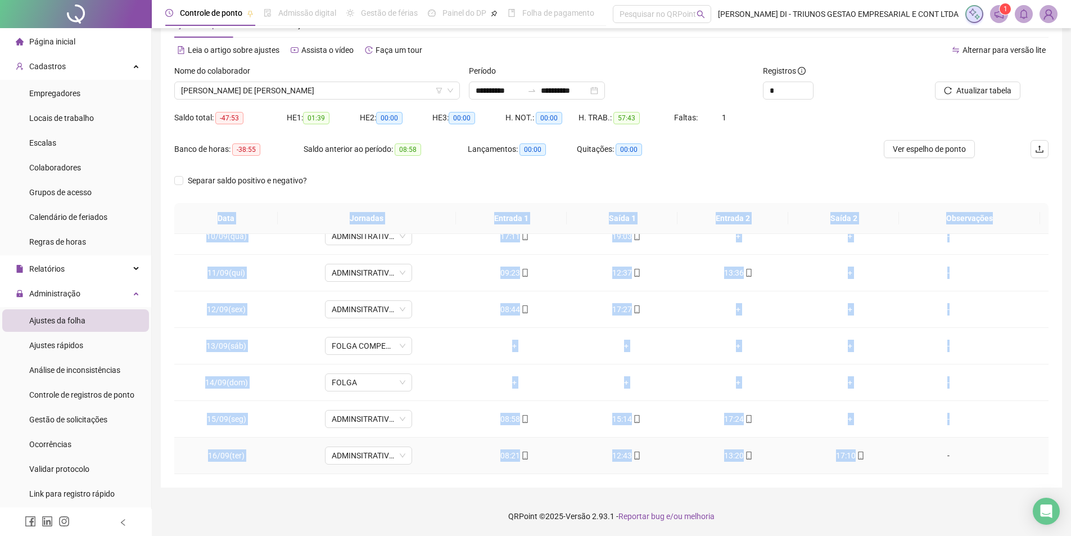
drag, startPoint x: 205, startPoint y: 213, endPoint x: 877, endPoint y: 434, distance: 707.3
click at [880, 473] on div "Data Jornadas Entrada 1 Saída 1 Entrada 2 Saída 2 Observações 01/09(seg) ADMINS…" at bounding box center [611, 338] width 874 height 271
copy div "Lore Ipsumdol Sitamet 3 Conse 6 Adipisc 2 Elits 5 Doeiusmodte 49/21(inc) UTLABO…"
click at [638, 11] on div "Pesquisar no QRPoint" at bounding box center [662, 14] width 98 height 18
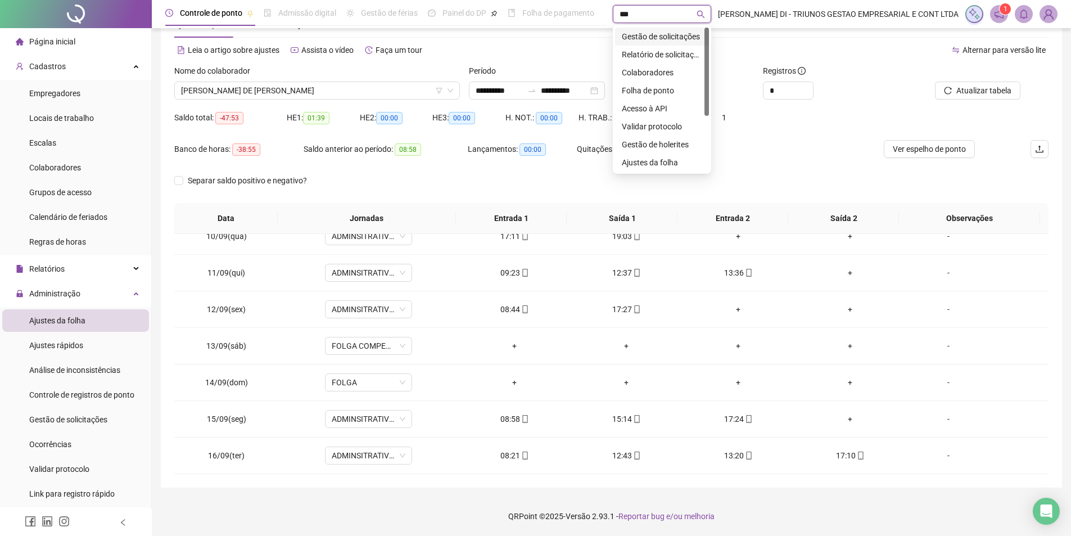
type input "****"
click at [670, 36] on div "Gestão de solicitações" at bounding box center [662, 36] width 80 height 12
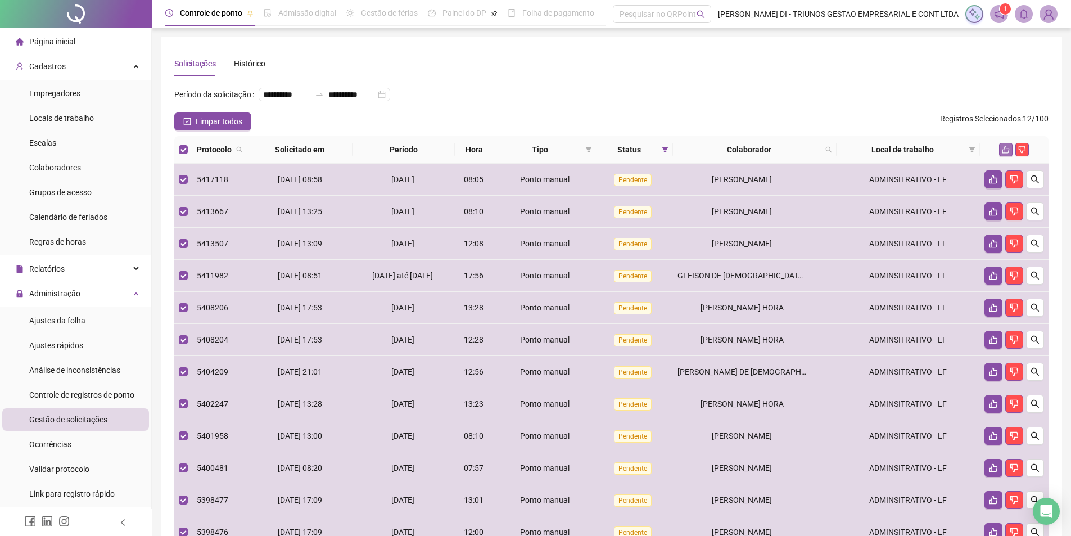
click at [1004, 154] on icon "like" at bounding box center [1006, 149] width 7 height 7
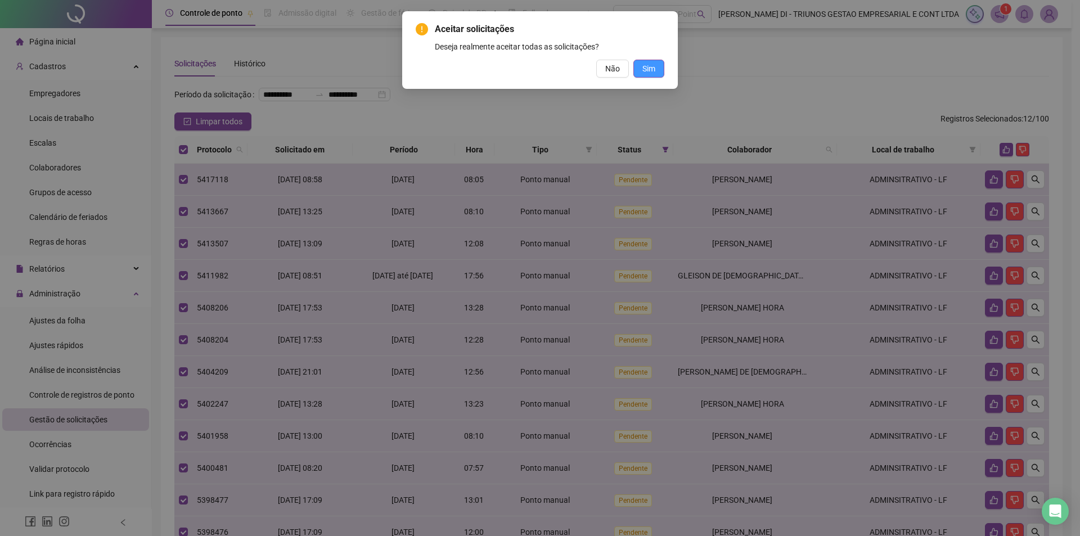
click at [647, 75] on button "Sim" at bounding box center [648, 69] width 31 height 18
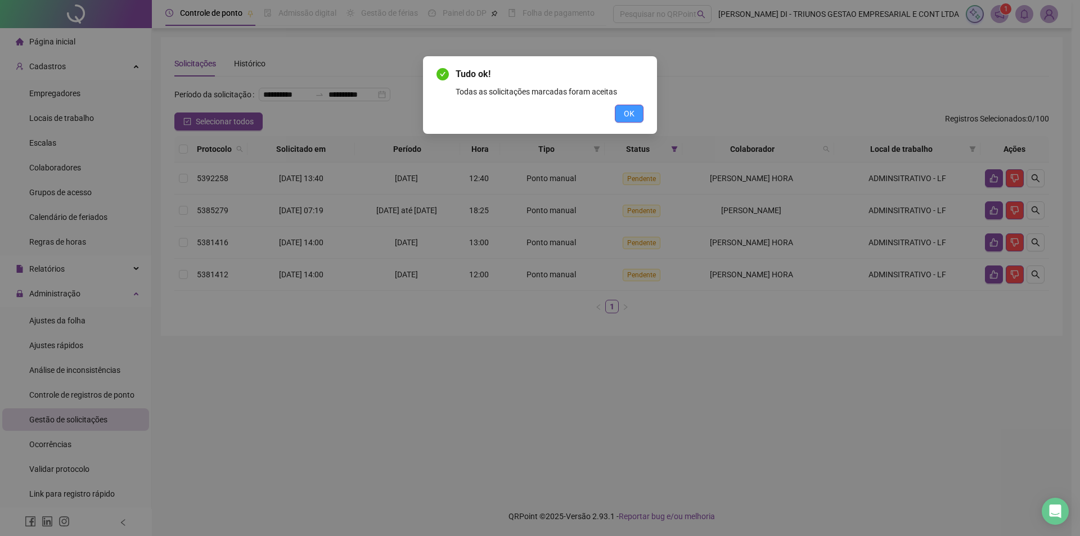
click at [630, 112] on span "OK" at bounding box center [629, 113] width 11 height 12
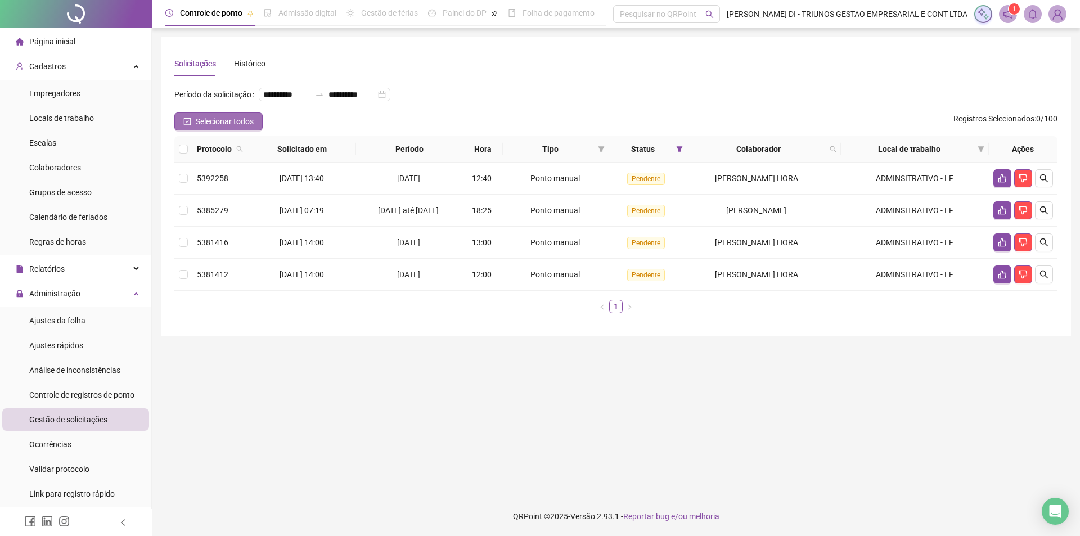
click at [196, 128] on span "Selecionar todos" at bounding box center [225, 121] width 58 height 12
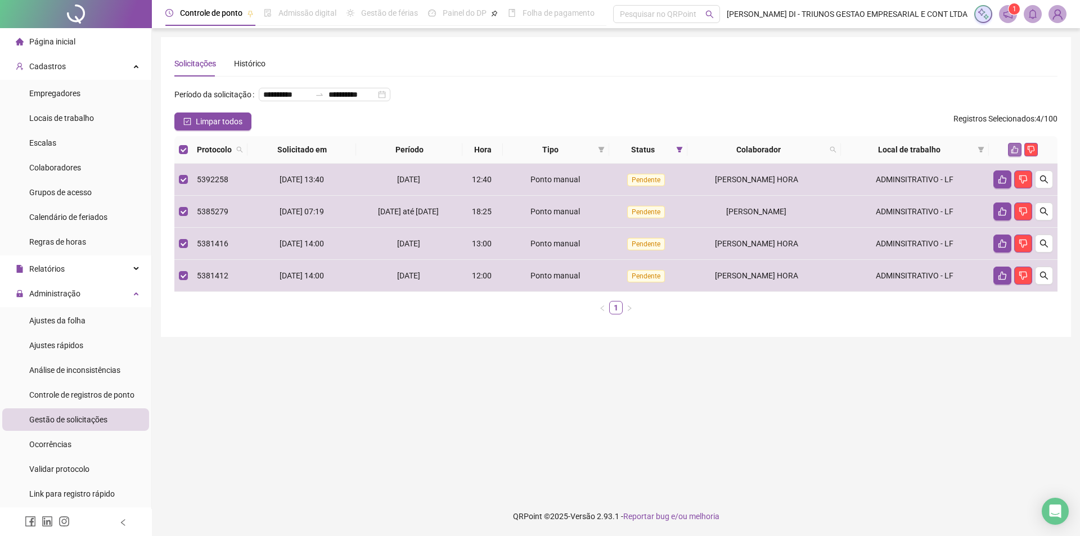
click at [1011, 154] on icon "like" at bounding box center [1014, 150] width 8 height 8
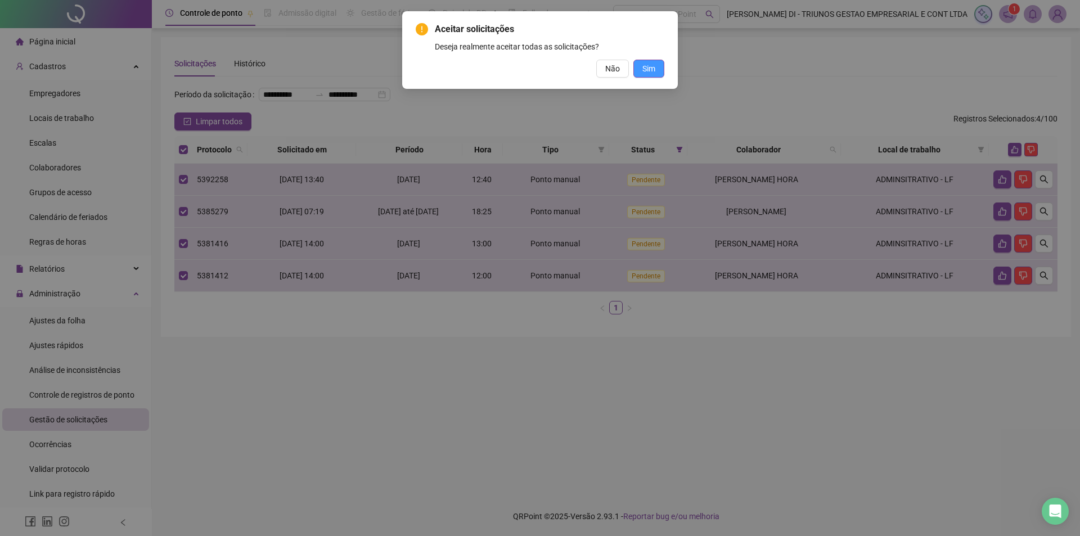
click at [646, 70] on span "Sim" at bounding box center [648, 68] width 13 height 12
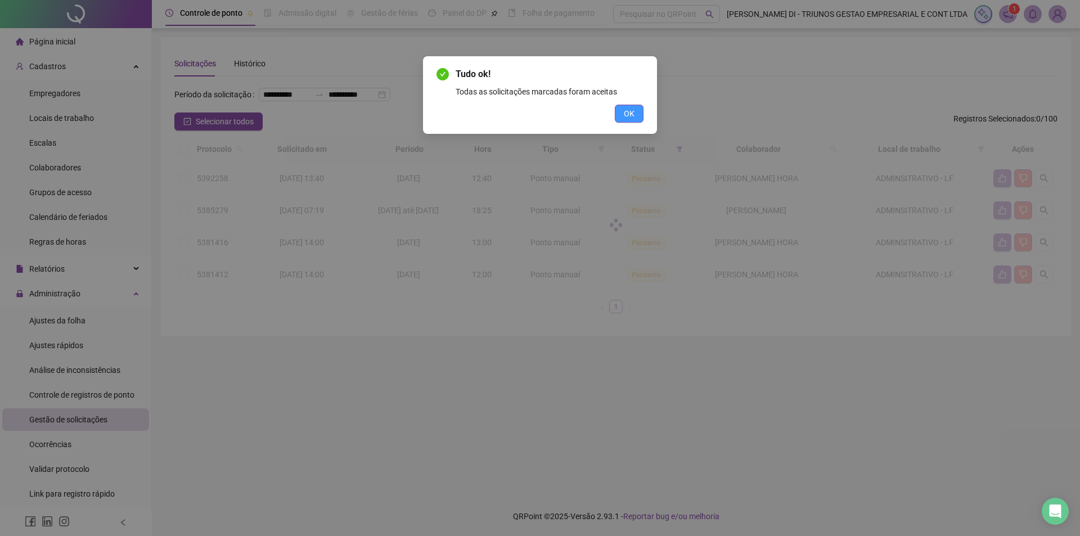
click at [635, 117] on button "OK" at bounding box center [629, 114] width 29 height 18
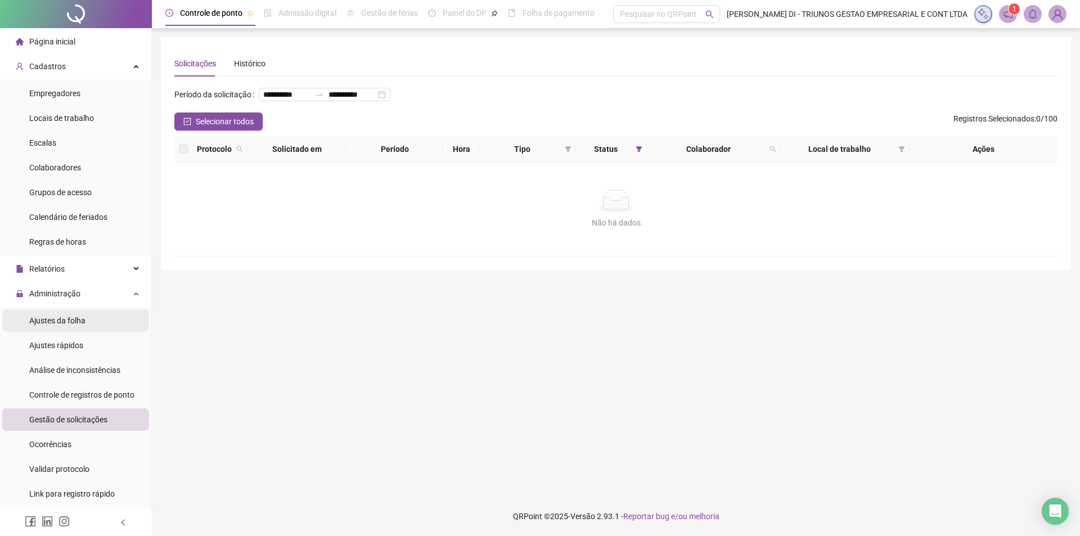
click at [61, 323] on span "Ajustes da folha" at bounding box center [57, 320] width 56 height 9
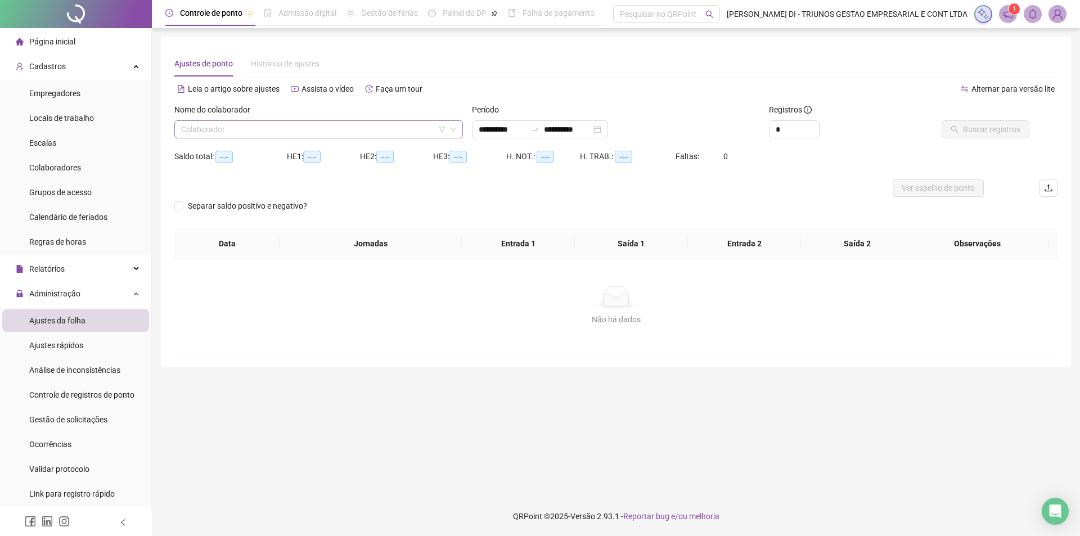
type input "**********"
click at [385, 122] on input "search" at bounding box center [313, 129] width 265 height 17
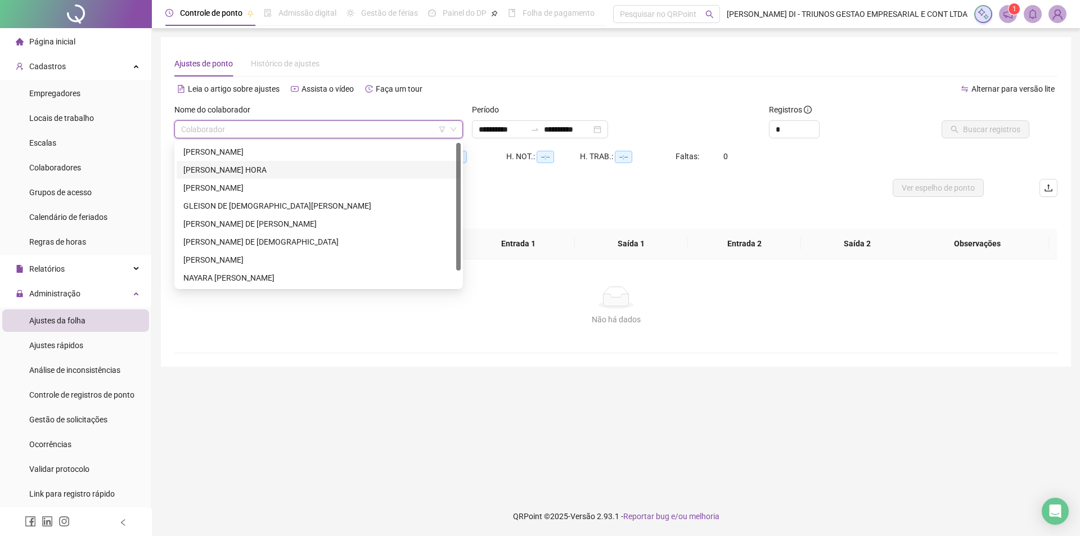
click at [247, 166] on div "[PERSON_NAME] HORA" at bounding box center [318, 170] width 270 height 12
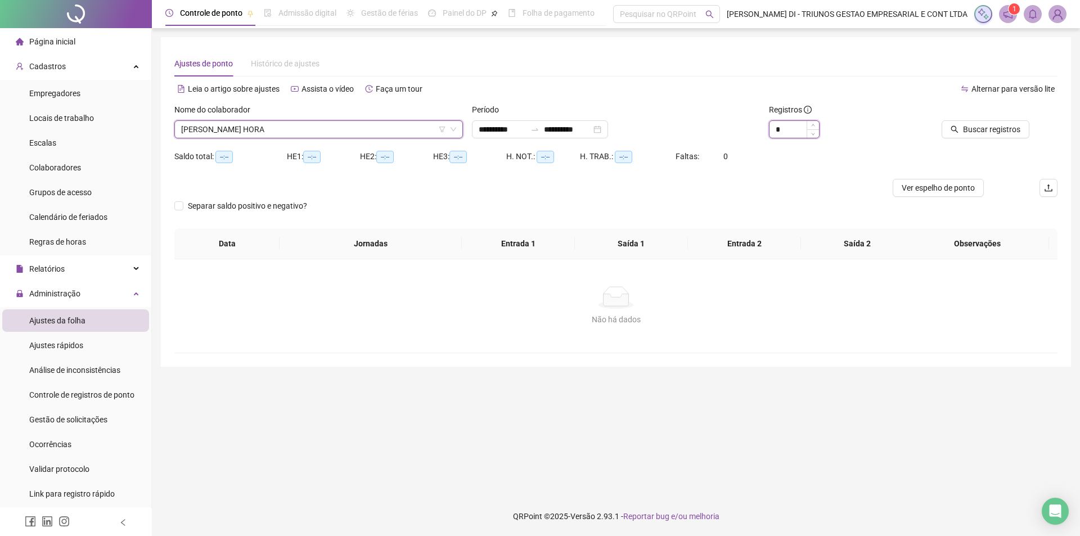
click at [800, 135] on input "*" at bounding box center [793, 129] width 49 height 17
type input "*"
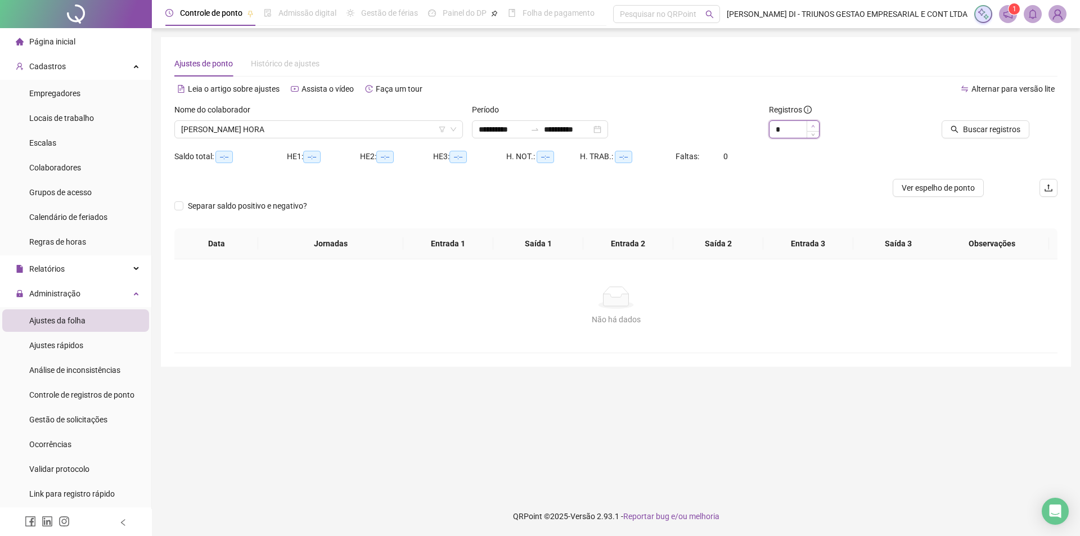
click at [811, 127] on icon "up" at bounding box center [813, 126] width 4 height 4
click at [981, 128] on span "Buscar registros" at bounding box center [991, 129] width 57 height 12
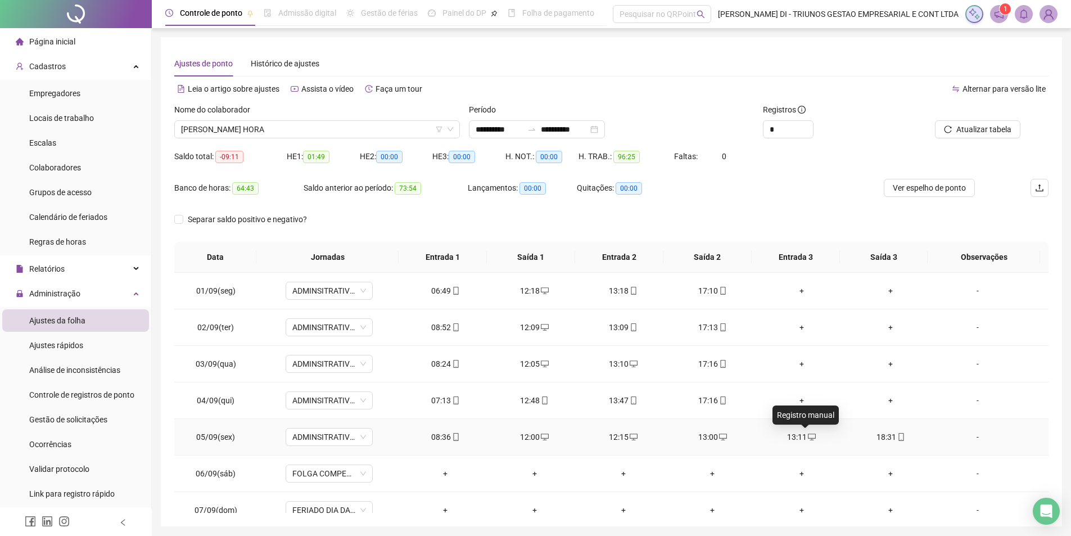
click at [808, 438] on icon "desktop" at bounding box center [812, 437] width 8 height 7
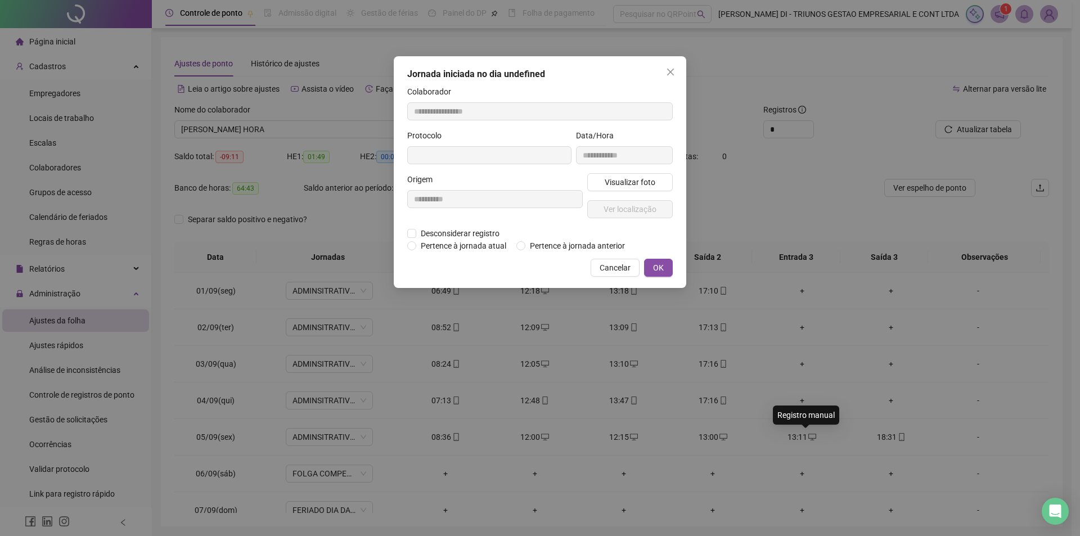
type input "**********"
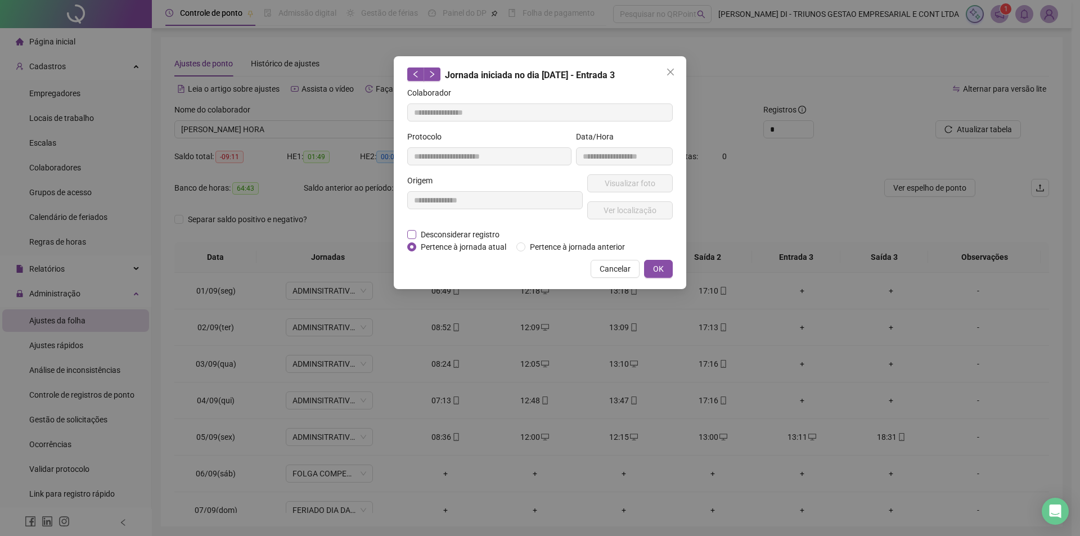
click at [430, 237] on span "Desconsiderar registro" at bounding box center [460, 234] width 88 height 12
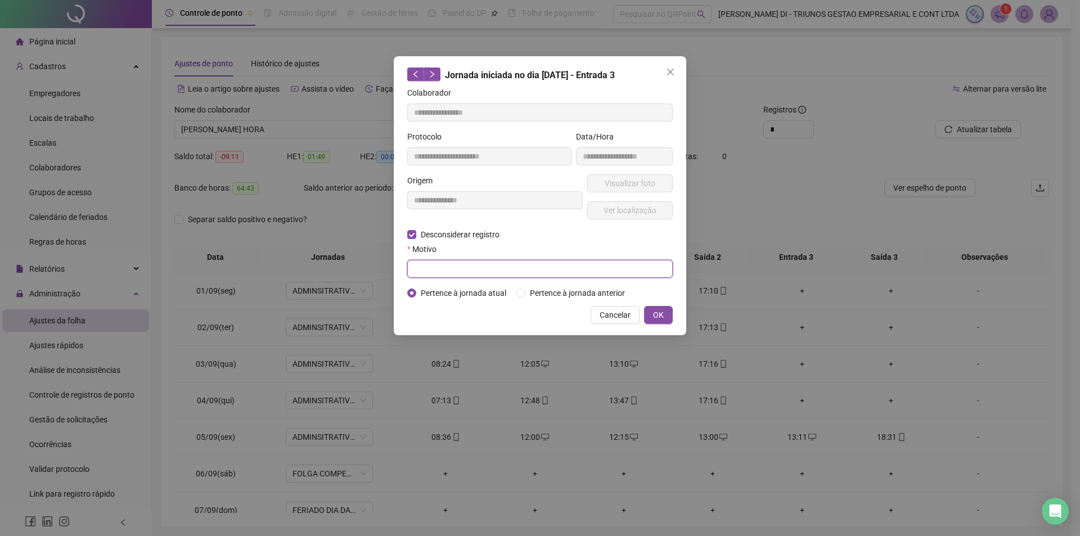
click at [517, 267] on input "text" at bounding box center [539, 269] width 265 height 18
type input "*"
click at [655, 320] on span "OK" at bounding box center [658, 315] width 11 height 12
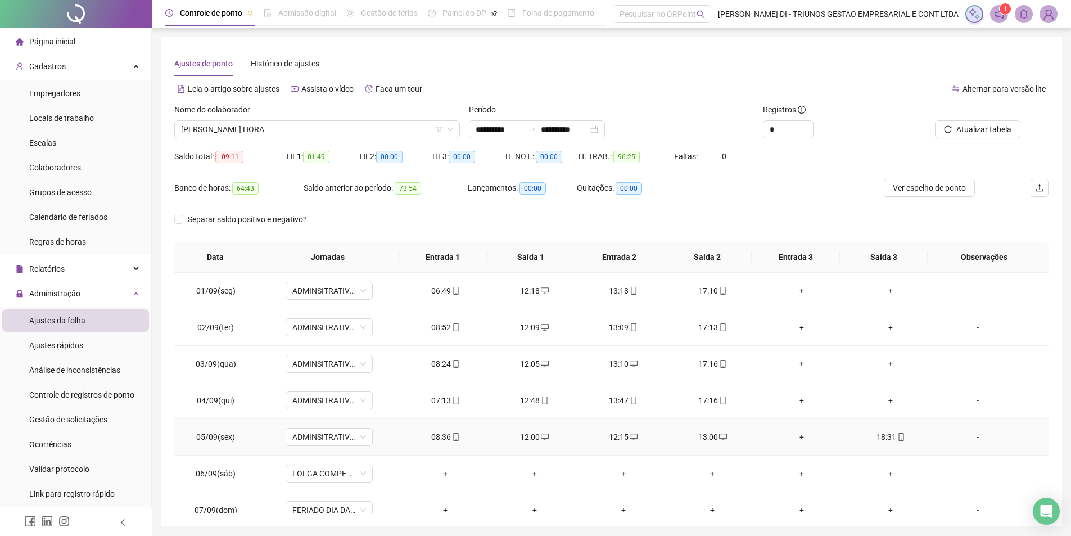
click at [630, 436] on icon "desktop" at bounding box center [634, 437] width 8 height 8
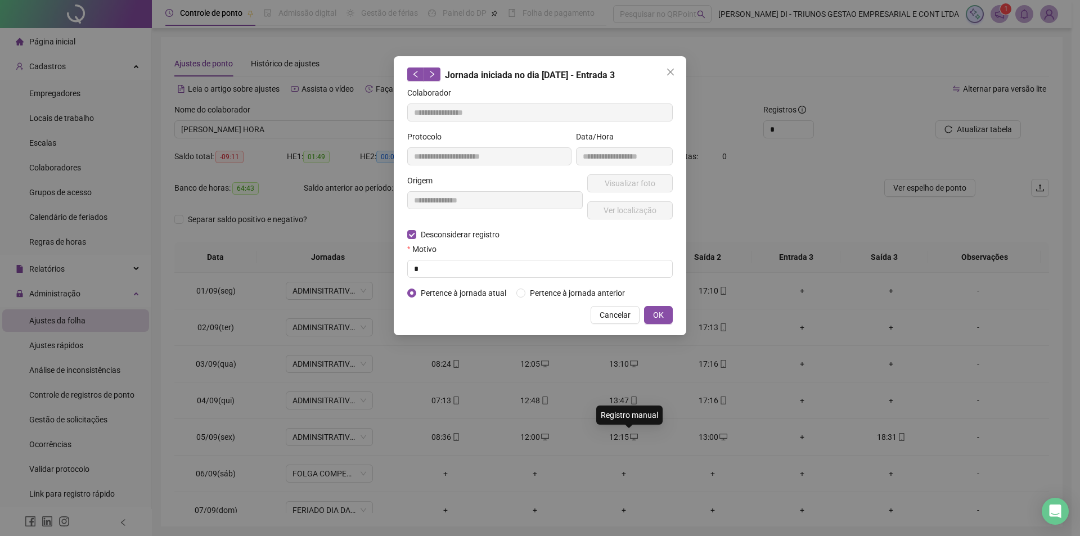
type input "**********"
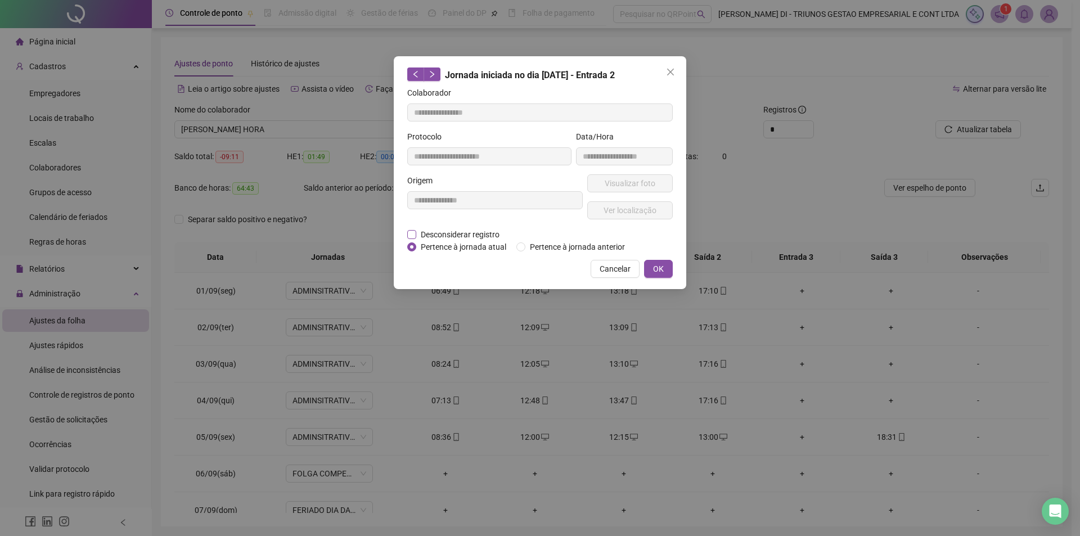
click at [458, 229] on span "Desconsiderar registro" at bounding box center [460, 234] width 88 height 12
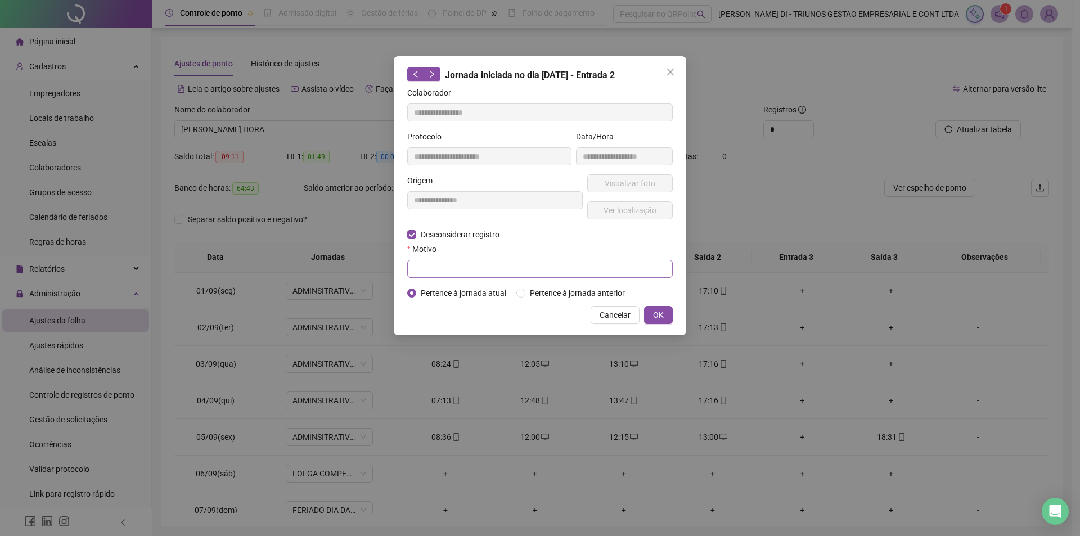
drag, startPoint x: 473, startPoint y: 255, endPoint x: 475, endPoint y: 262, distance: 7.1
click at [473, 256] on div "Motivo" at bounding box center [539, 251] width 265 height 17
click at [478, 267] on input "text" at bounding box center [539, 269] width 265 height 18
type input "*"
click at [656, 315] on span "OK" at bounding box center [658, 315] width 11 height 12
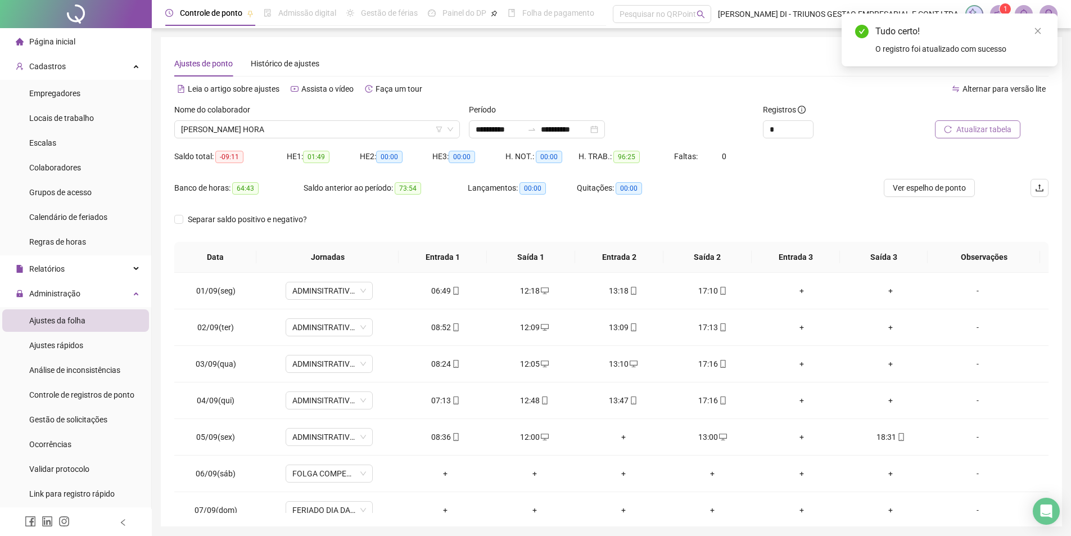
click at [968, 133] on span "Atualizar tabela" at bounding box center [983, 129] width 55 height 12
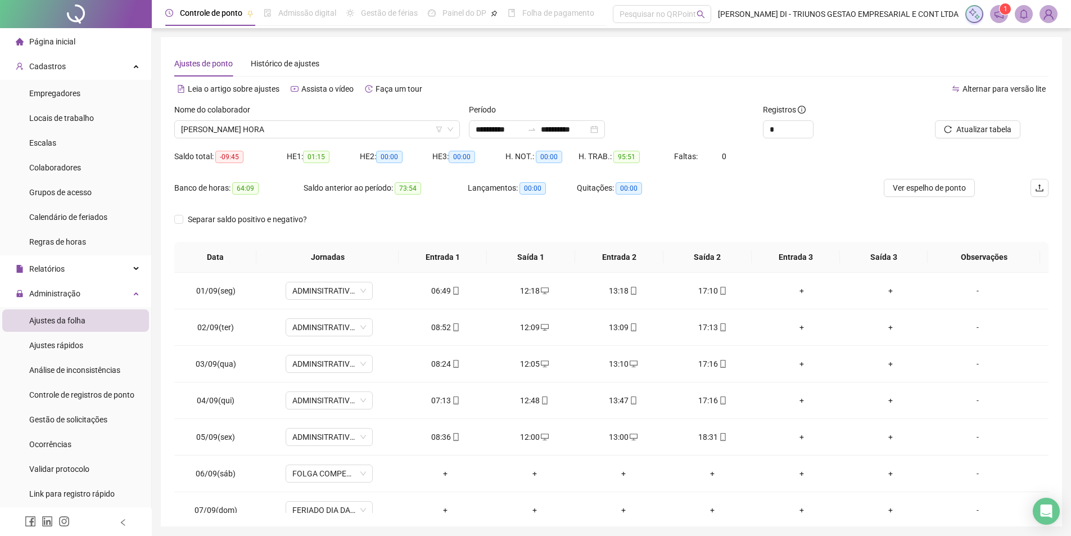
scroll to position [196, 0]
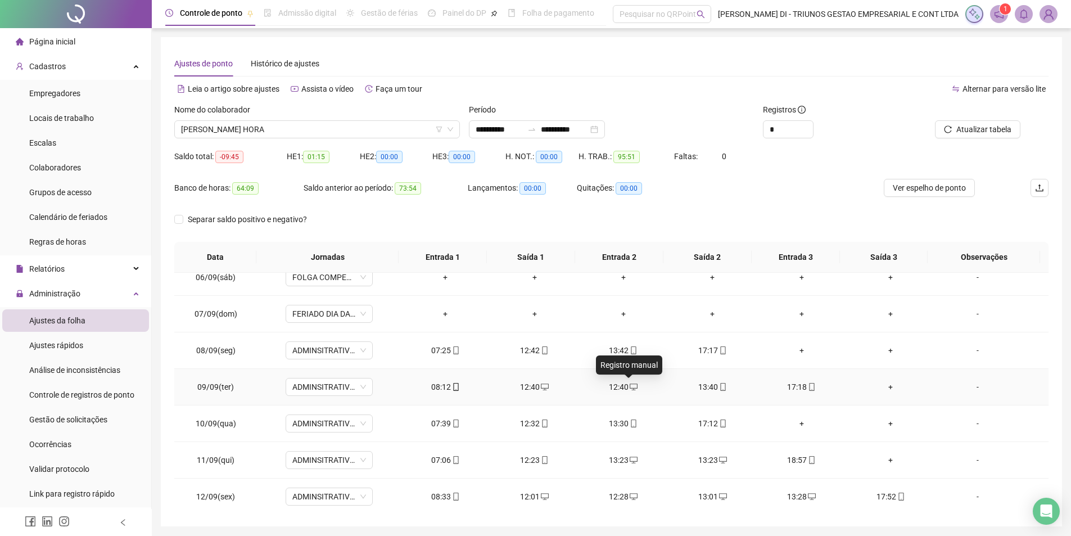
click at [630, 386] on icon "desktop" at bounding box center [634, 387] width 8 height 8
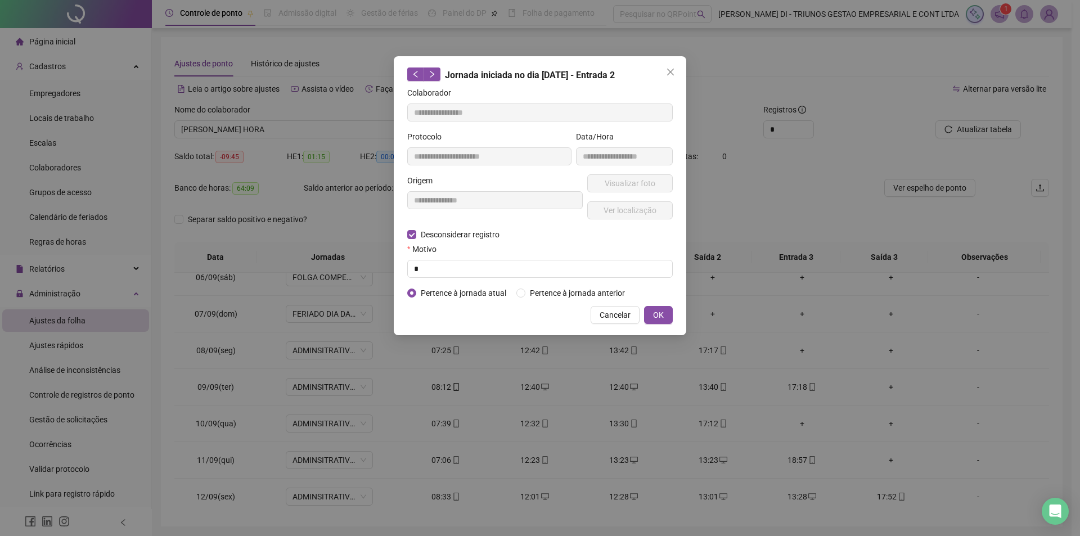
type input "**********"
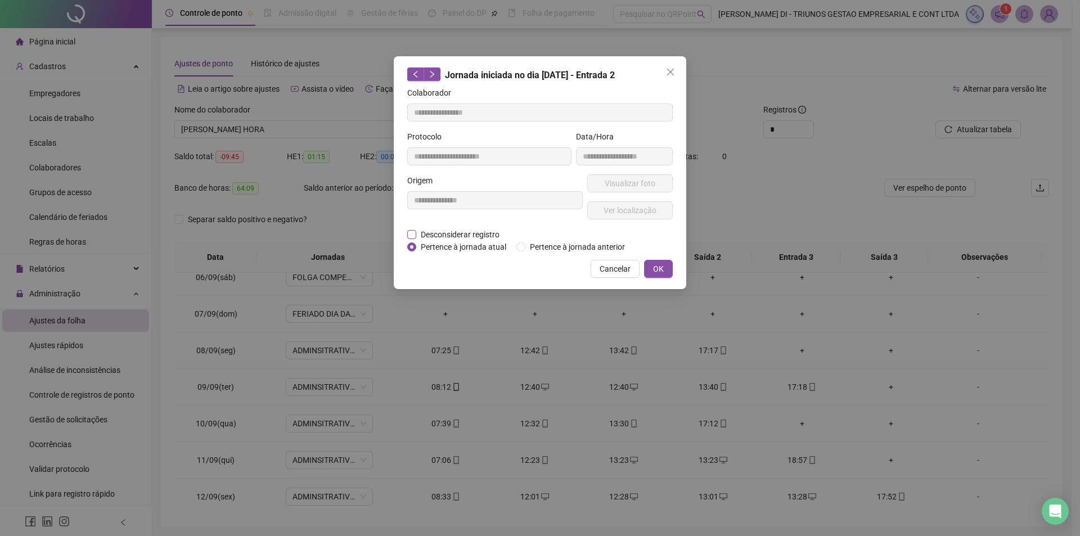
click at [422, 232] on span "Desconsiderar registro" at bounding box center [460, 234] width 88 height 12
click at [430, 233] on span "Desconsiderar registro" at bounding box center [460, 234] width 88 height 12
click at [443, 237] on span "Desconsiderar registro" at bounding box center [460, 234] width 88 height 12
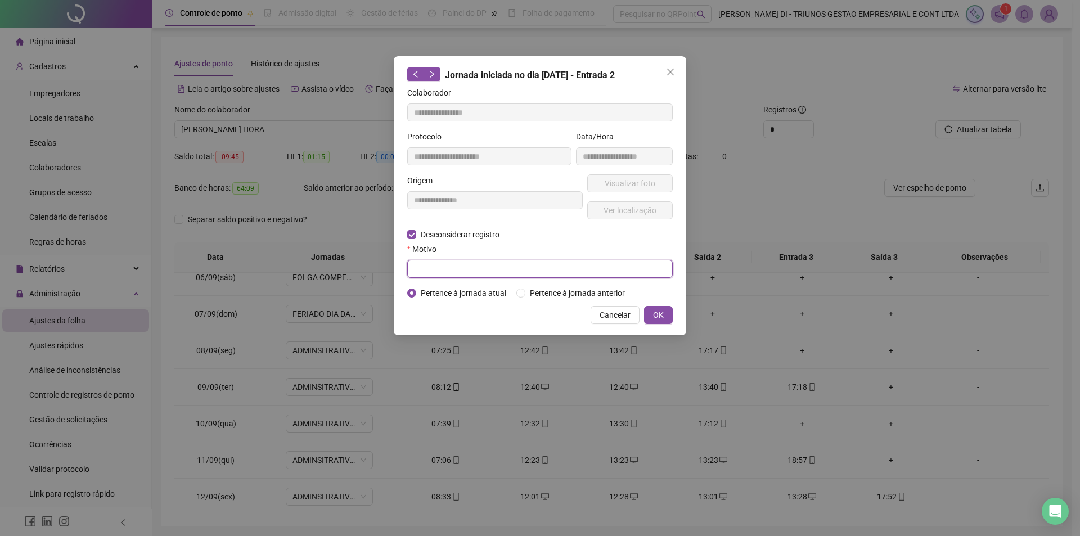
click at [443, 263] on input "text" at bounding box center [539, 269] width 265 height 18
type input "*"
click at [667, 317] on button "OK" at bounding box center [658, 315] width 29 height 18
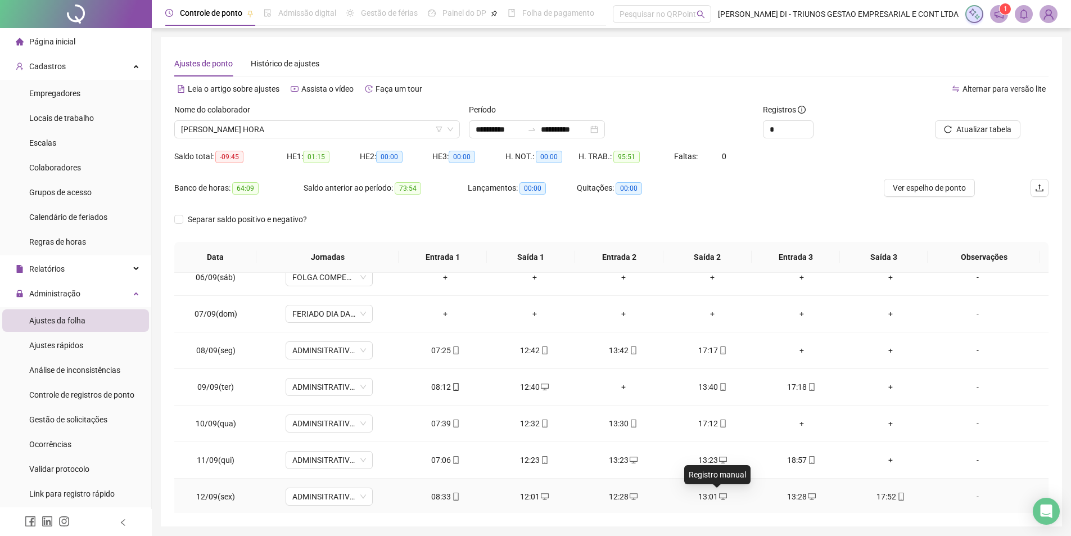
click at [719, 499] on icon "desktop" at bounding box center [723, 497] width 8 height 8
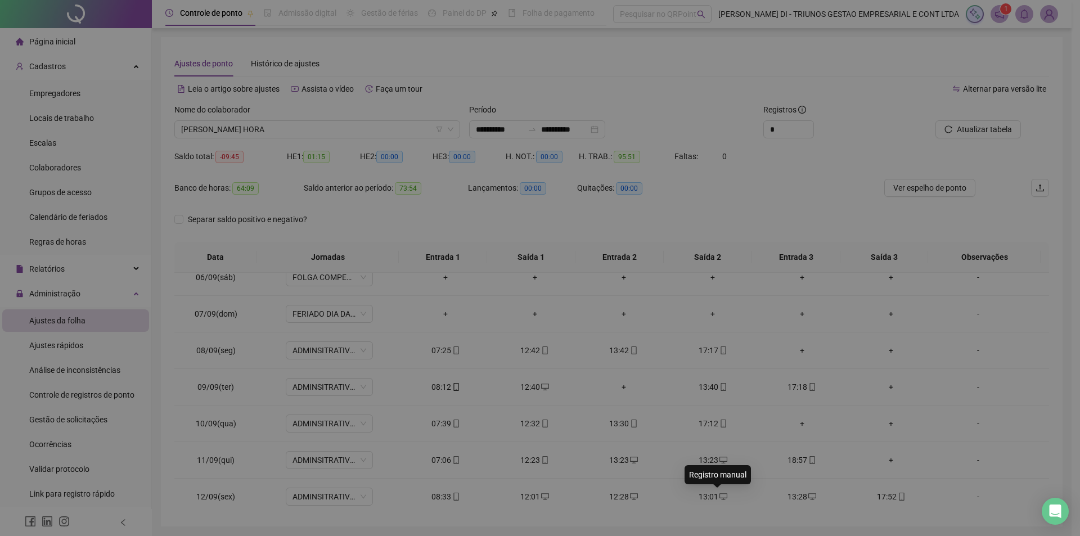
type input "**********"
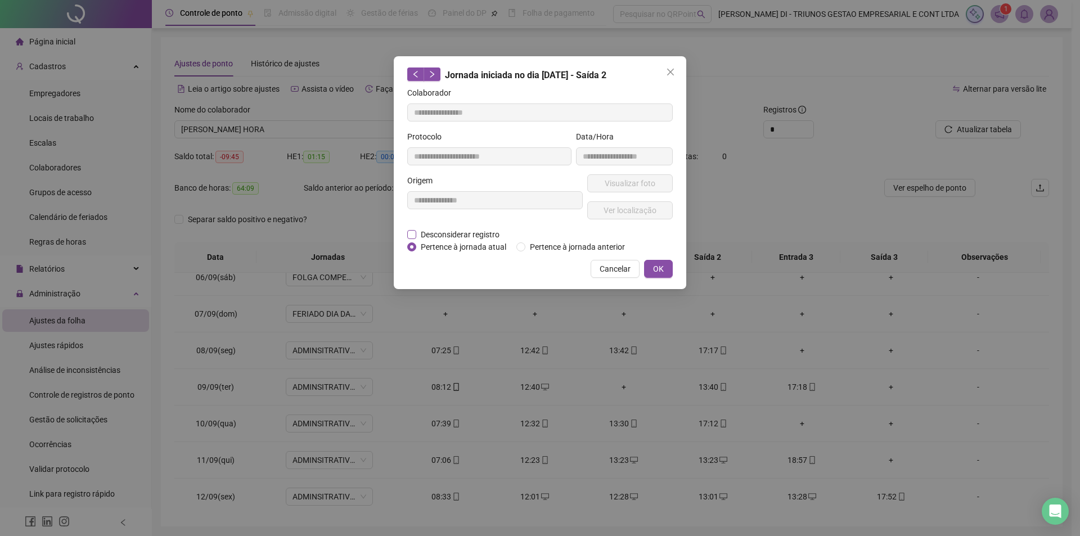
click at [417, 233] on span "Desconsiderar registro" at bounding box center [460, 234] width 88 height 12
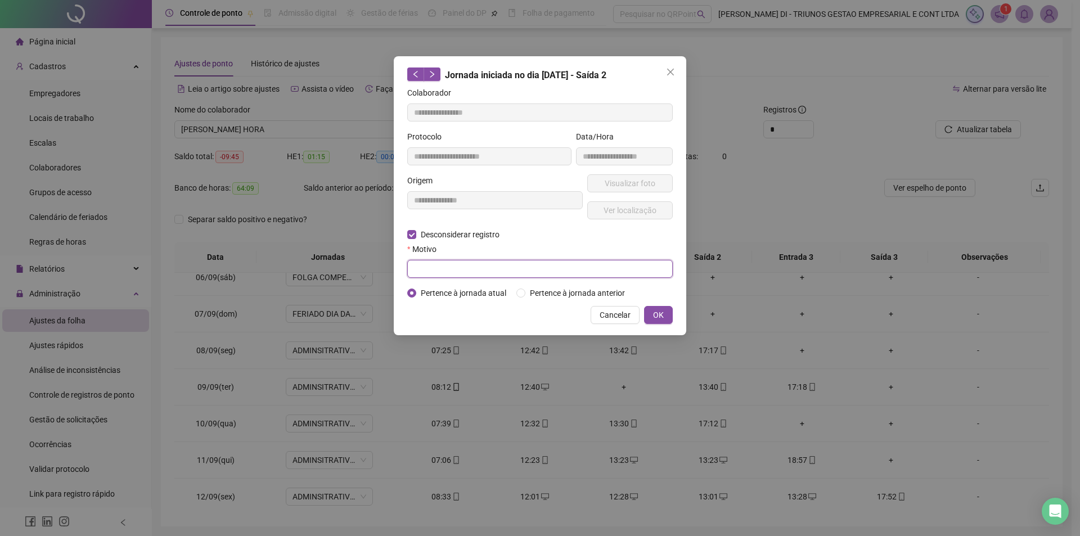
click at [461, 267] on input "text" at bounding box center [539, 269] width 265 height 18
type input "*"
click at [657, 311] on span "OK" at bounding box center [658, 315] width 11 height 12
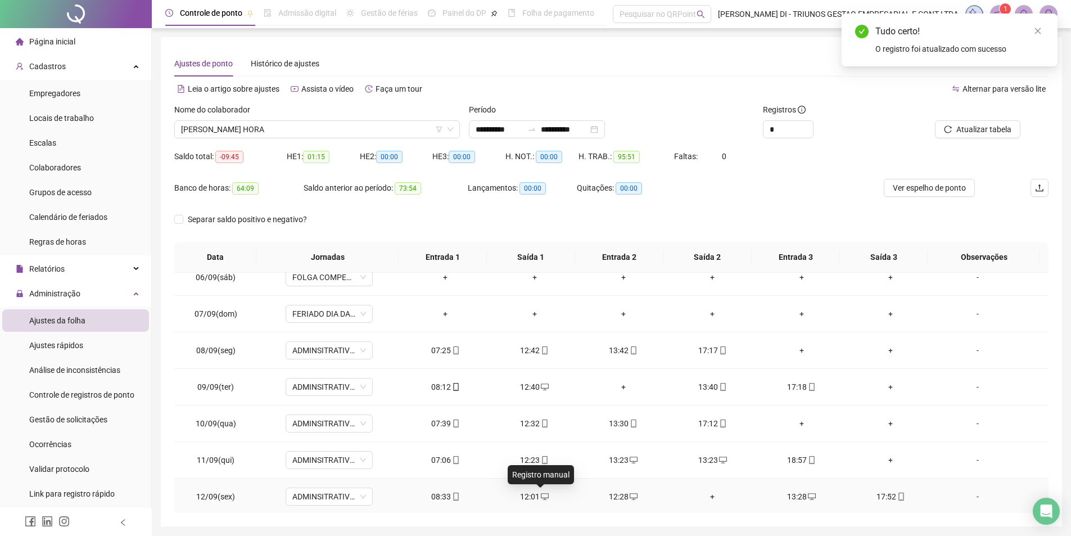
click at [541, 495] on icon "desktop" at bounding box center [545, 497] width 8 height 8
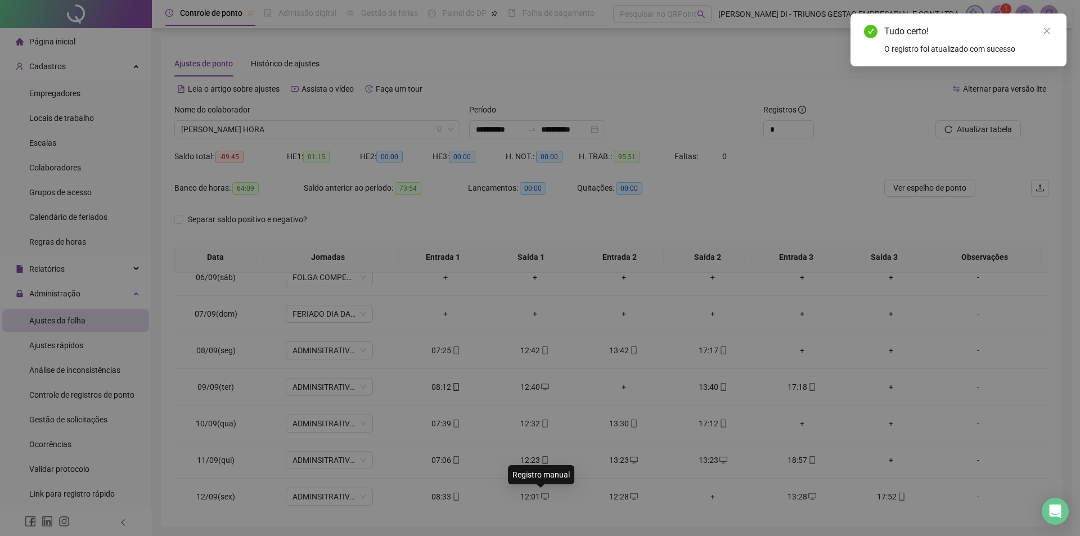
type input "**********"
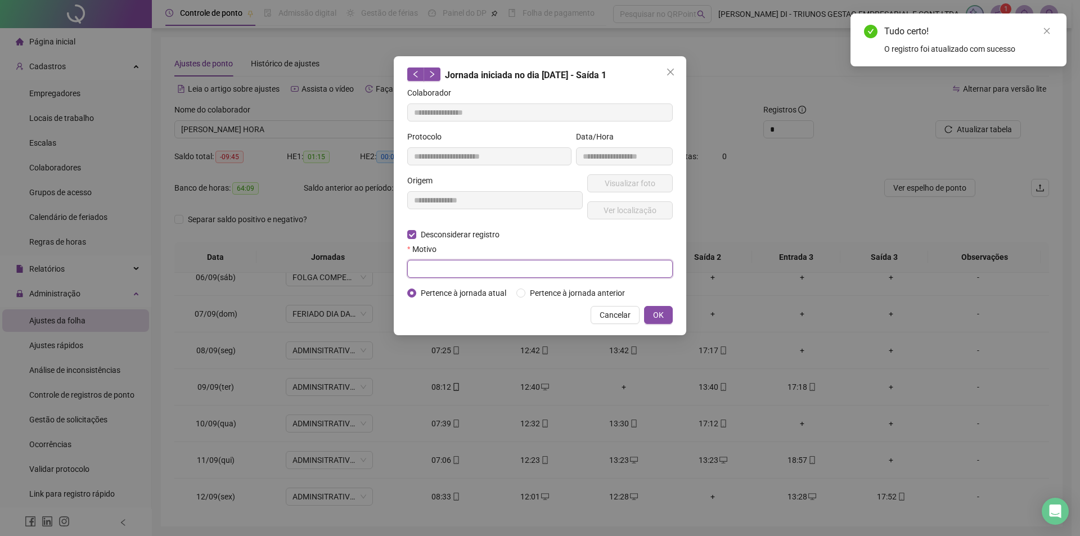
drag, startPoint x: 461, startPoint y: 267, endPoint x: 484, endPoint y: 277, distance: 25.9
click at [461, 267] on input "text" at bounding box center [539, 269] width 265 height 18
type input "*"
click at [666, 319] on button "OK" at bounding box center [658, 315] width 29 height 18
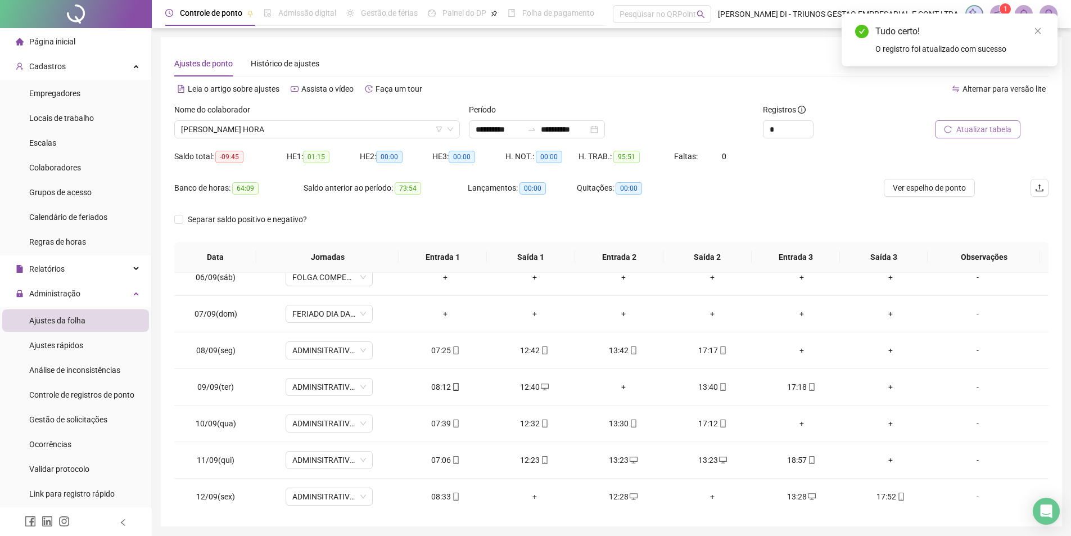
click at [969, 133] on span "Atualizar tabela" at bounding box center [983, 129] width 55 height 12
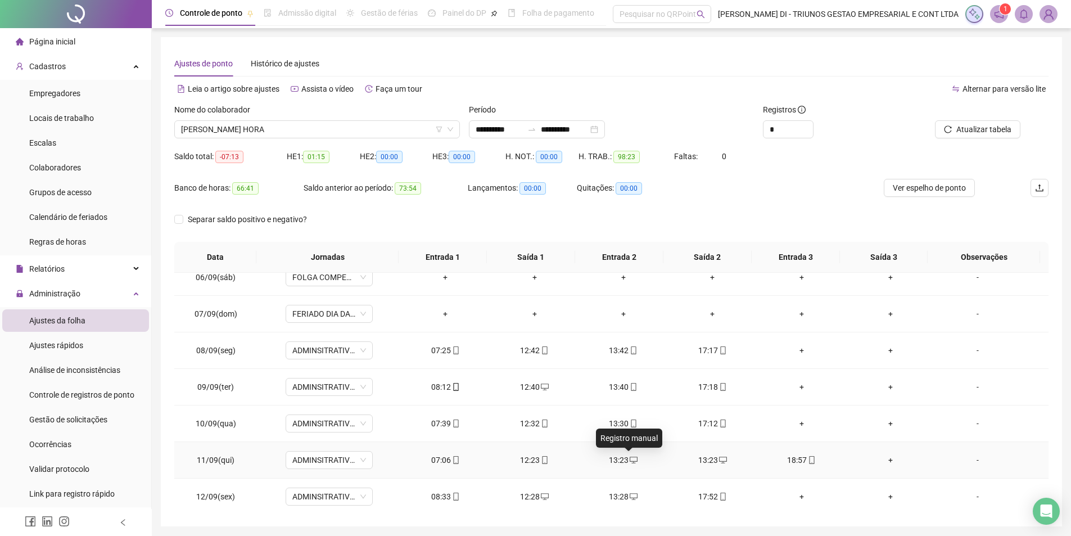
click at [630, 460] on icon "desktop" at bounding box center [634, 460] width 8 height 8
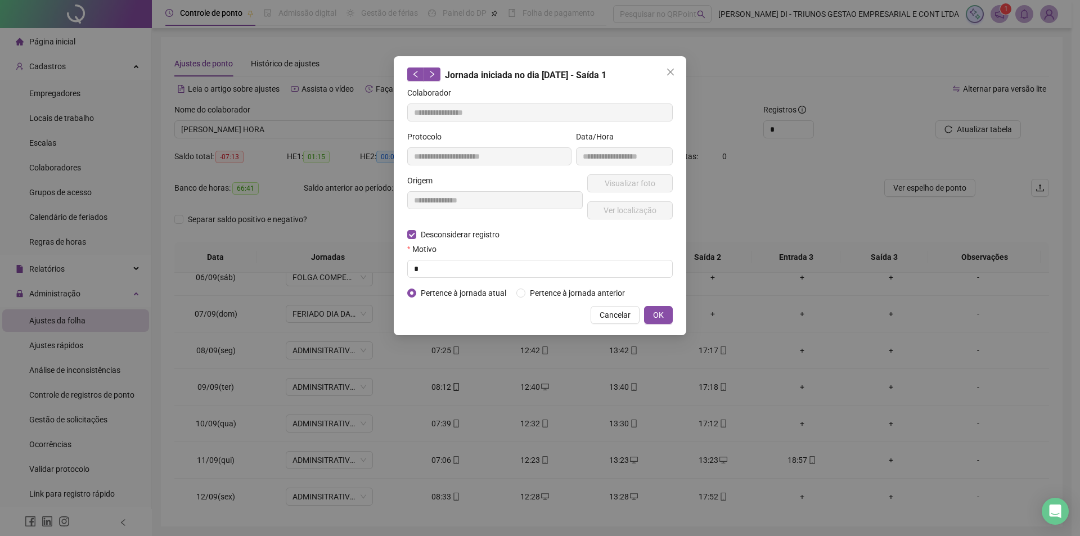
type input "**********"
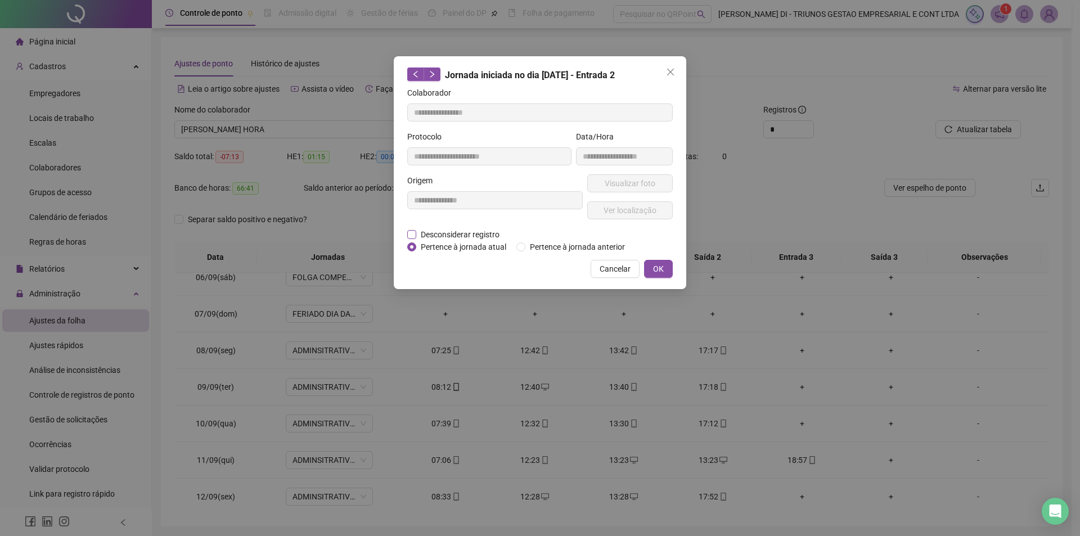
click at [423, 233] on span "Desconsiderar registro" at bounding box center [460, 234] width 88 height 12
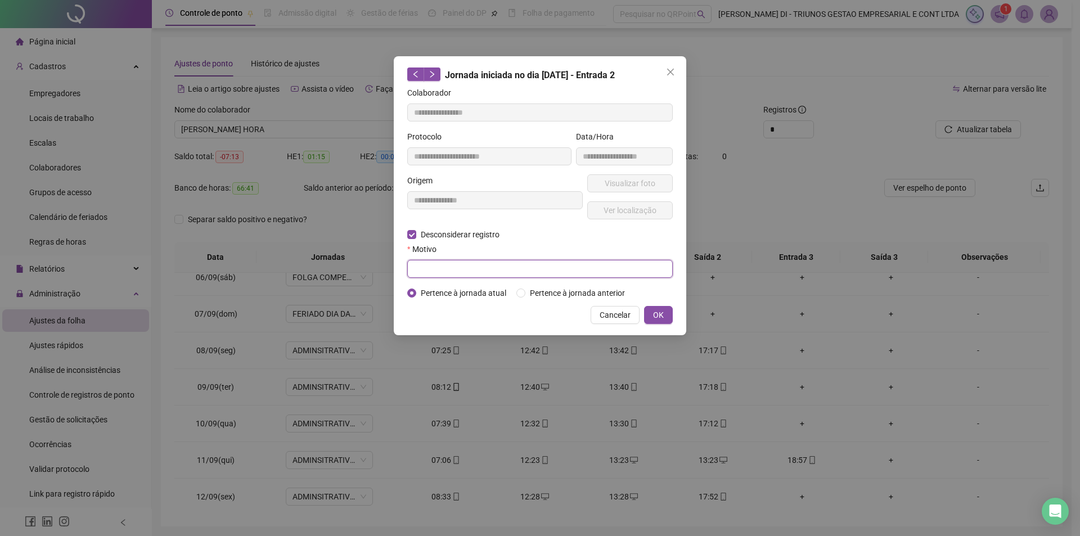
click at [442, 274] on input "text" at bounding box center [539, 269] width 265 height 18
type input "*"
click at [661, 316] on span "OK" at bounding box center [658, 315] width 11 height 12
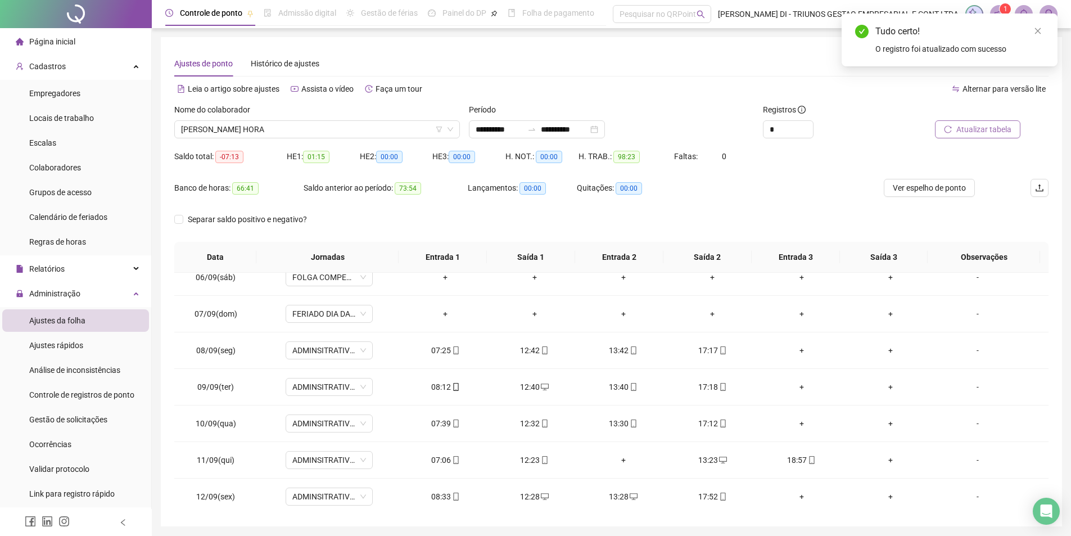
click at [966, 128] on span "Atualizar tabela" at bounding box center [983, 129] width 55 height 12
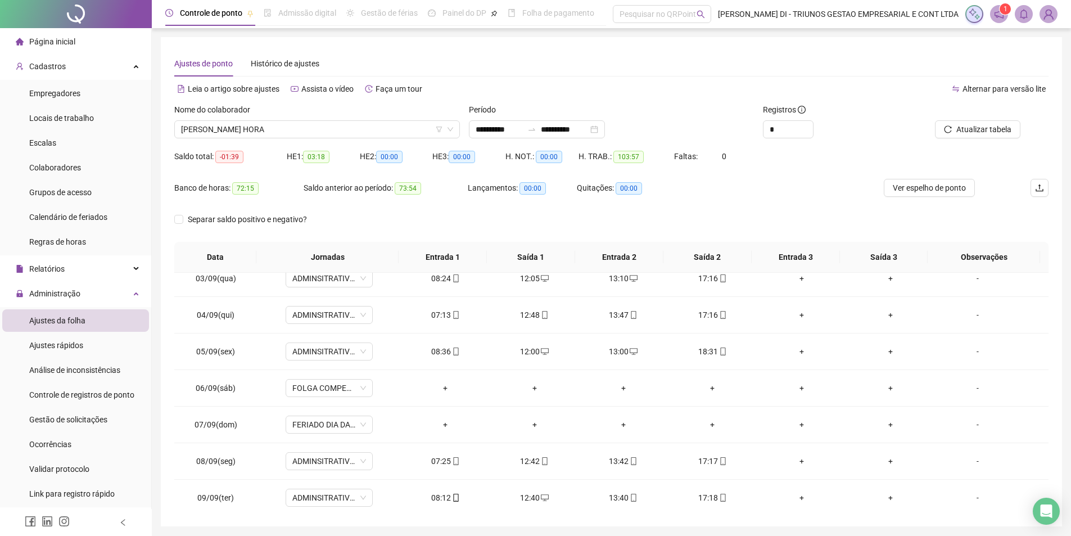
scroll to position [0, 0]
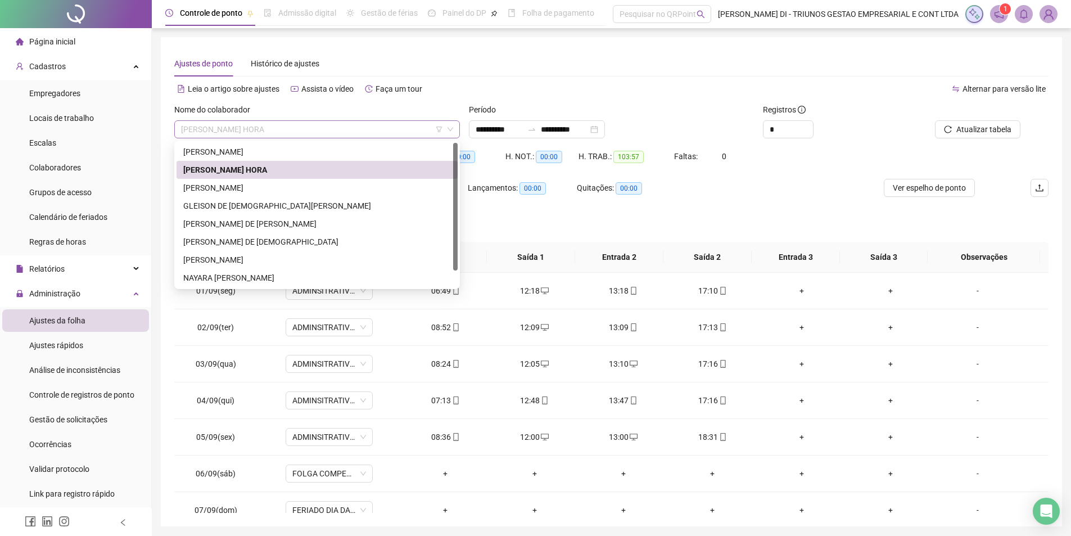
click at [341, 130] on span "[PERSON_NAME] HORA" at bounding box center [317, 129] width 272 height 17
click at [234, 186] on div "[PERSON_NAME]" at bounding box center [317, 188] width 268 height 12
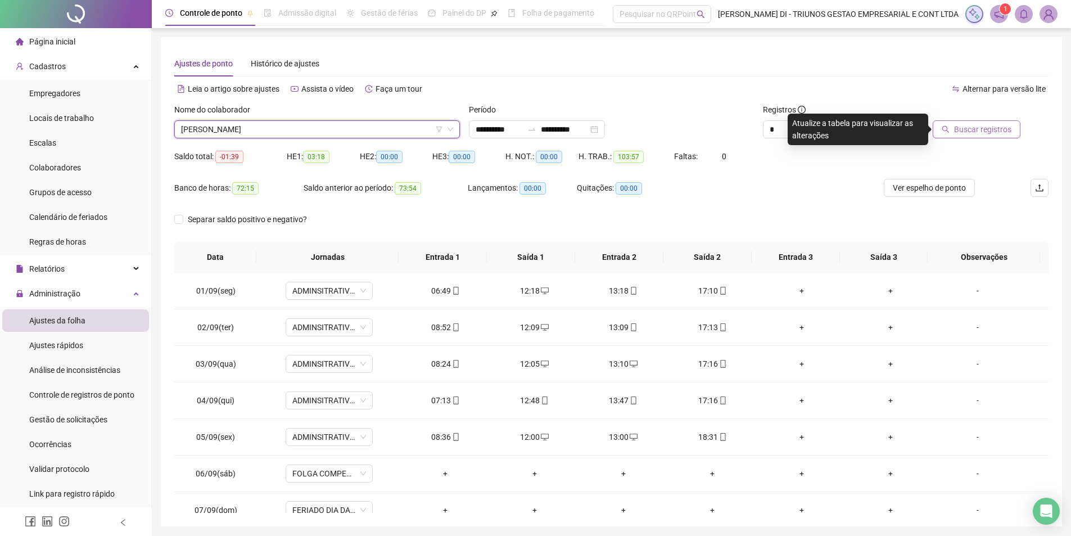
click at [976, 128] on span "Buscar registros" at bounding box center [982, 129] width 57 height 12
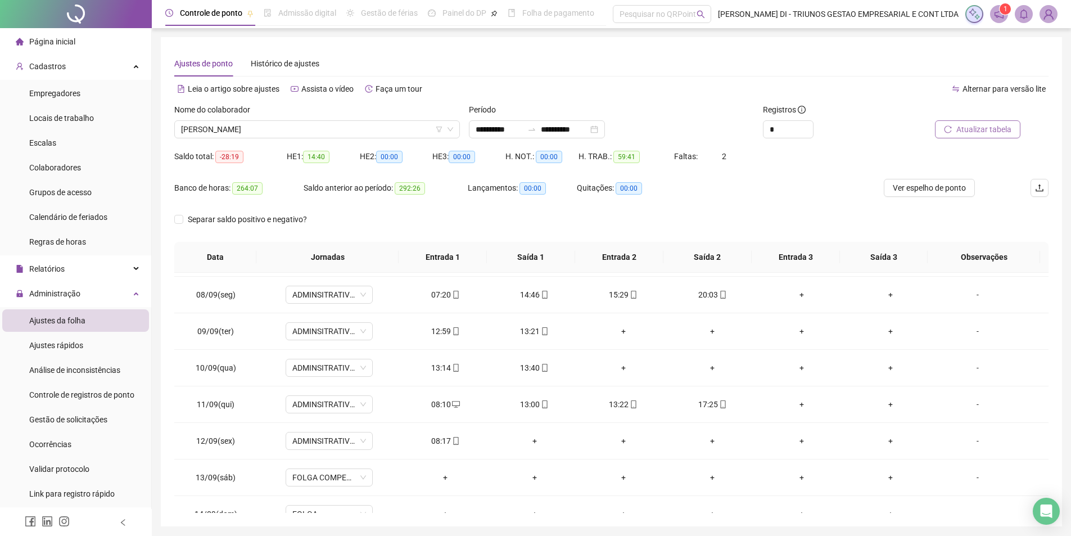
scroll to position [345, 0]
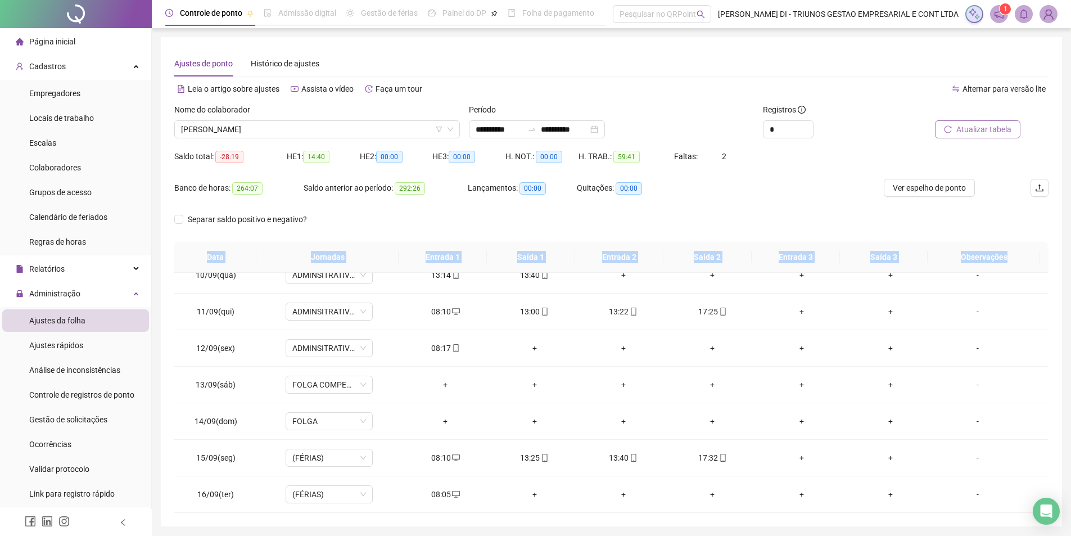
drag, startPoint x: 204, startPoint y: 252, endPoint x: 937, endPoint y: 522, distance: 781.9
click at [937, 522] on div "**********" at bounding box center [611, 281] width 901 height 489
copy tr "Data Jornadas Entrada 1 Saída 1 Entrada 2 Saída 2 Entrada 3 Saída 3 Observações"
click at [375, 124] on span "[PERSON_NAME]" at bounding box center [317, 129] width 272 height 17
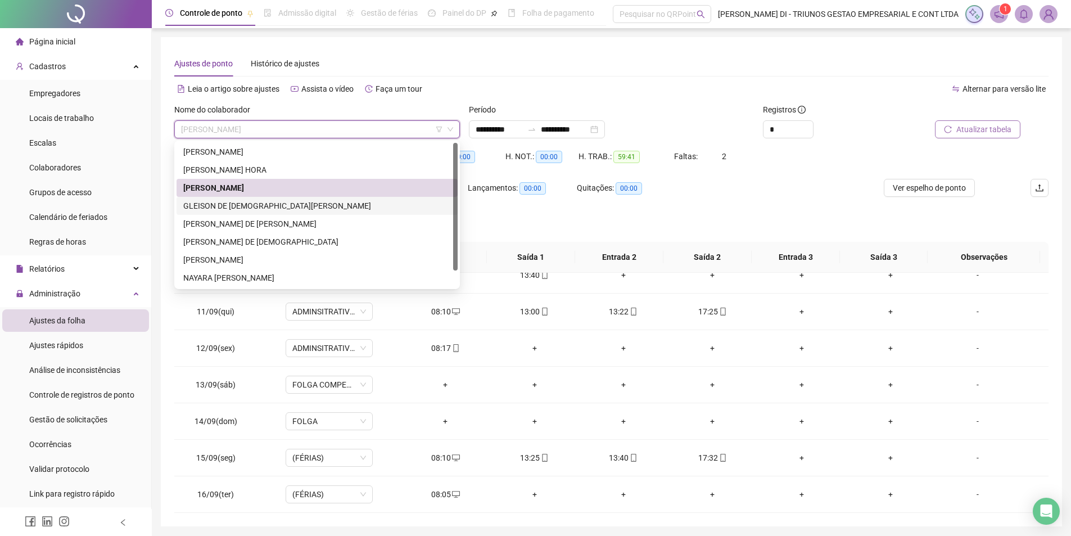
click at [231, 202] on div "GLEISON DE [DEMOGRAPHIC_DATA][PERSON_NAME]" at bounding box center [317, 206] width 268 height 12
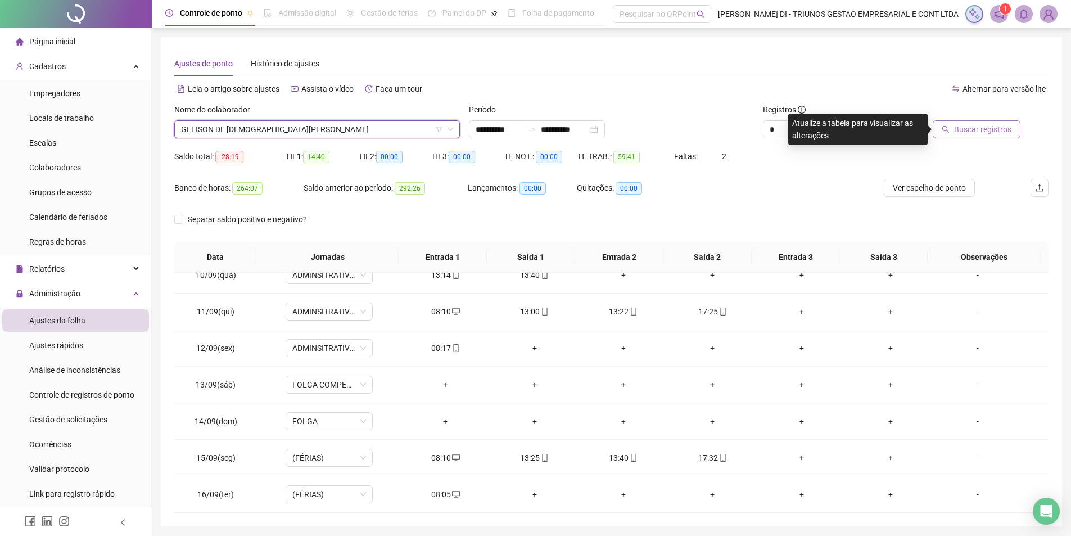
click at [976, 122] on button "Buscar registros" at bounding box center [977, 129] width 88 height 18
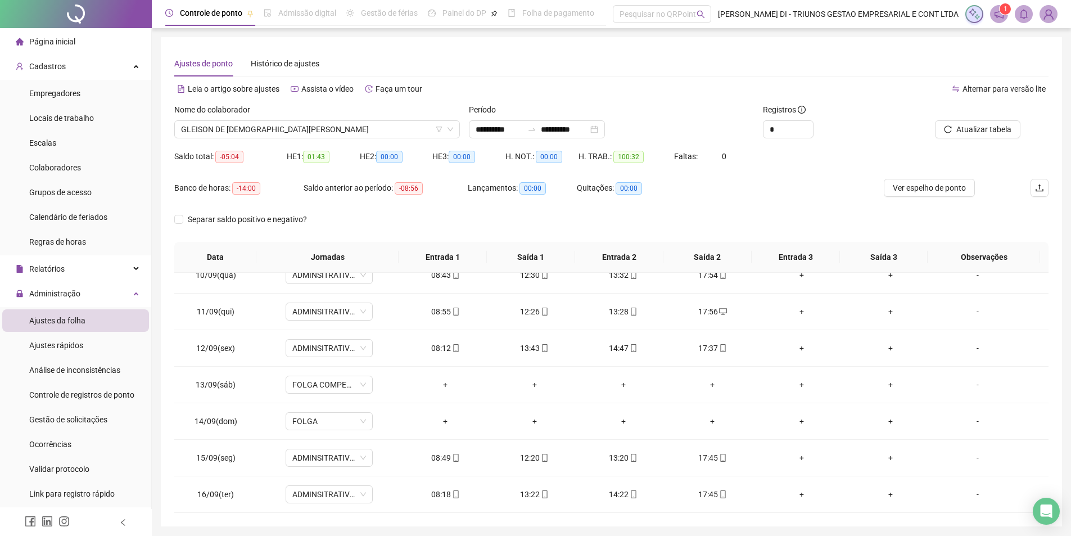
scroll to position [39, 0]
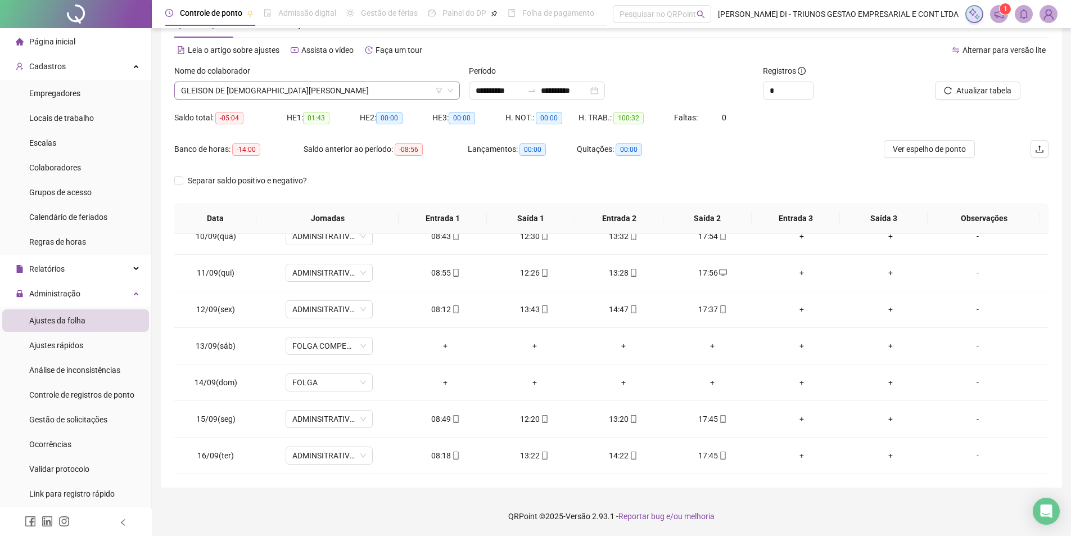
click at [323, 84] on span "GLEISON DE [DEMOGRAPHIC_DATA][PERSON_NAME]" at bounding box center [317, 90] width 272 height 17
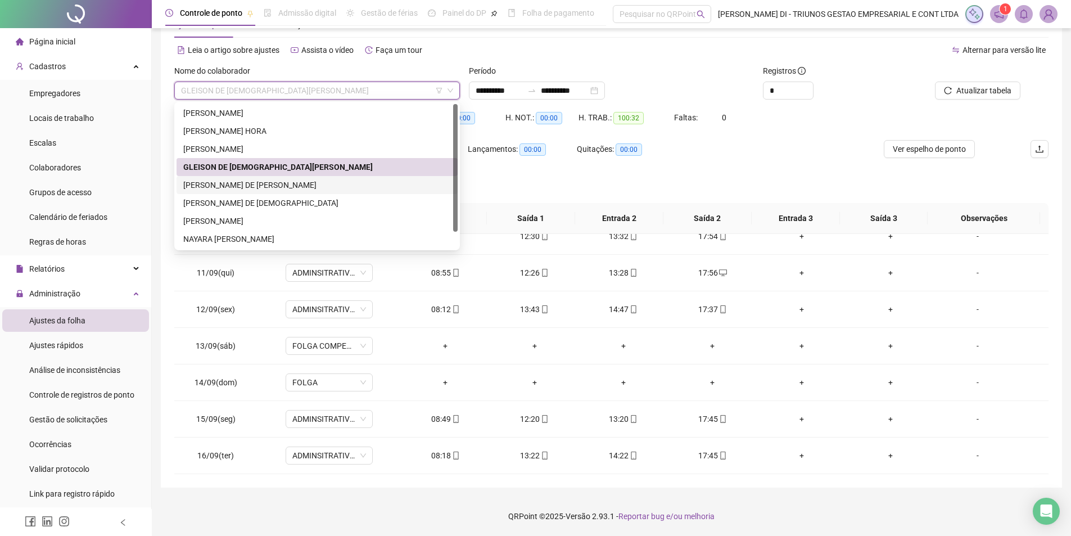
click at [241, 181] on div "[PERSON_NAME] DE [PERSON_NAME]" at bounding box center [317, 185] width 268 height 12
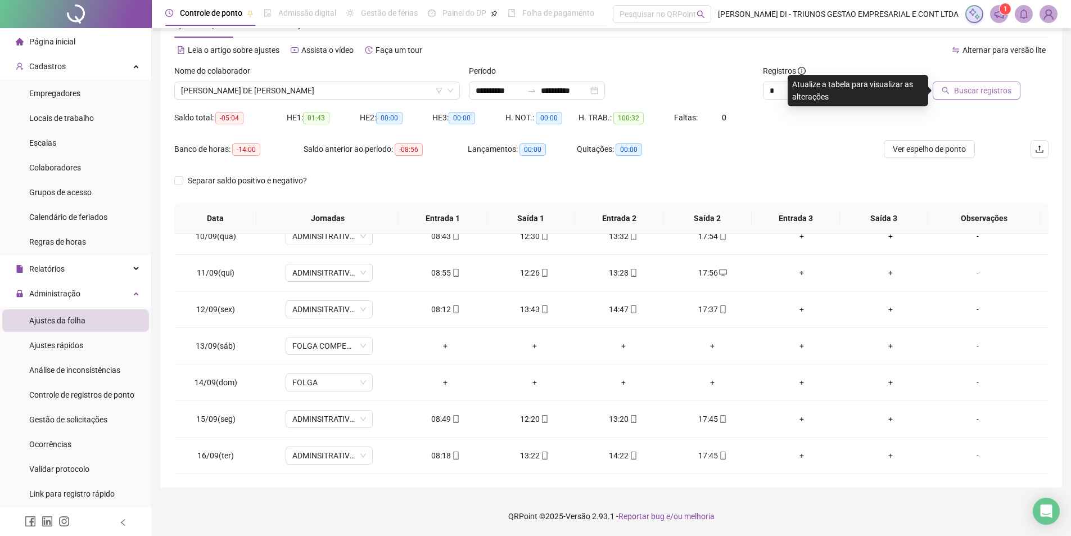
click at [958, 92] on span "Buscar registros" at bounding box center [982, 90] width 57 height 12
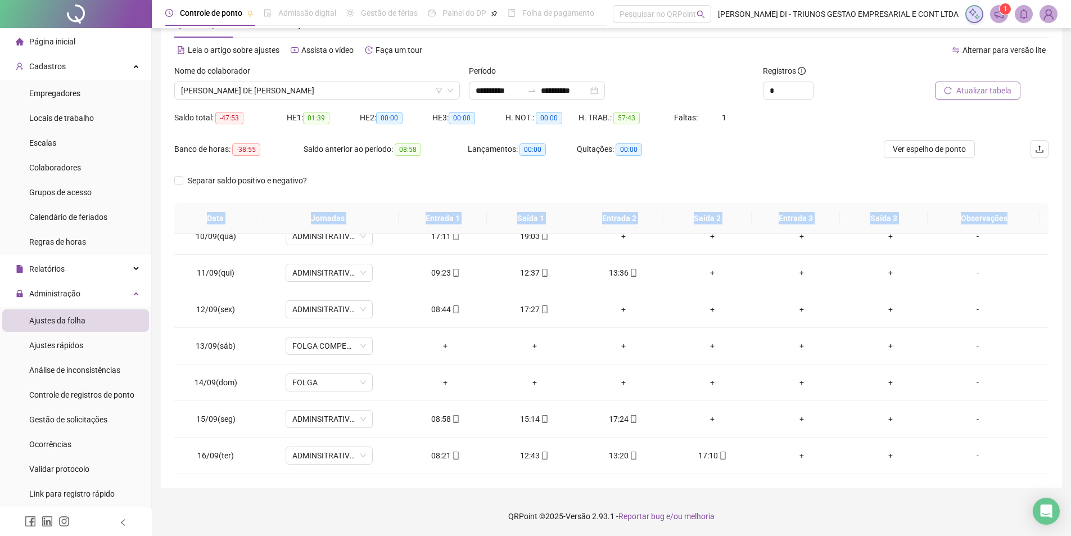
drag, startPoint x: 202, startPoint y: 218, endPoint x: 970, endPoint y: 452, distance: 802.9
click at [979, 477] on div "**********" at bounding box center [611, 242] width 901 height 489
copy tr "Data Jornadas Entrada 1 Saída 1 Entrada 2 Saída 2 Entrada 3 Saída 3 Observações"
click at [362, 90] on span "[PERSON_NAME] DE [PERSON_NAME]" at bounding box center [317, 90] width 272 height 17
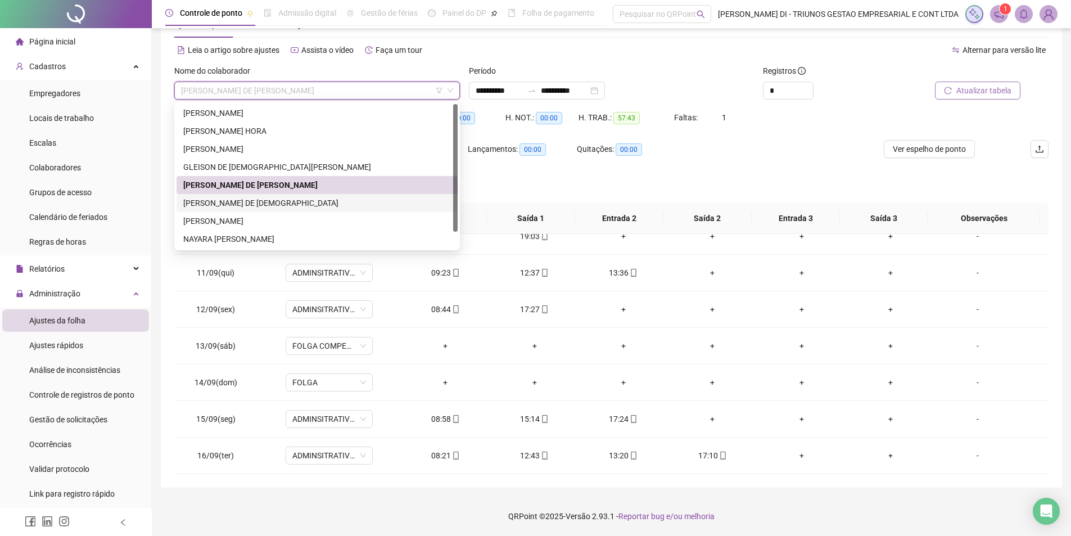
click at [246, 200] on div "[PERSON_NAME] DE [DEMOGRAPHIC_DATA]" at bounding box center [317, 203] width 268 height 12
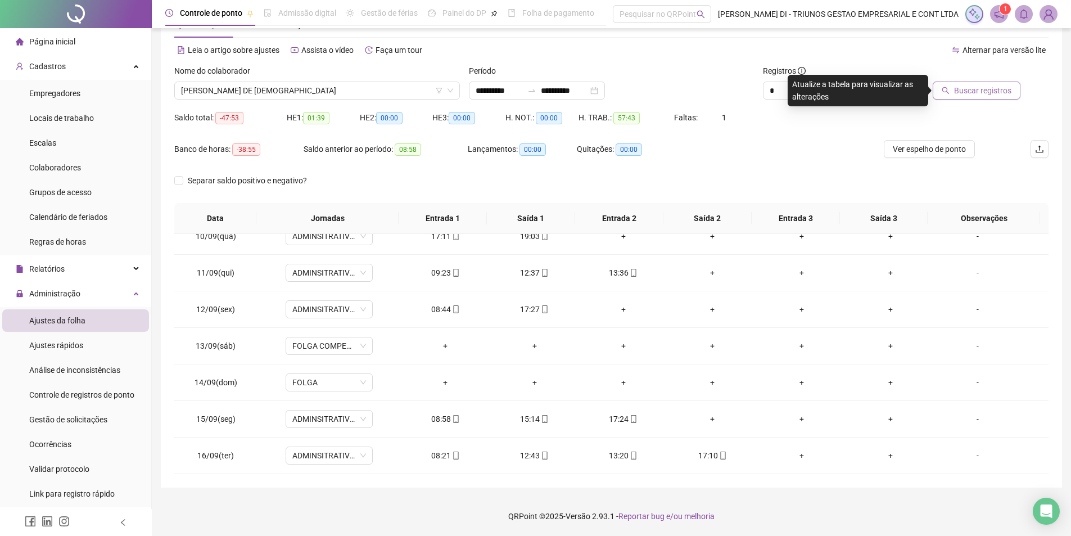
click at [957, 89] on button "Buscar registros" at bounding box center [977, 91] width 88 height 18
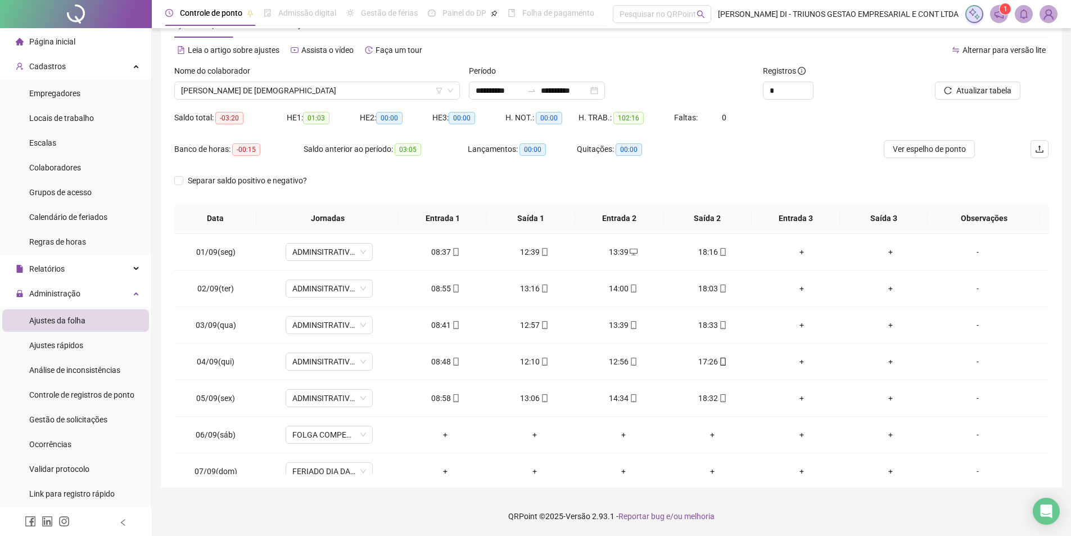
scroll to position [345, 0]
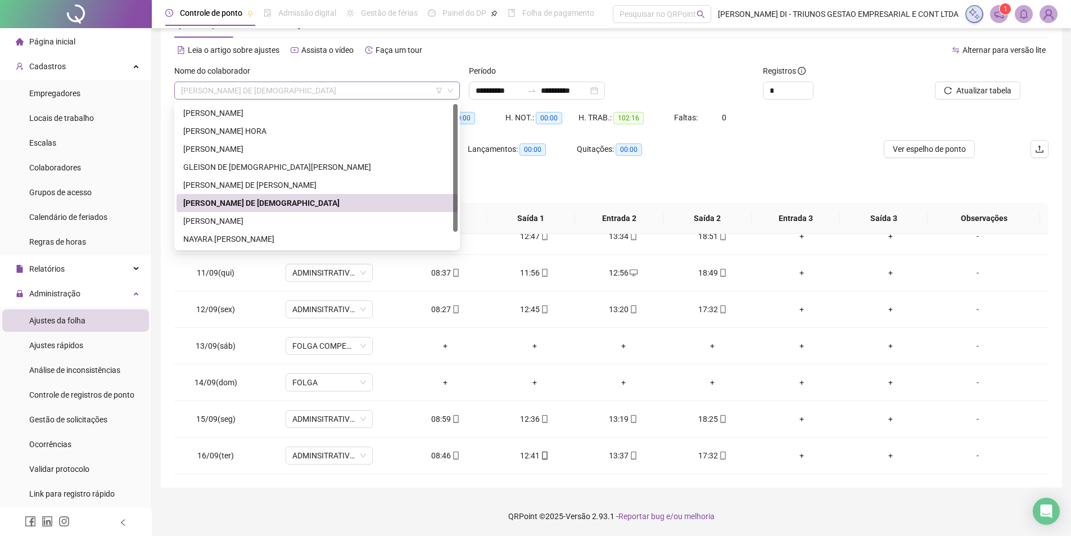
click at [368, 93] on span "[PERSON_NAME] DE [DEMOGRAPHIC_DATA]" at bounding box center [317, 90] width 272 height 17
click at [236, 219] on div "[PERSON_NAME]" at bounding box center [317, 221] width 268 height 12
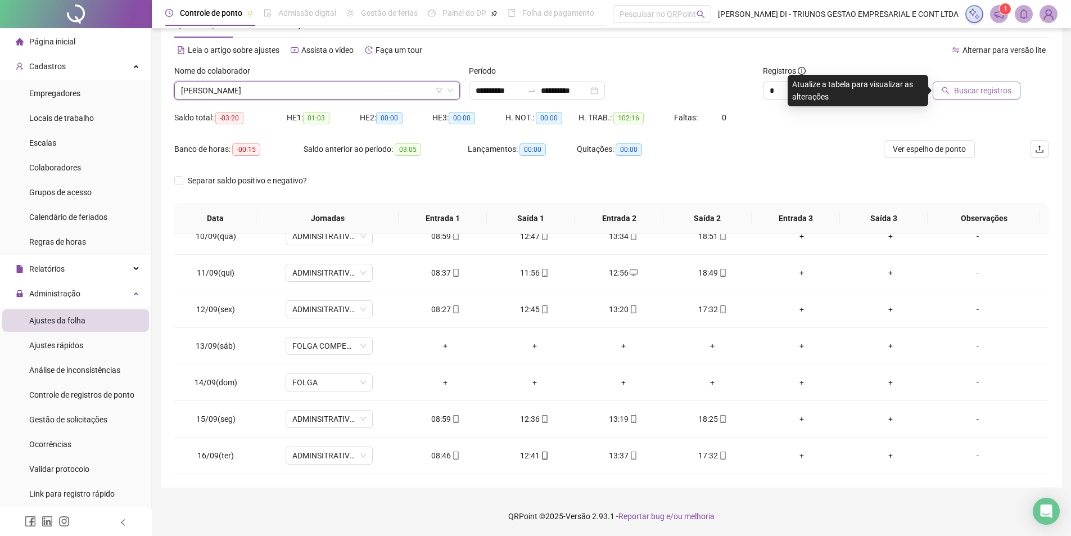
click at [976, 82] on div "Buscar registros" at bounding box center [965, 82] width 110 height 35
click at [975, 87] on span "Buscar registros" at bounding box center [982, 90] width 57 height 12
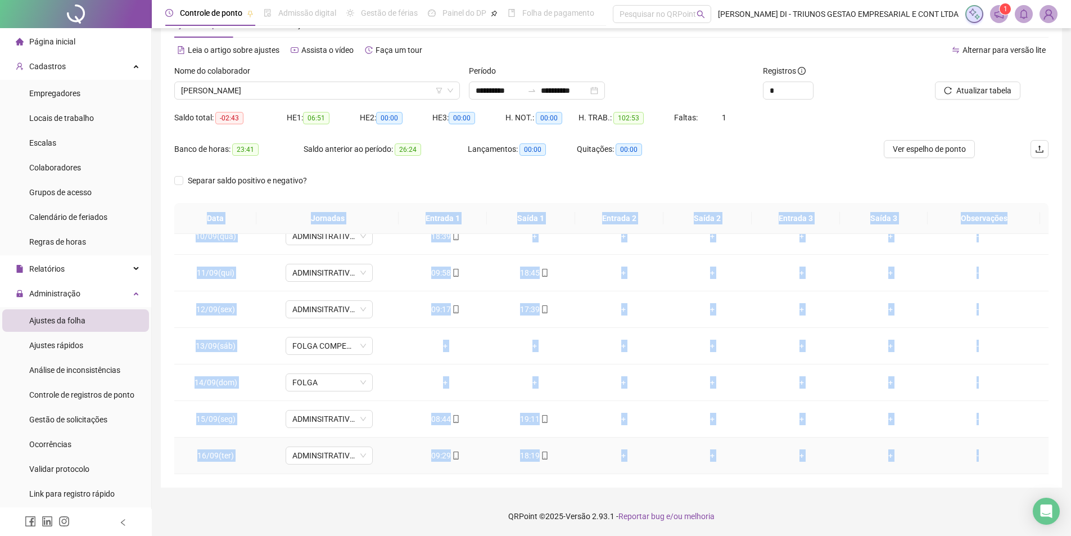
drag, startPoint x: 205, startPoint y: 218, endPoint x: 999, endPoint y: 461, distance: 830.7
click at [1006, 463] on div "Data Jornadas Entrada 1 Saída 1 Entrada 2 Saída 2 Entrada 3 Saída 3 Observações…" at bounding box center [611, 338] width 874 height 271
copy div "Lore Ipsumdol Sitamet 5 Conse 4 Adipisc 1 Elits 9 Doeiusm 6 Tempo 0 Incididuntu…"
click at [252, 91] on span "[PERSON_NAME]" at bounding box center [317, 90] width 272 height 17
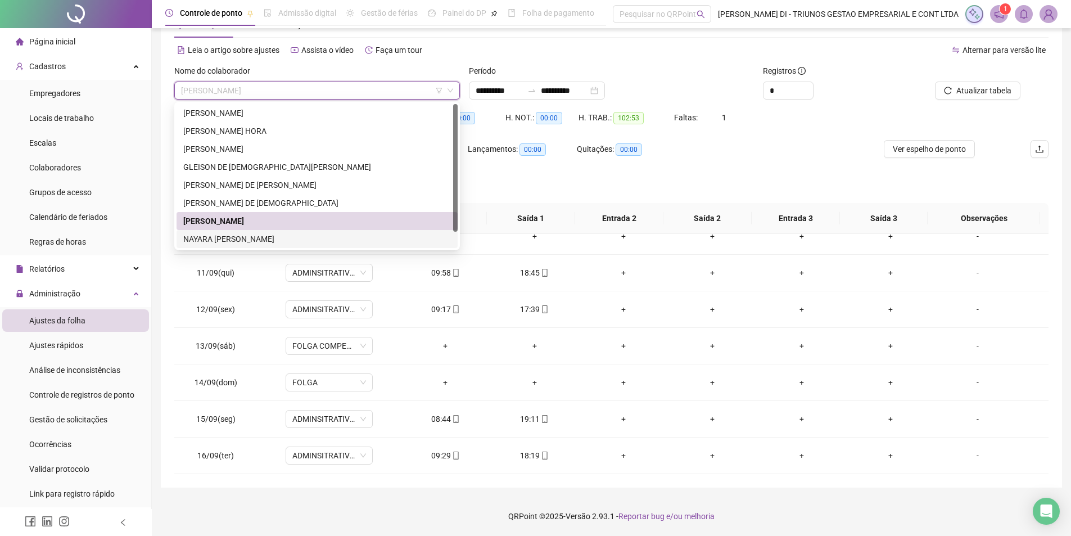
click at [225, 235] on div "NAYARA [PERSON_NAME]" at bounding box center [317, 239] width 268 height 12
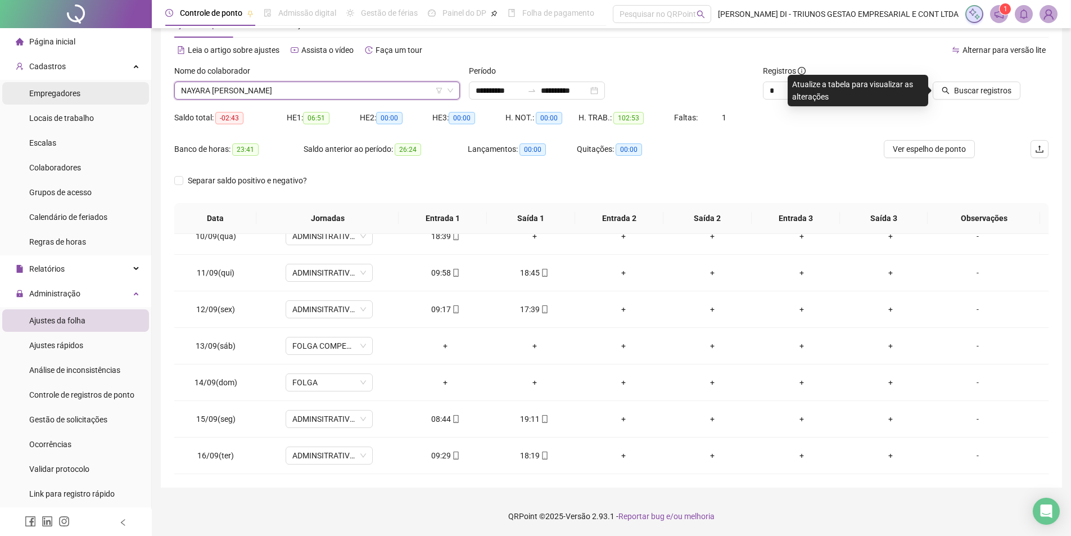
click at [69, 91] on span "Empregadores" at bounding box center [54, 93] width 51 height 9
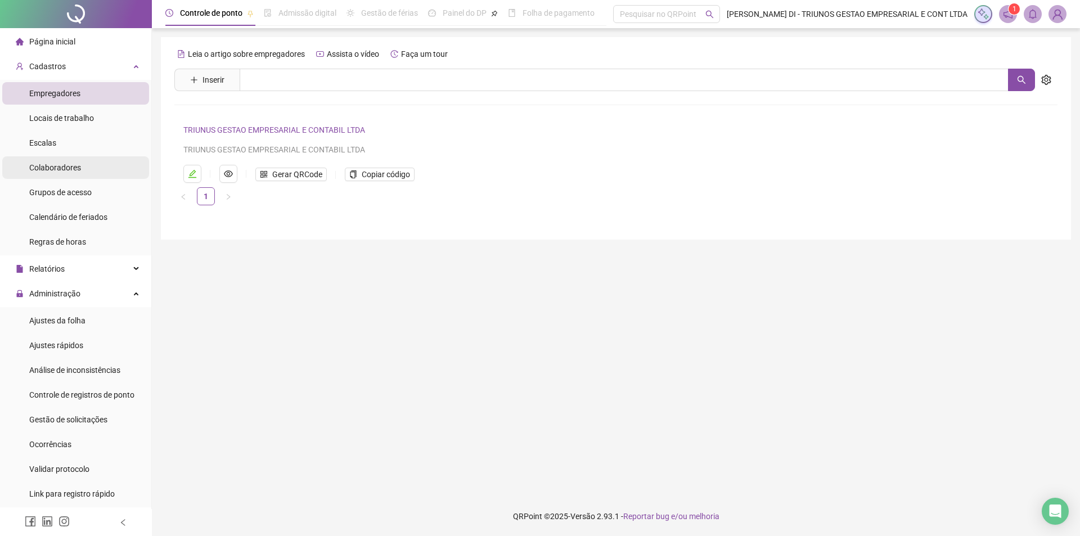
click at [62, 165] on span "Colaboradores" at bounding box center [55, 167] width 52 height 9
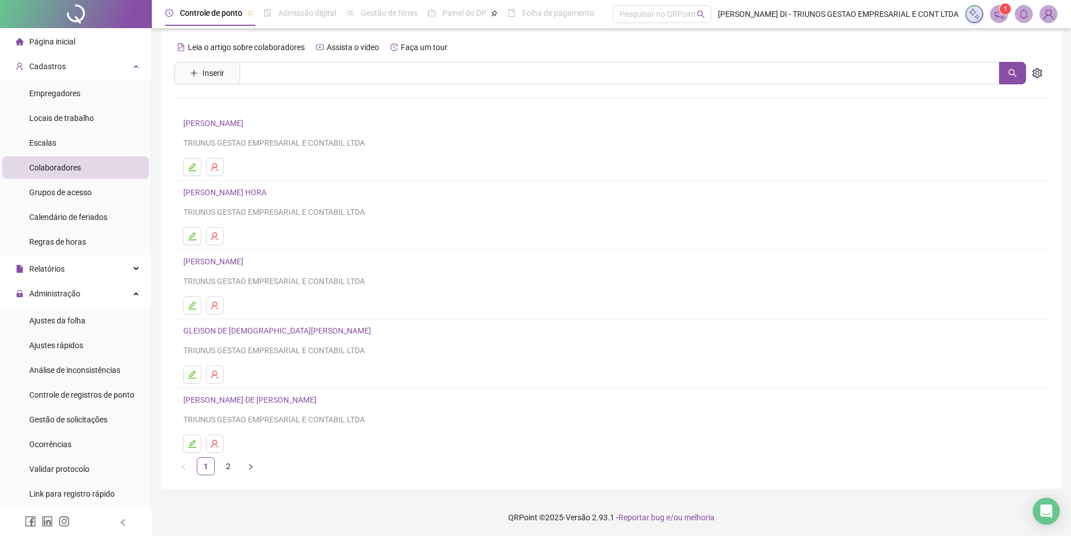
scroll to position [8, 0]
click at [249, 468] on icon "right" at bounding box center [250, 465] width 7 height 7
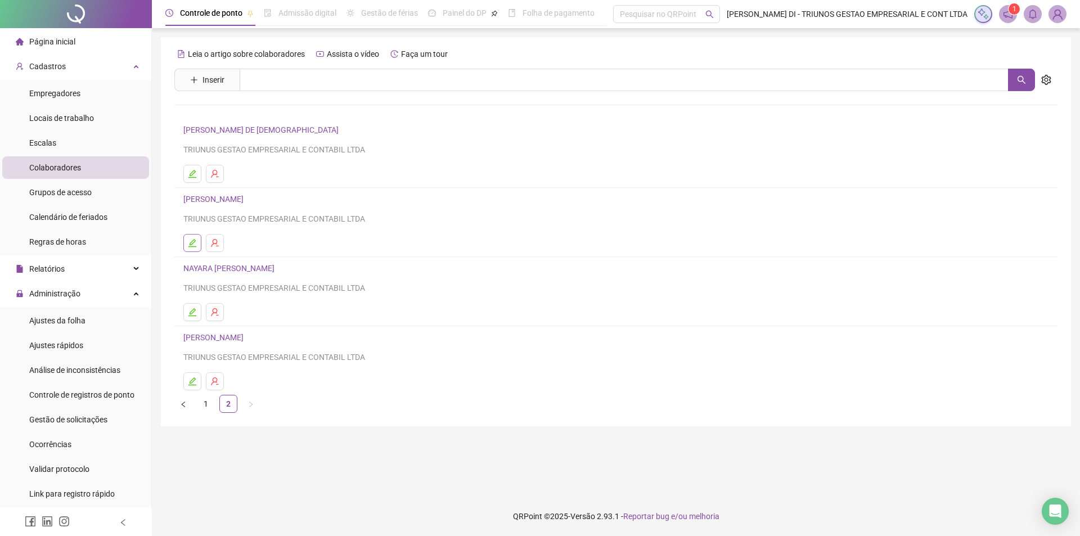
click at [192, 241] on icon "edit" at bounding box center [192, 243] width 8 height 8
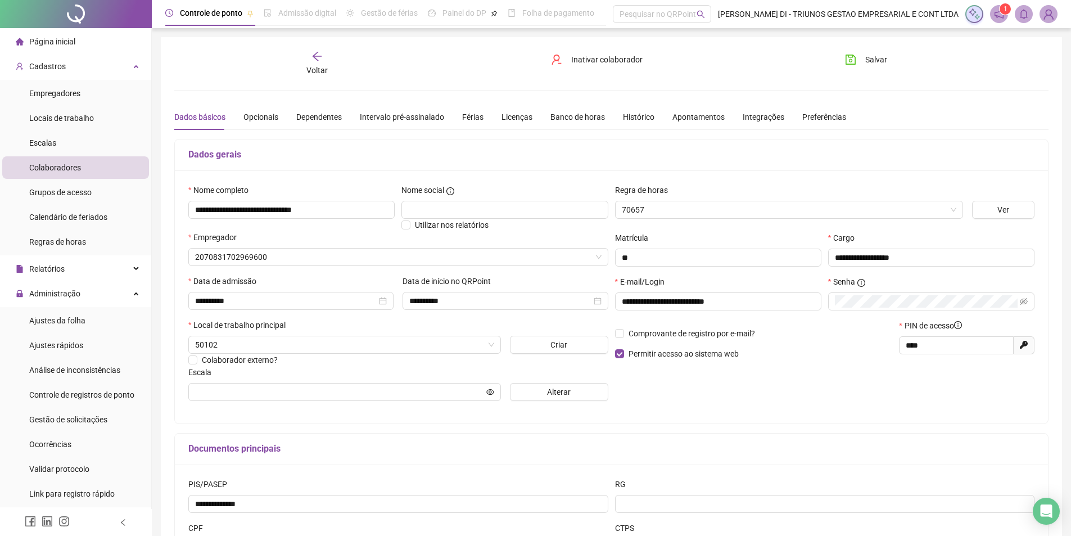
type input "**********"
click at [607, 61] on span "Inativar colaborador" at bounding box center [606, 59] width 71 height 12
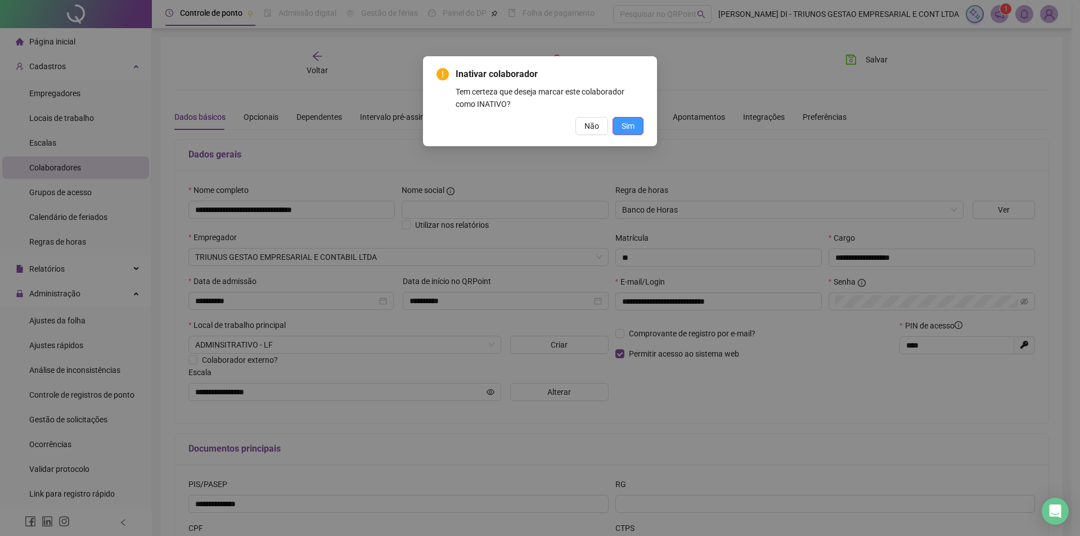
click at [629, 121] on span "Sim" at bounding box center [627, 126] width 13 height 12
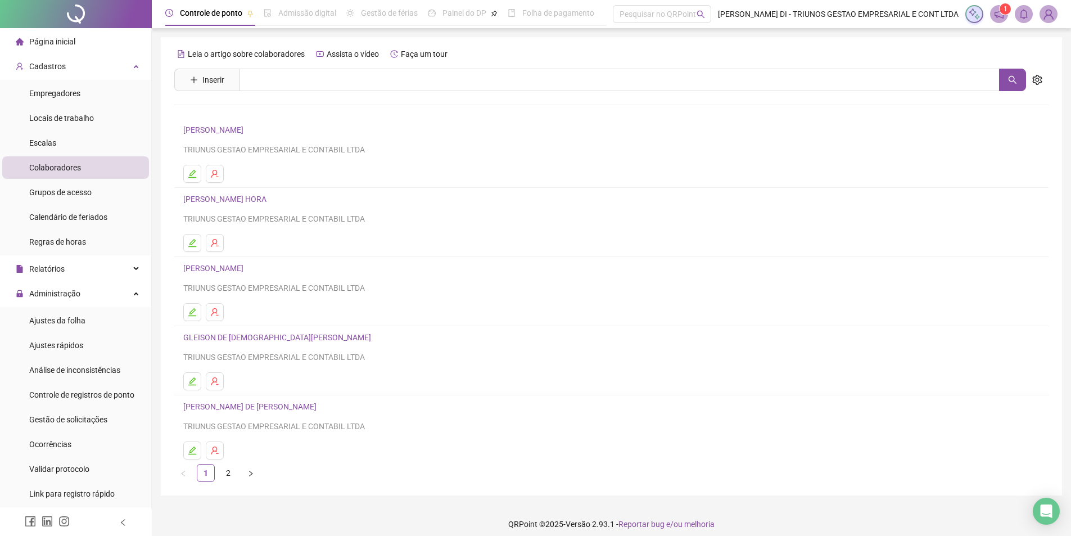
click at [1045, 13] on img at bounding box center [1048, 14] width 17 height 17
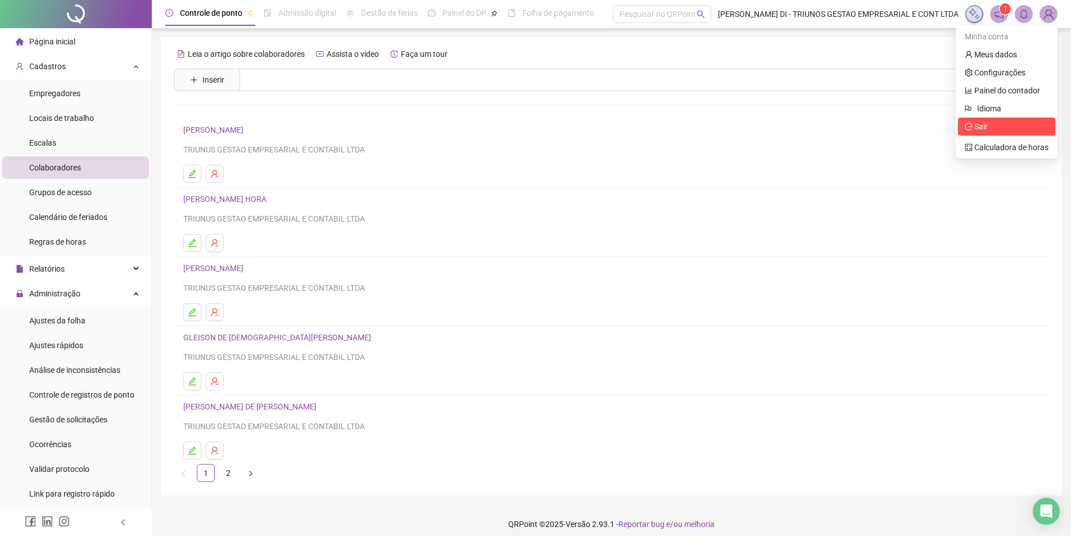
click at [982, 127] on span "Sair" at bounding box center [980, 126] width 13 height 9
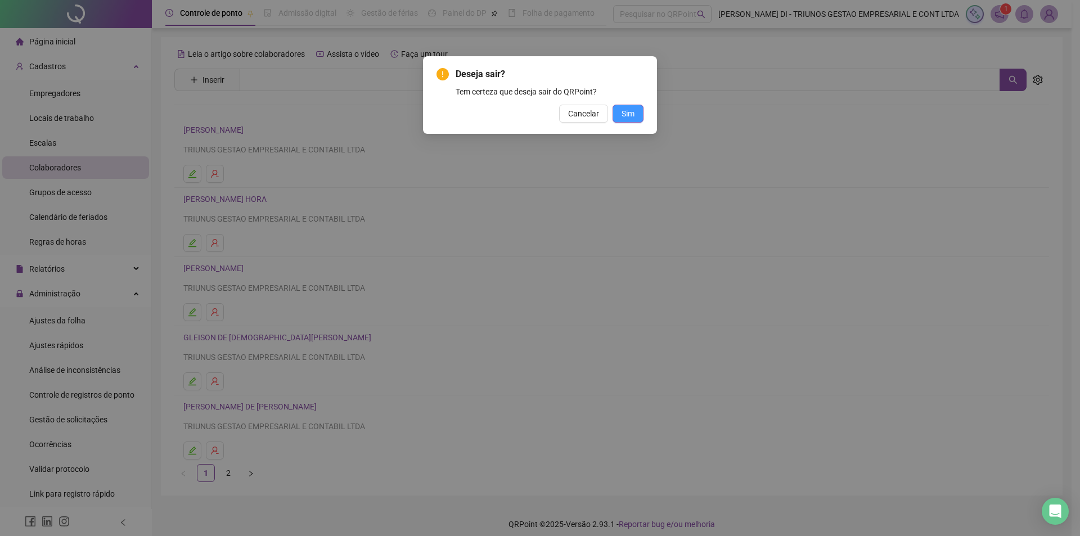
click at [617, 115] on button "Sim" at bounding box center [627, 114] width 31 height 18
